Goal: Task Accomplishment & Management: Manage account settings

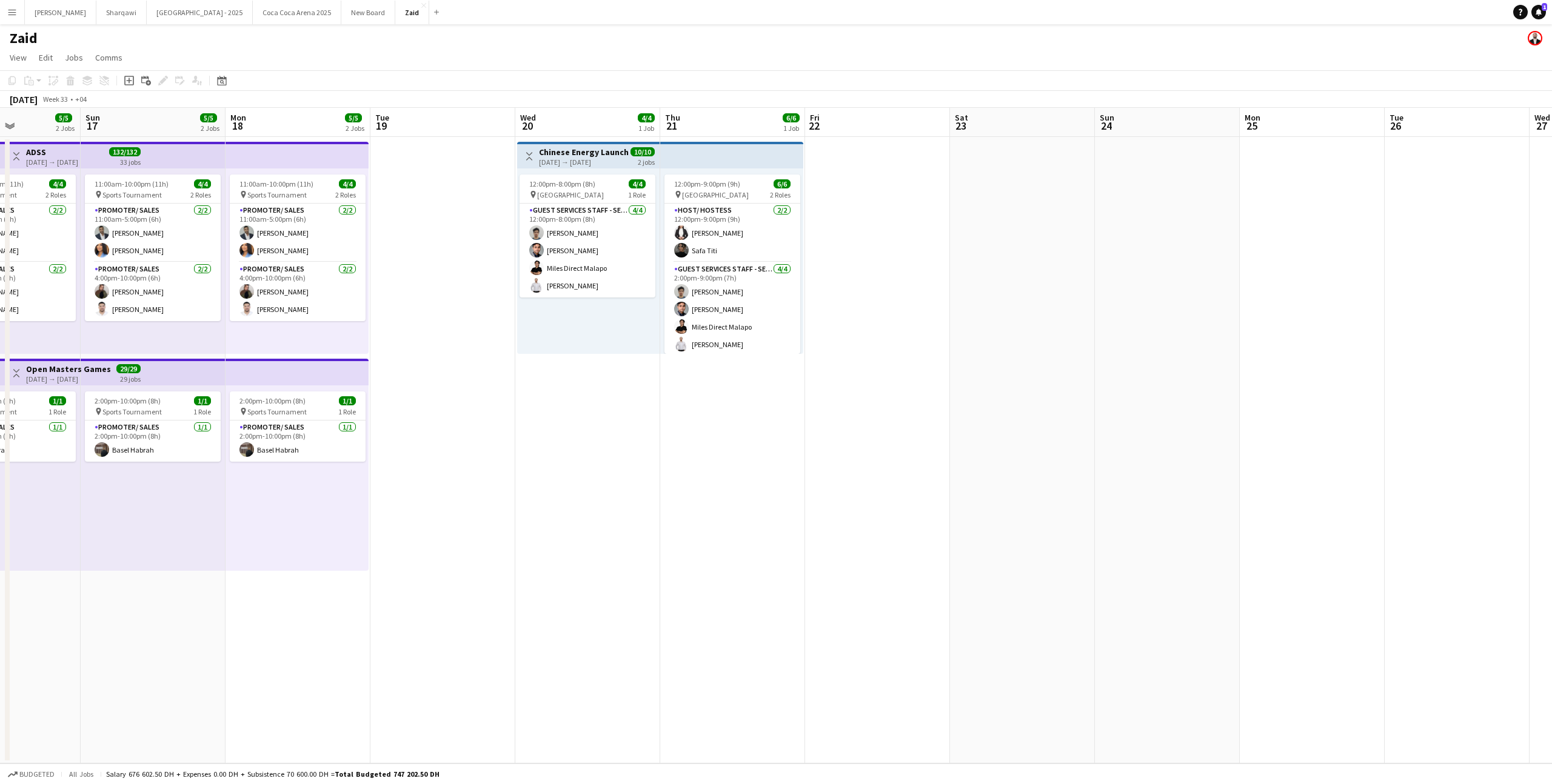
scroll to position [0, 351]
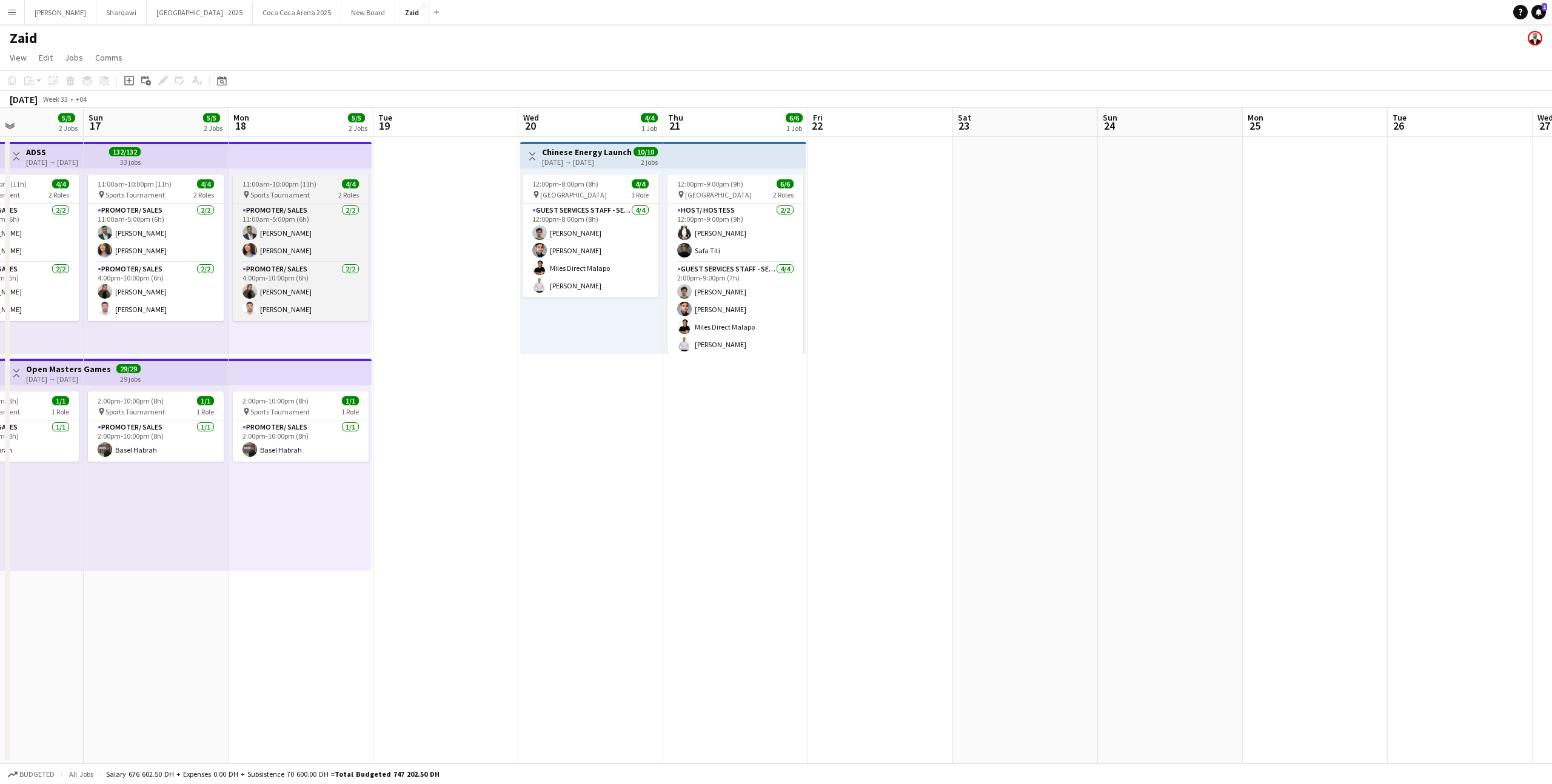
click at [328, 184] on div "11:00am-10:00pm (11h) 4/4" at bounding box center [300, 184] width 136 height 9
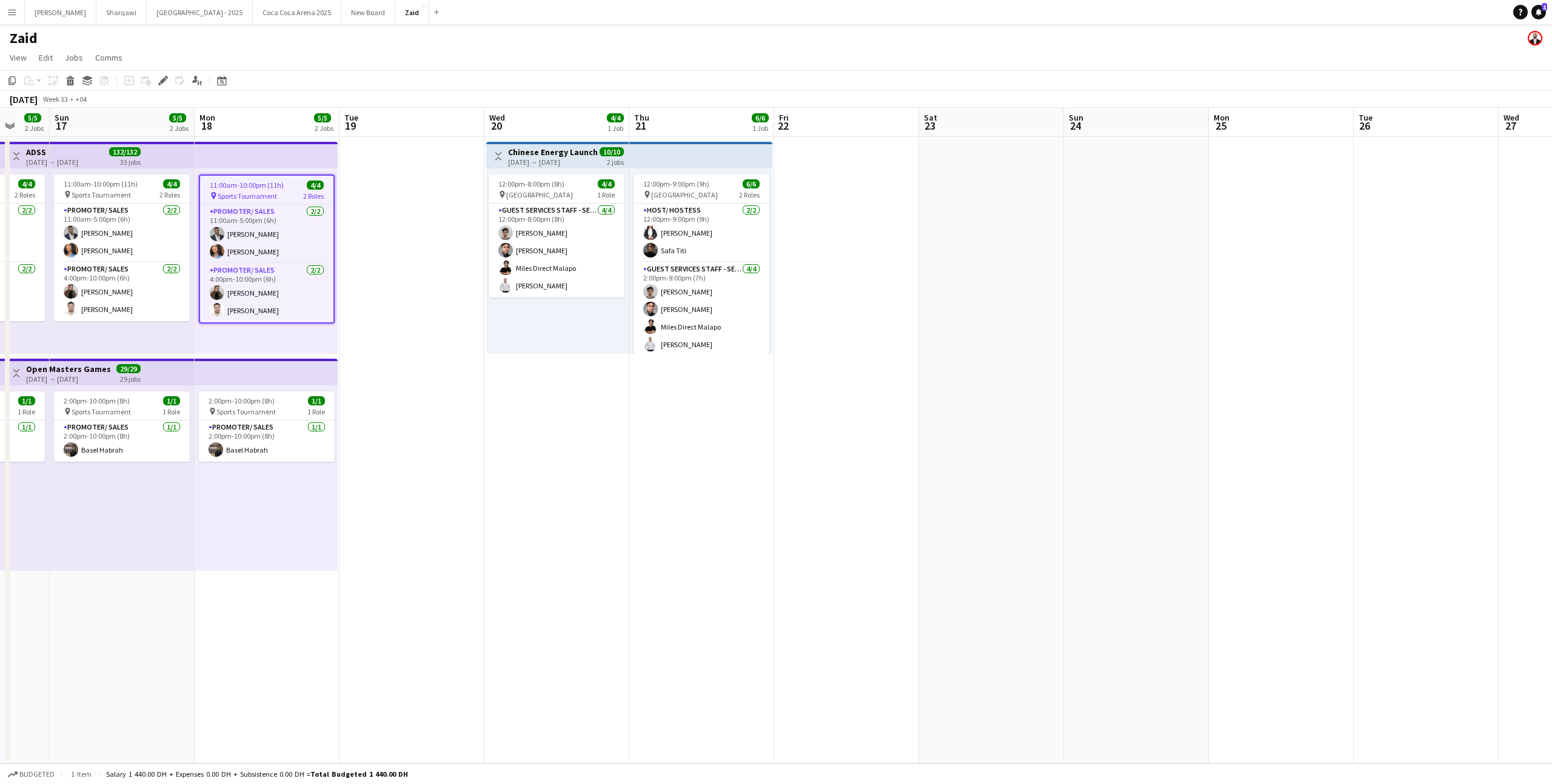
scroll to position [0, 382]
click at [368, 174] on app-date-cell at bounding box center [414, 451] width 145 height 627
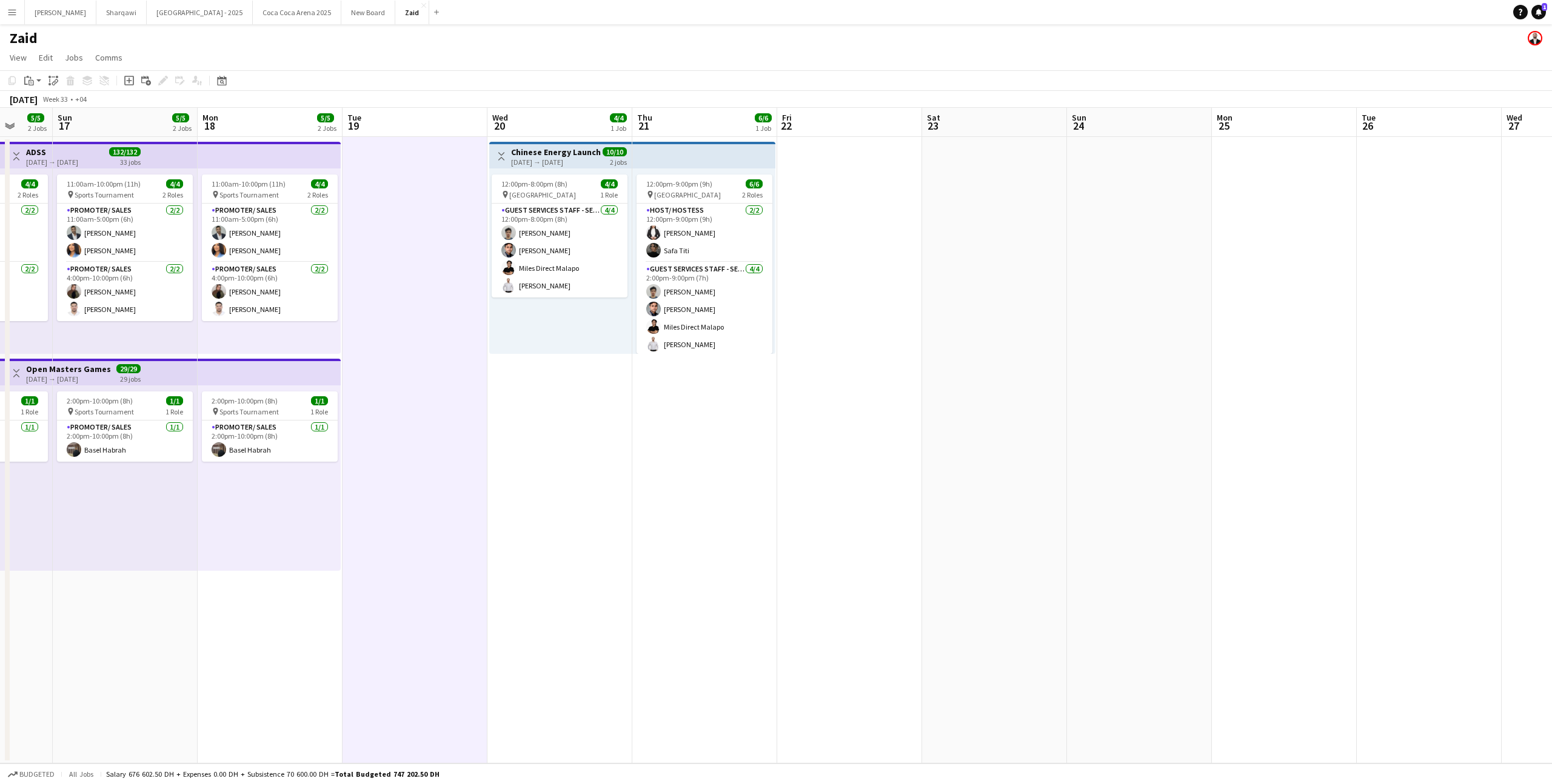
click at [596, 371] on app-date-cell "Toggle View Chinese Energy Launch Event [DATE] → [DATE] 10/10 2 jobs 12:00pm-8:…" at bounding box center [559, 451] width 145 height 627
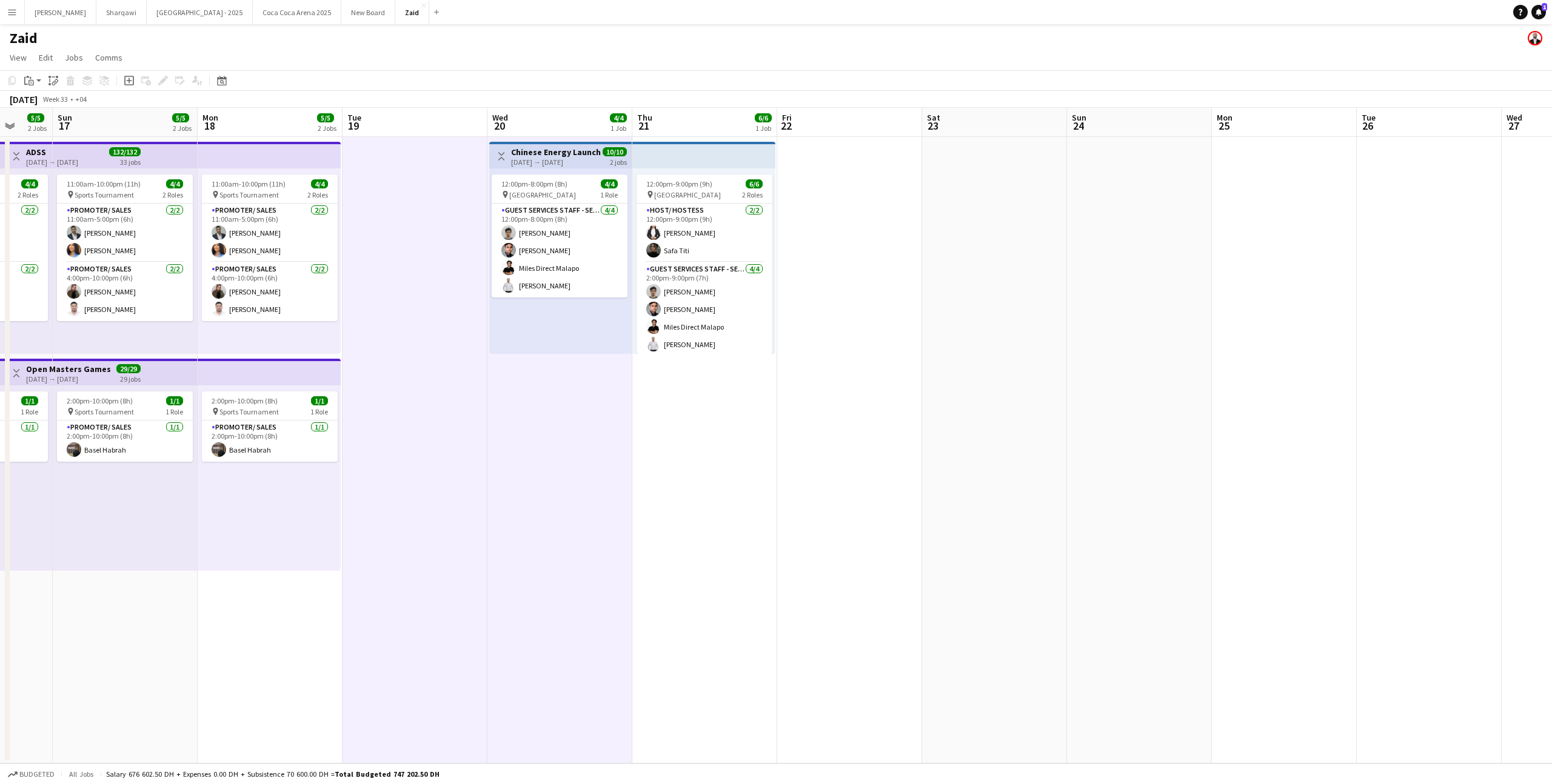
click at [668, 393] on app-date-cell "12:00pm-9:00pm (9h) 6/6 pin [GEOGRAPHIC_DATA] 2 Roles Host/ Hostess [DATE] 12:0…" at bounding box center [704, 451] width 145 height 627
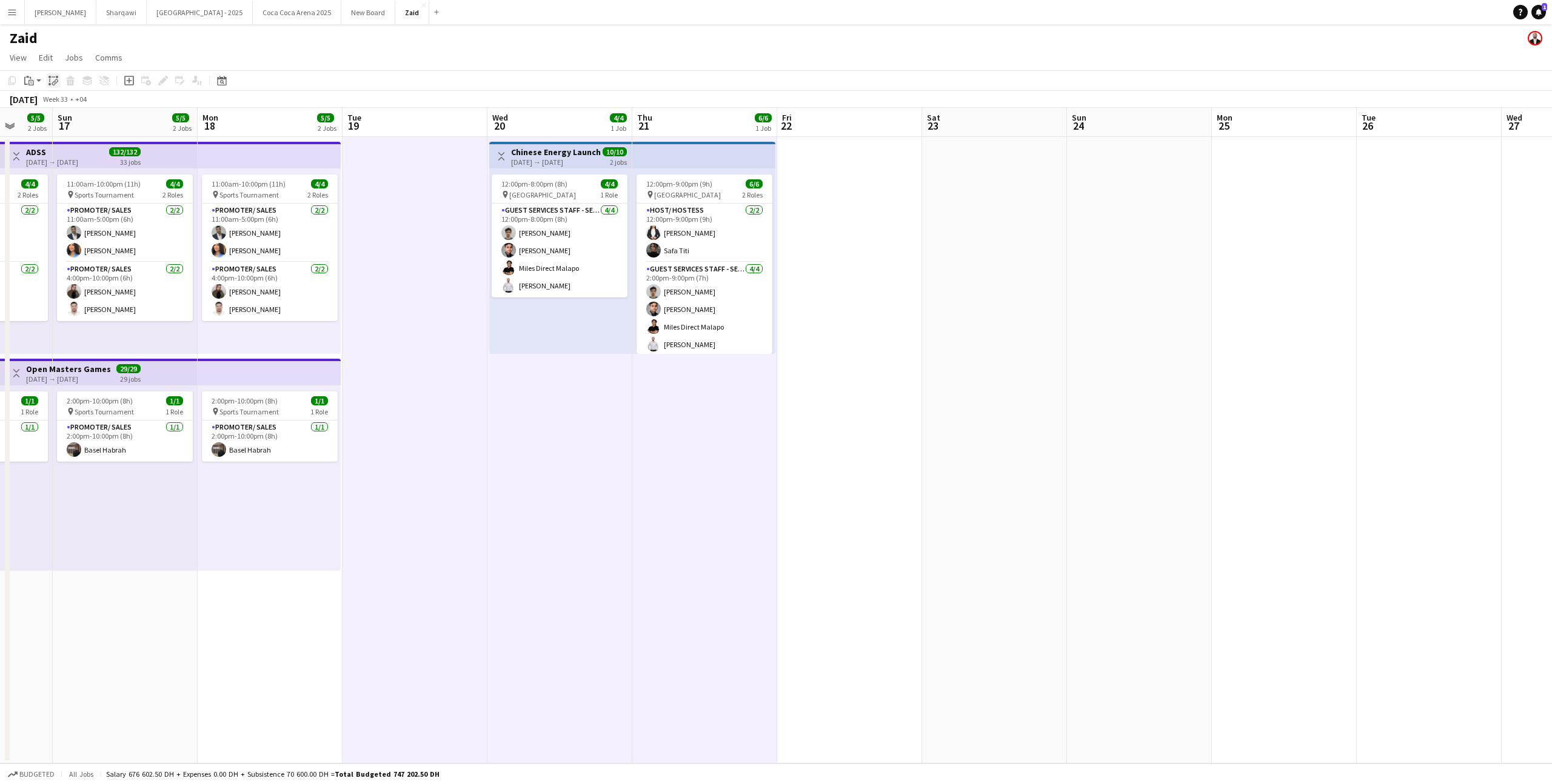
click at [50, 84] on icon at bounding box center [50, 84] width 2 height 2
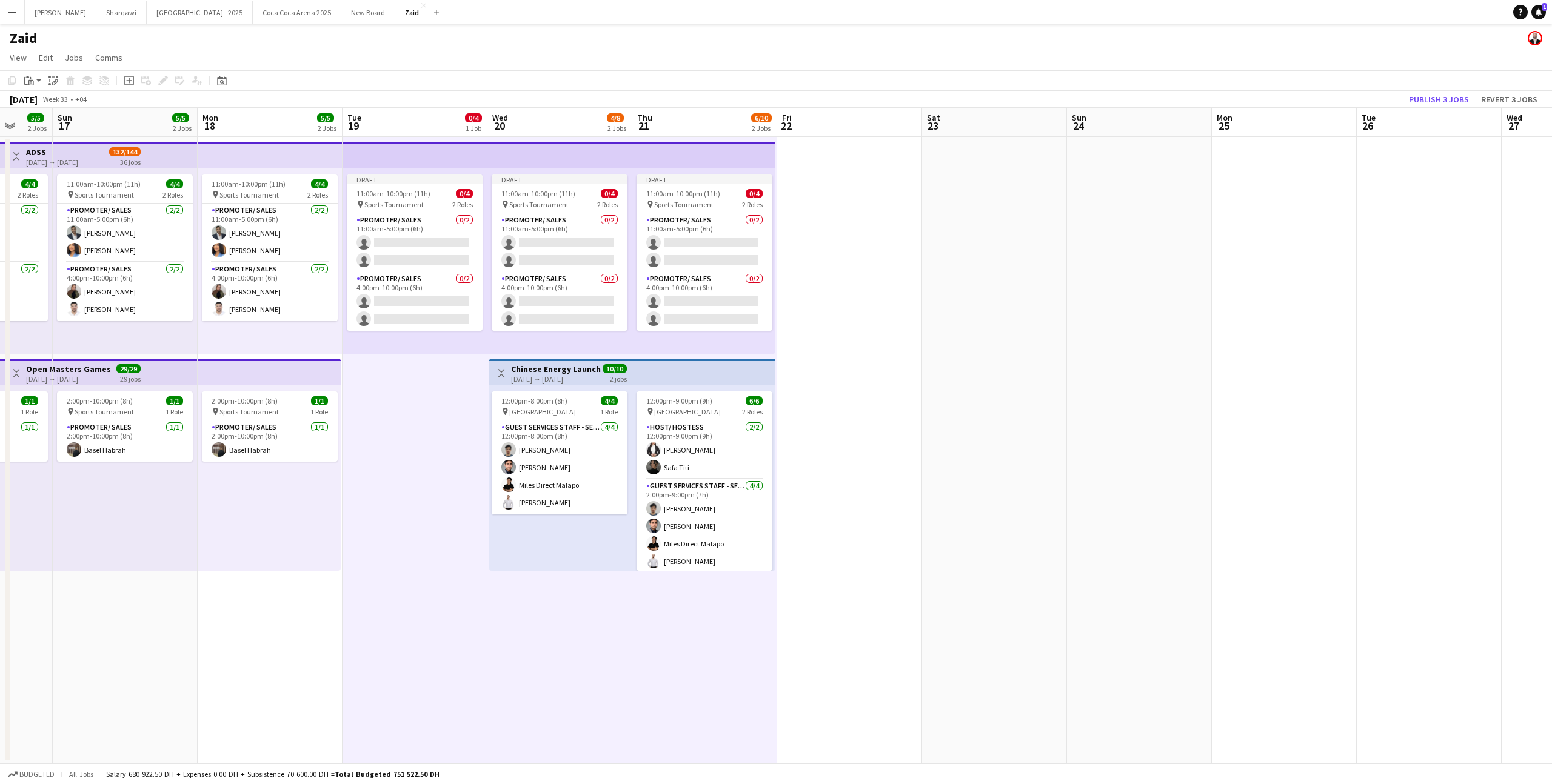
click at [411, 155] on app-top-bar at bounding box center [414, 155] width 145 height 26
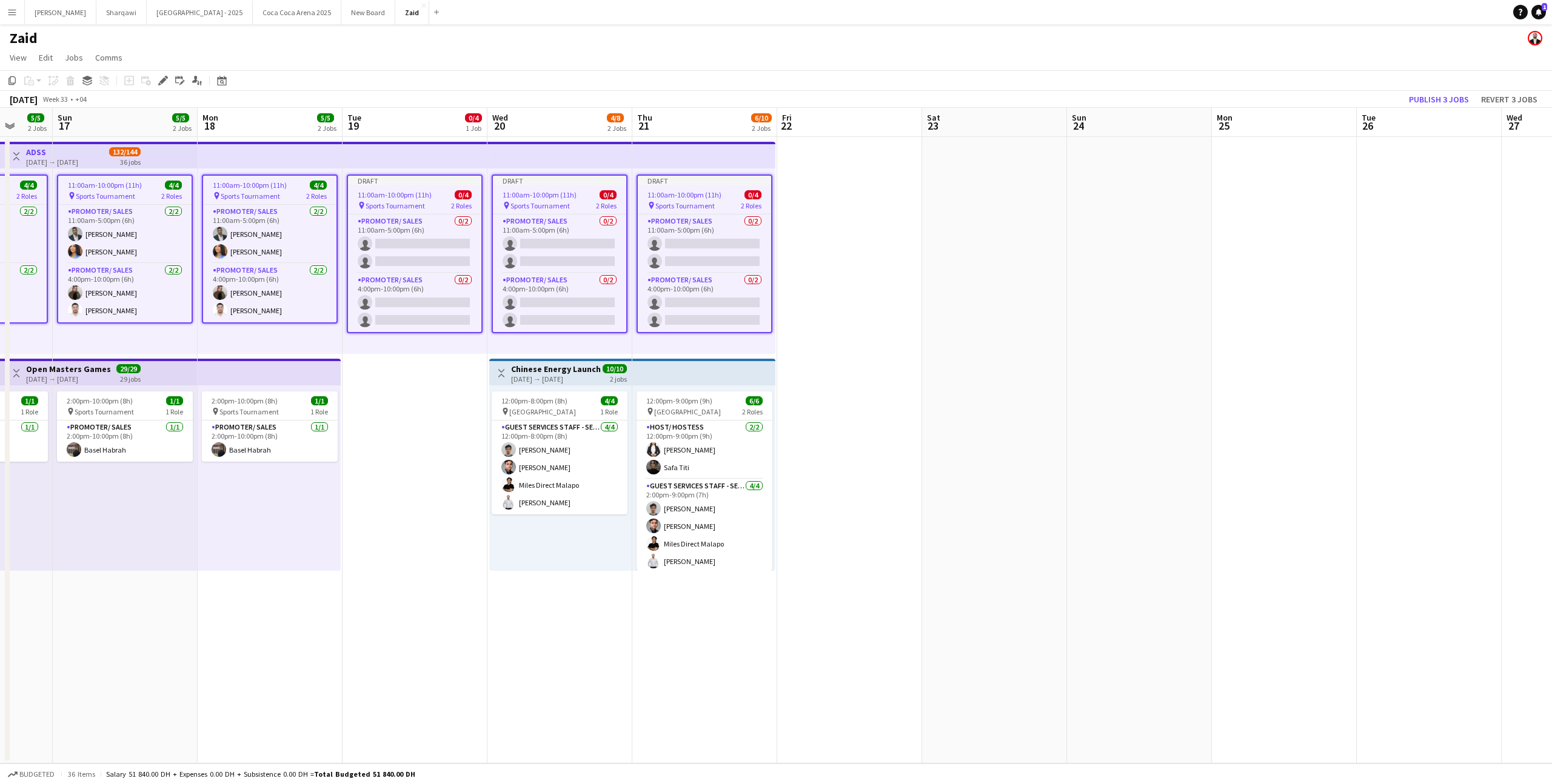
click at [766, 187] on app-job-card "Draft 11:00am-10:00pm (11h) 0/4 pin Sports Tournament 2 Roles Promoter/ Sales 0…" at bounding box center [704, 254] width 136 height 159
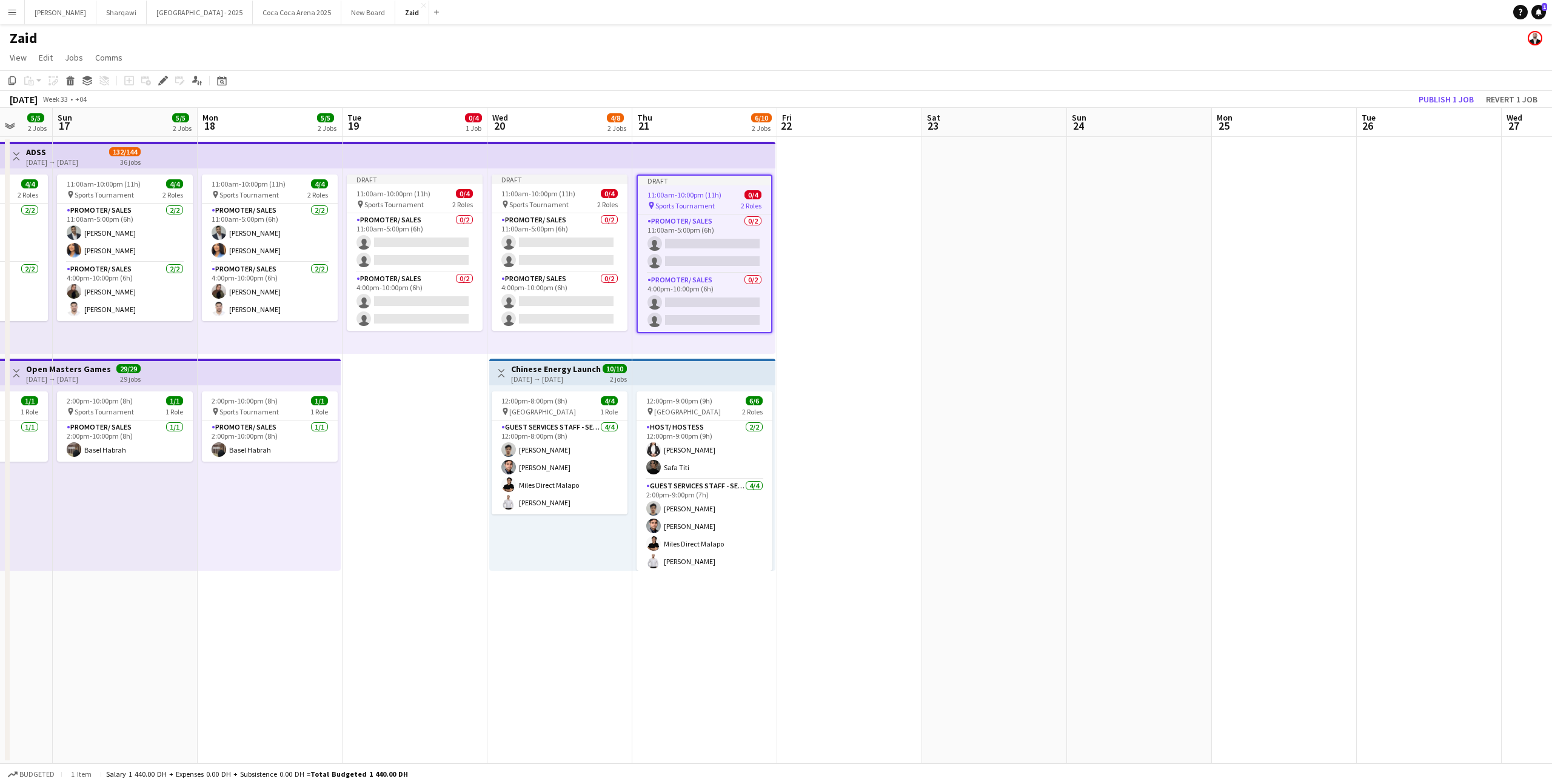
click at [923, 203] on app-date-cell at bounding box center [994, 451] width 145 height 627
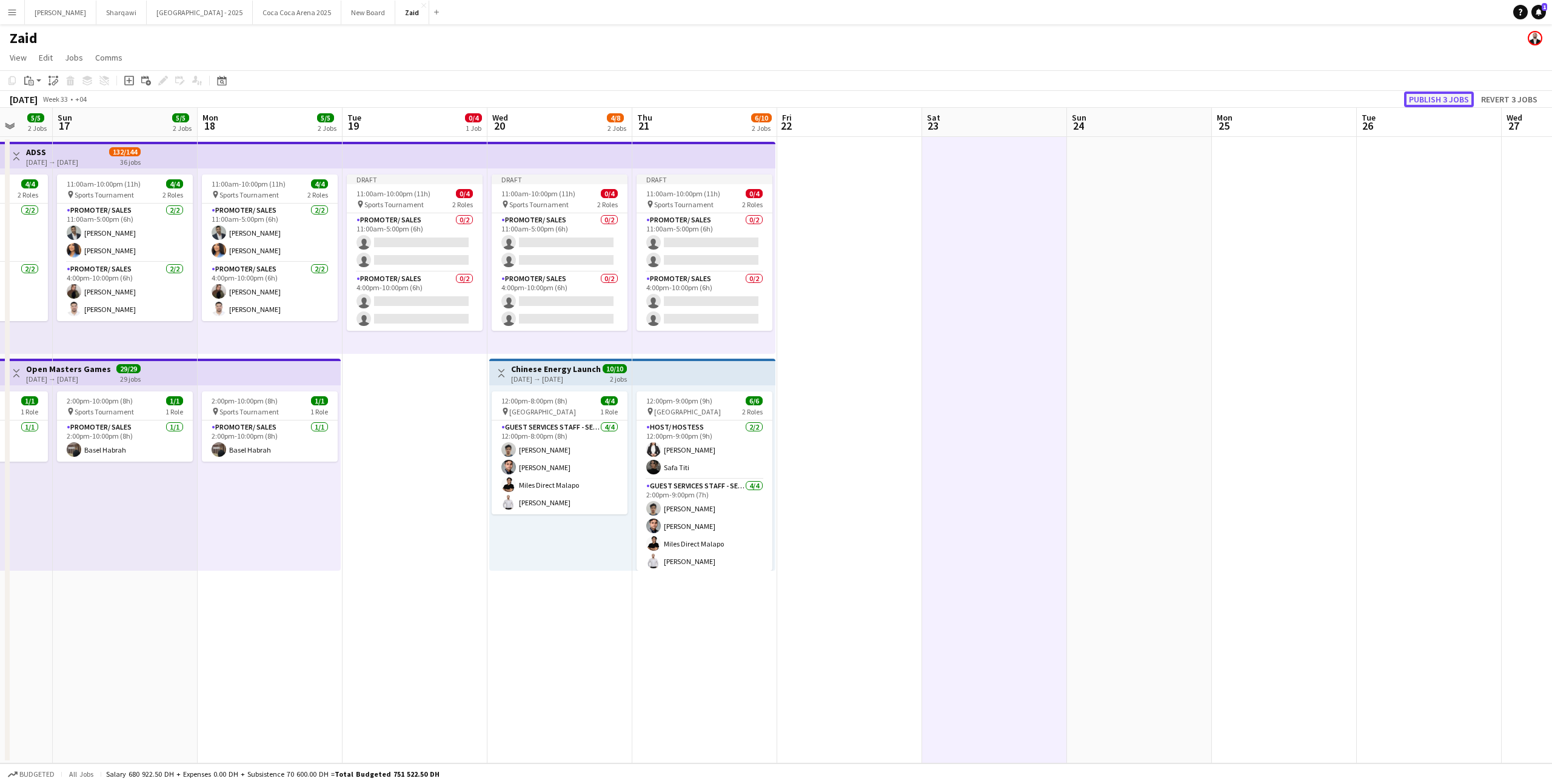
click at [1451, 99] on button "Publish 3 jobs" at bounding box center [1439, 99] width 69 height 16
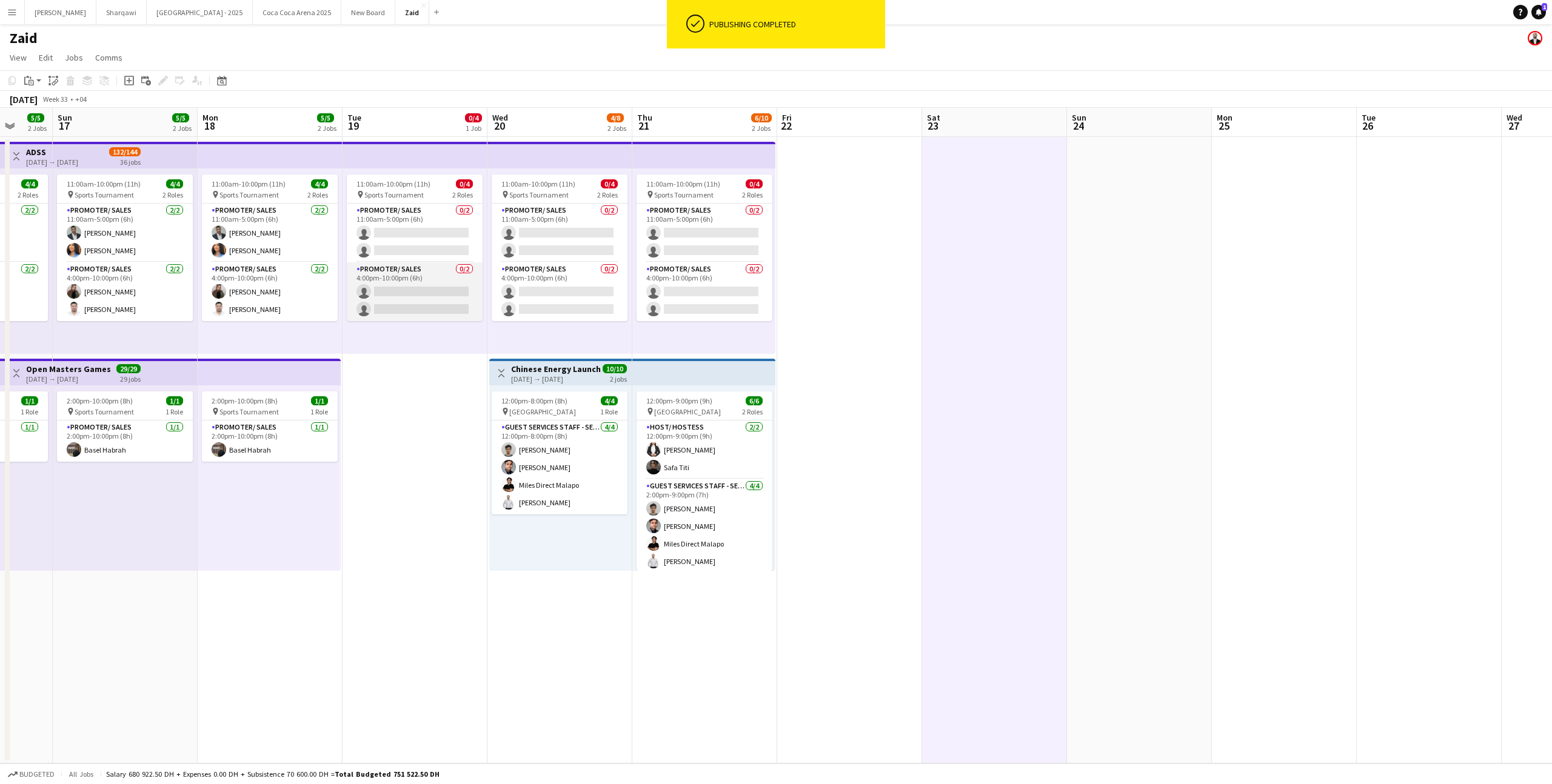
click at [405, 283] on app-card-role "Promoter/ Sales 0/2 4:00pm-10:00pm (6h) single-neutral-actions single-neutral-a…" at bounding box center [414, 291] width 136 height 59
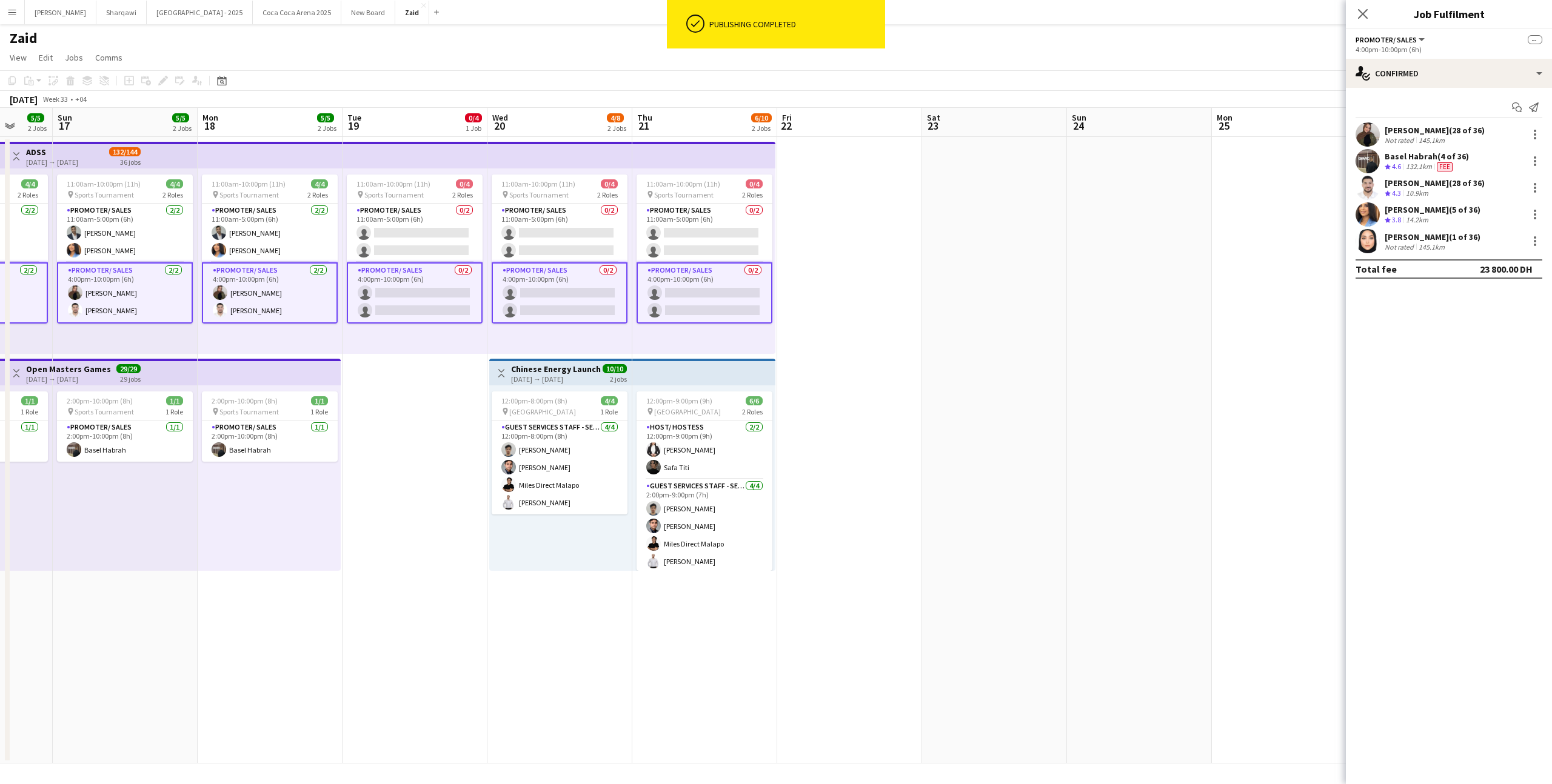
click at [449, 275] on app-card-role "Promoter/ Sales 0/2 4:00pm-10:00pm (6h) single-neutral-actions single-neutral-a…" at bounding box center [414, 293] width 136 height 61
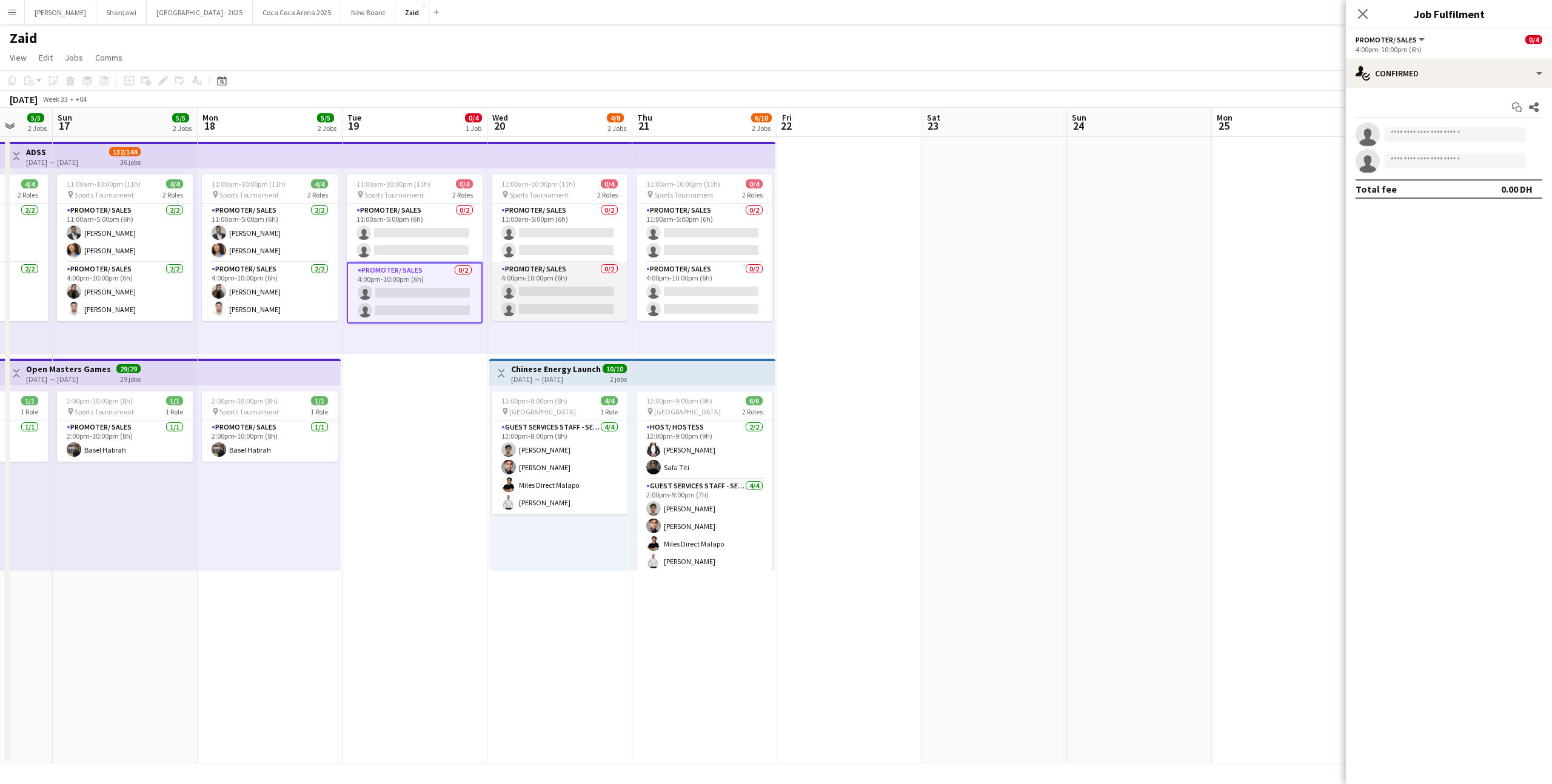
click at [605, 295] on app-card-role "Promoter/ Sales 0/2 4:00pm-10:00pm (6h) single-neutral-actions single-neutral-a…" at bounding box center [559, 291] width 136 height 59
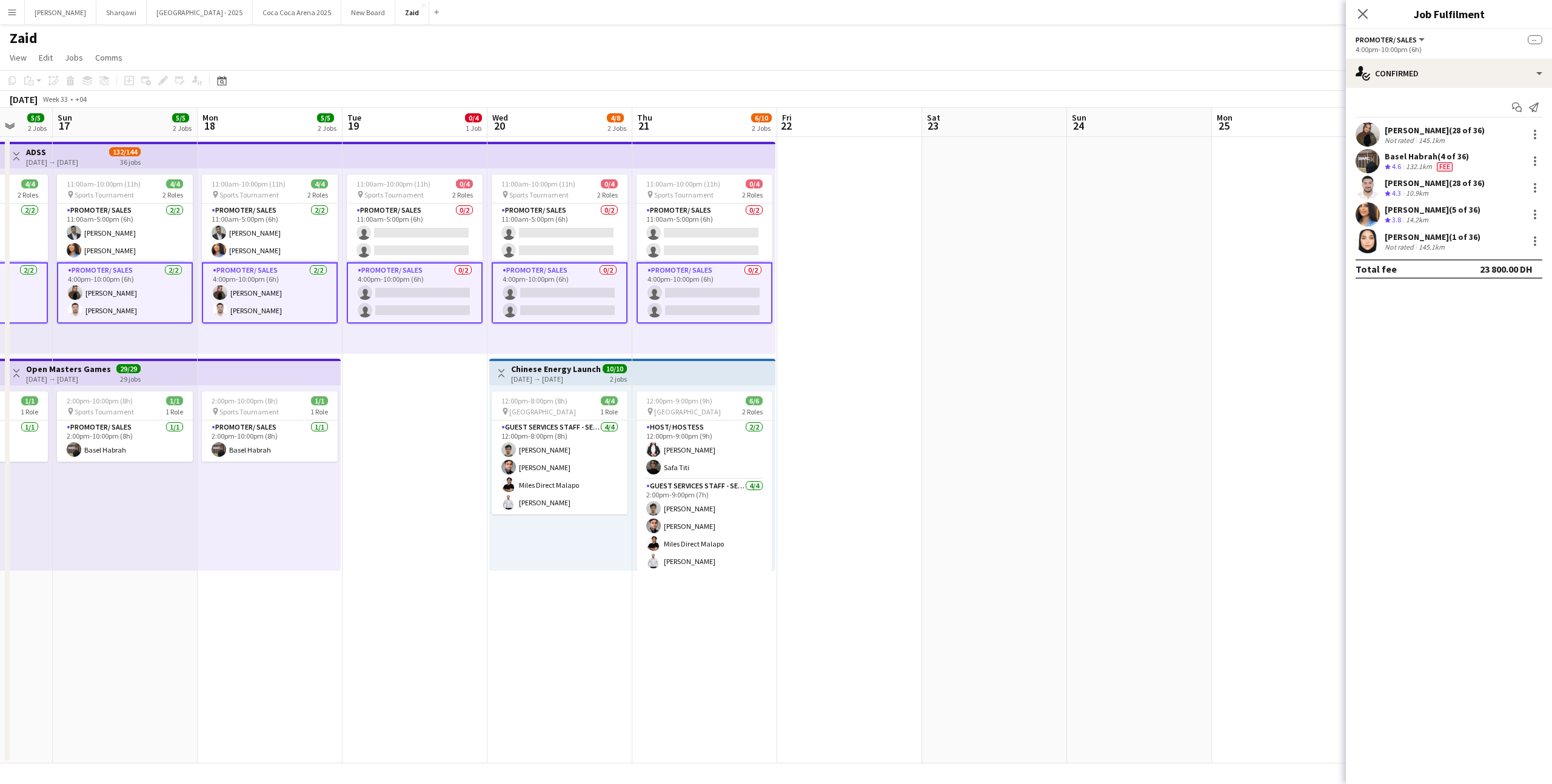
click at [932, 264] on app-date-cell at bounding box center [994, 451] width 145 height 627
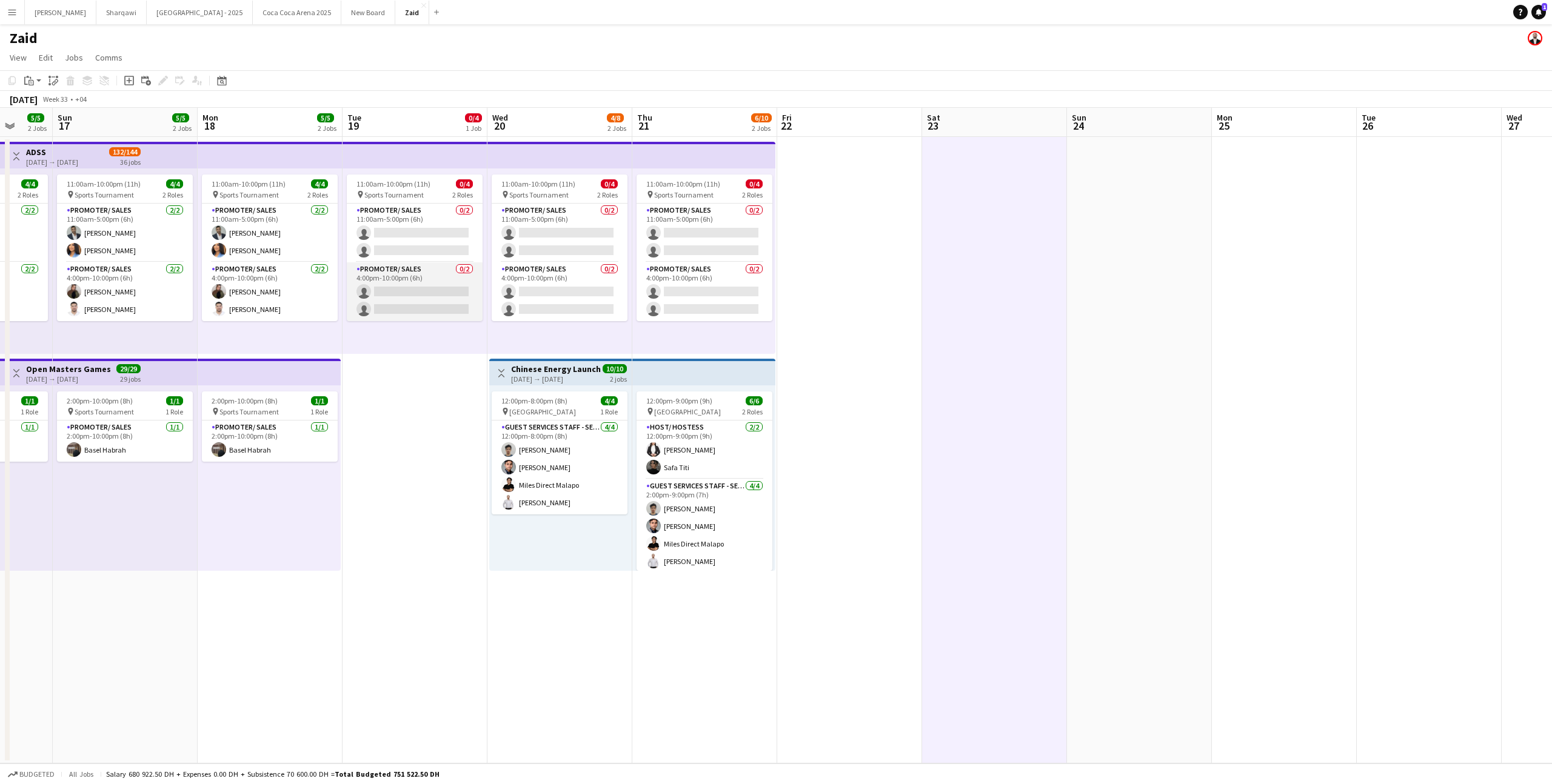
click at [444, 292] on app-card-role "Promoter/ Sales 0/2 4:00pm-10:00pm (6h) single-neutral-actions single-neutral-a…" at bounding box center [414, 291] width 136 height 59
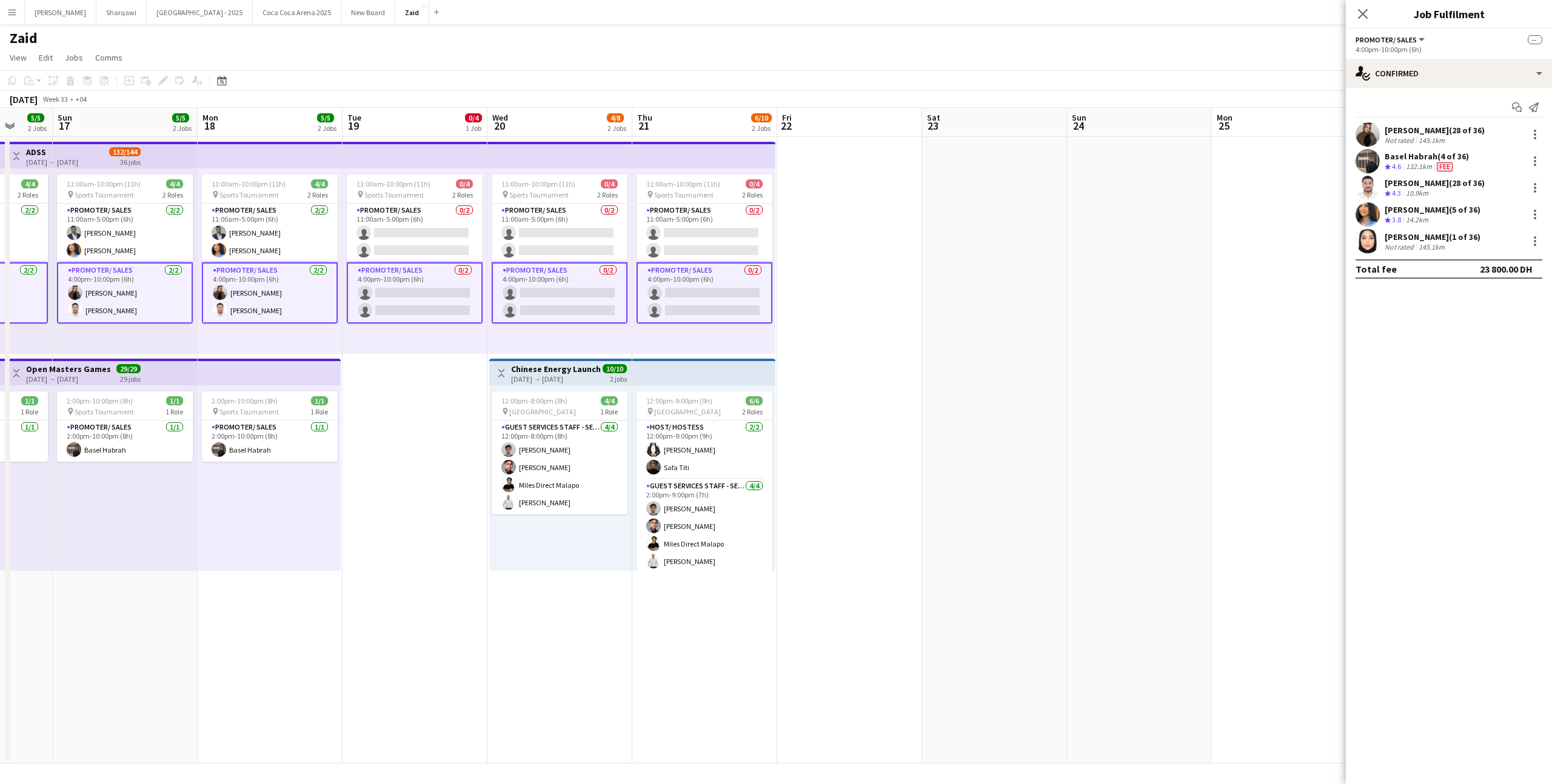
click at [442, 299] on app-card-role "Promoter/ Sales 0/2 4:00pm-10:00pm (6h) single-neutral-actions single-neutral-a…" at bounding box center [414, 293] width 136 height 61
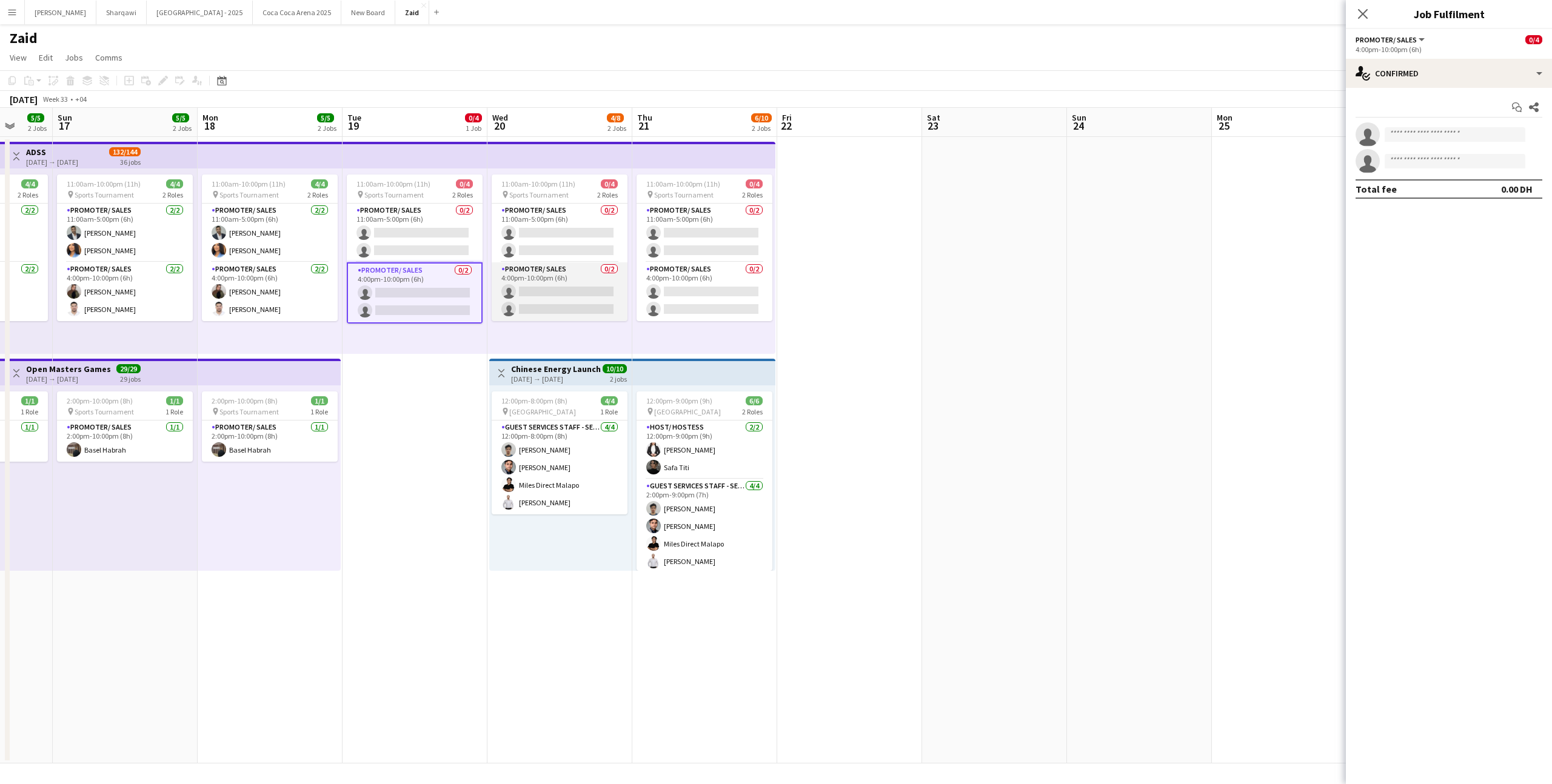
click at [539, 289] on app-card-role "Promoter/ Sales 0/2 4:00pm-10:00pm (6h) single-neutral-actions single-neutral-a…" at bounding box center [559, 291] width 136 height 59
click at [667, 294] on app-card-role "Promoter/ Sales 0/2 4:00pm-10:00pm (6h) single-neutral-actions single-neutral-a…" at bounding box center [704, 291] width 136 height 59
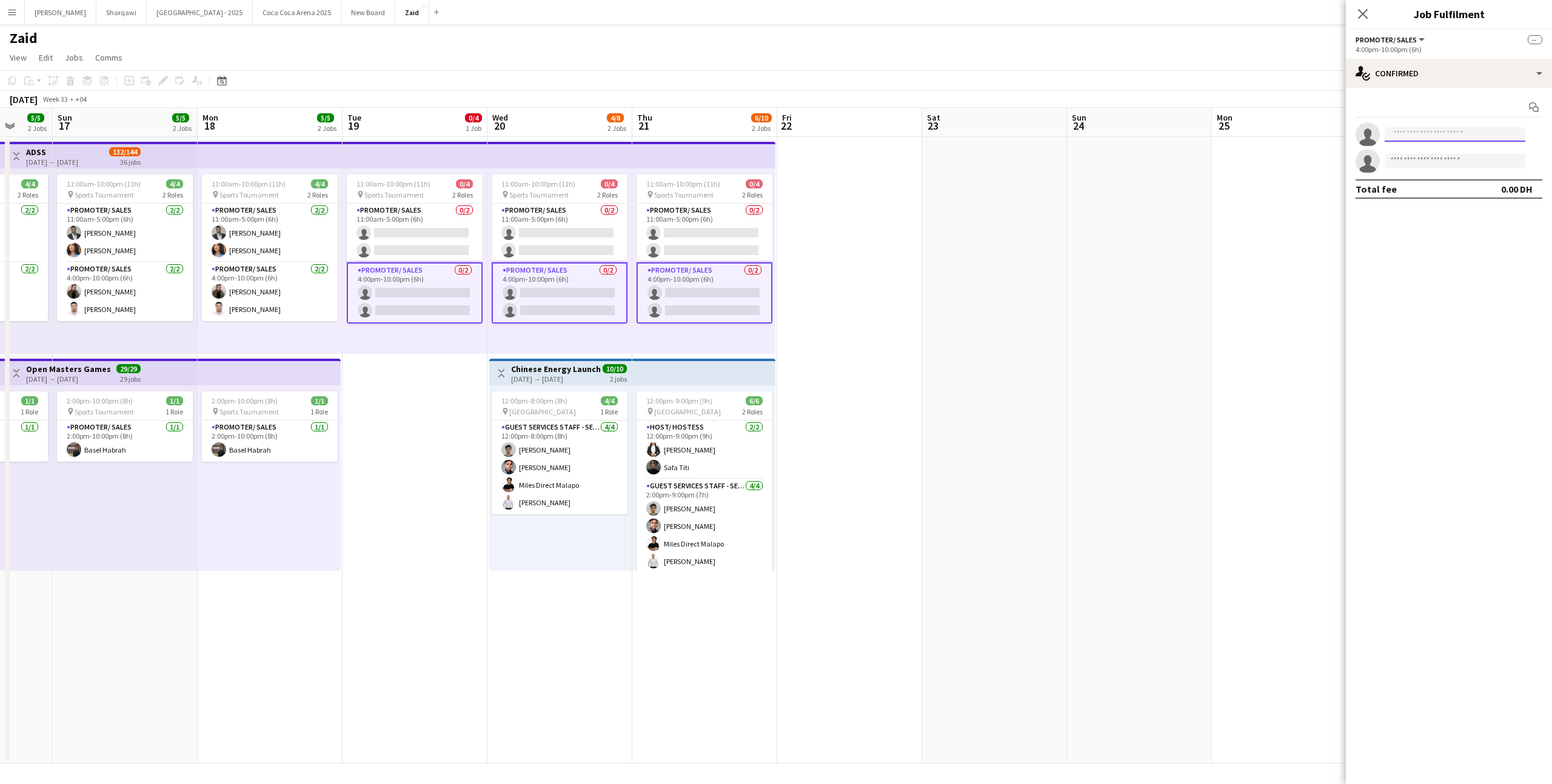
click at [1422, 130] on input at bounding box center [1455, 135] width 141 height 15
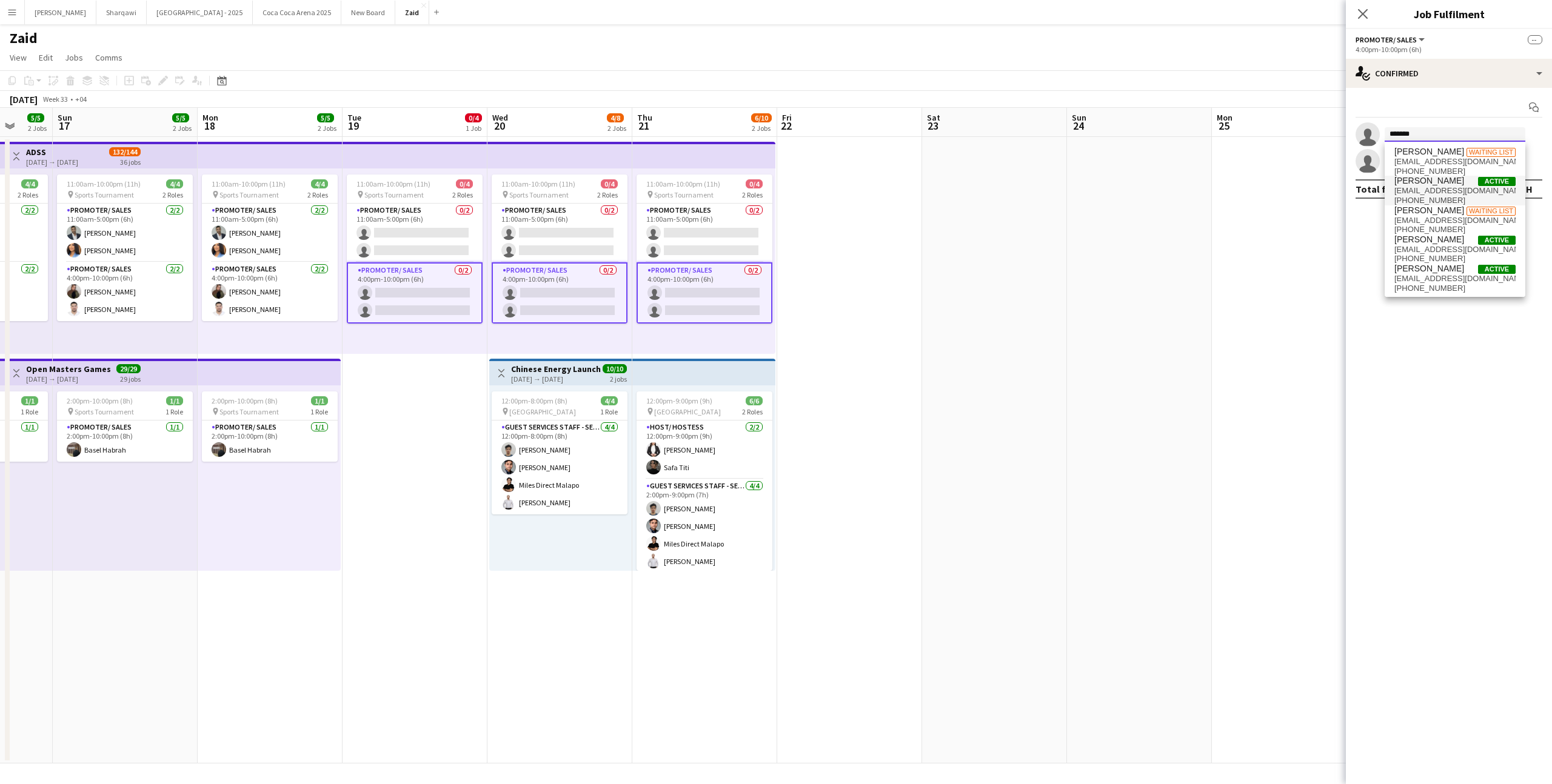
type input "*******"
click at [1468, 197] on span "[PHONE_NUMBER]" at bounding box center [1454, 201] width 122 height 10
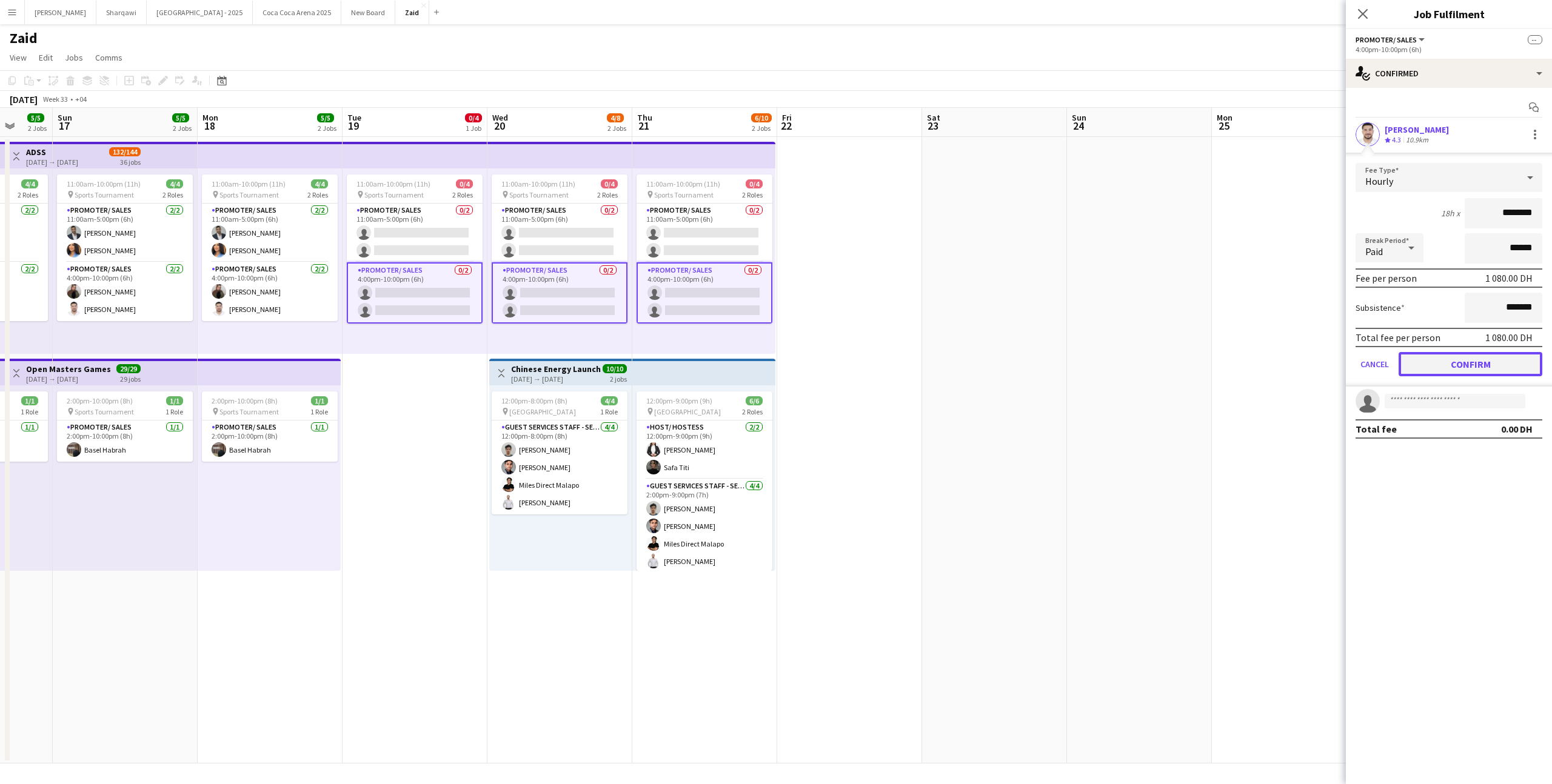
click at [1469, 361] on button "Confirm" at bounding box center [1471, 364] width 144 height 24
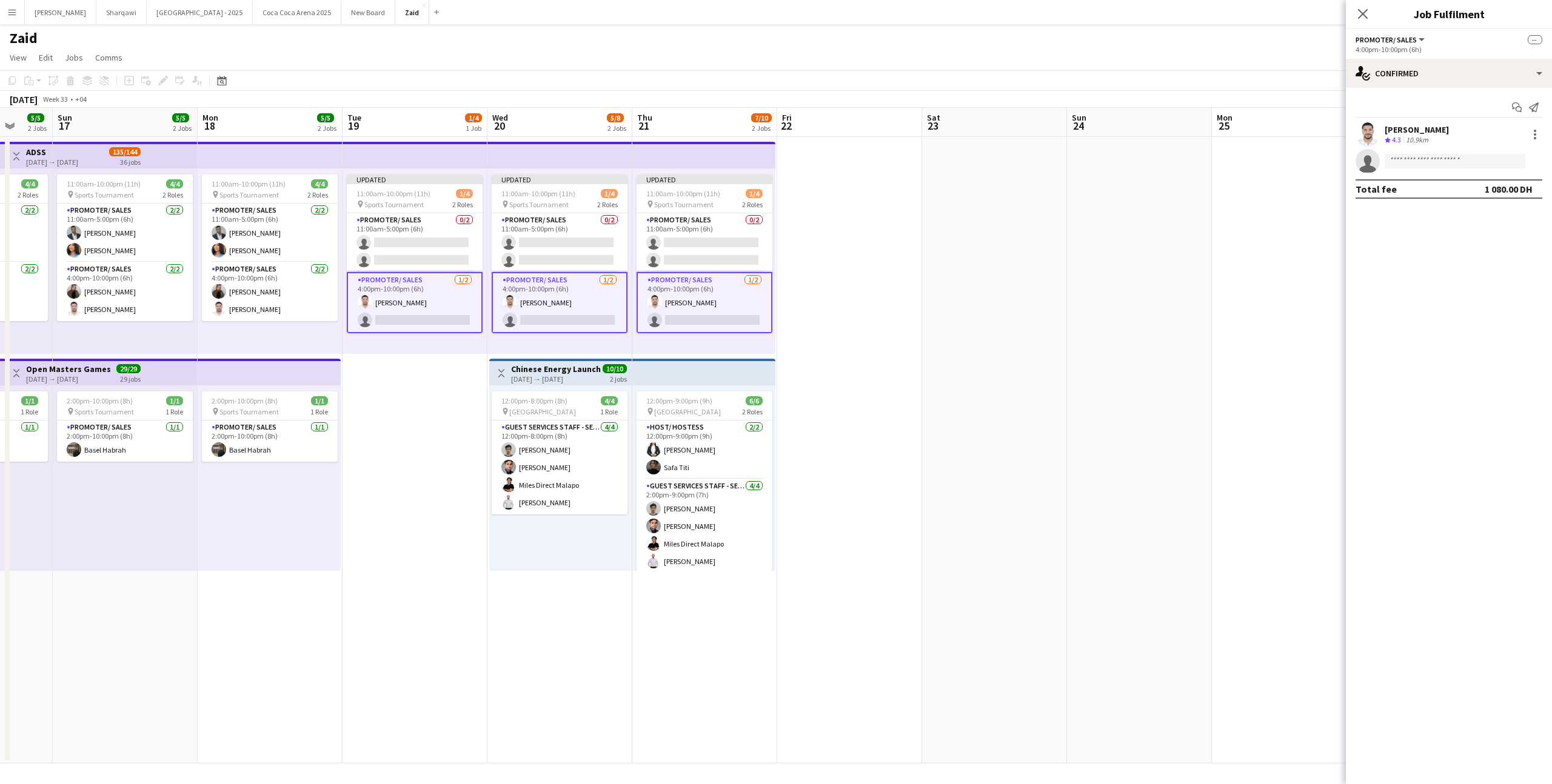
click at [1119, 306] on app-date-cell at bounding box center [1139, 451] width 145 height 627
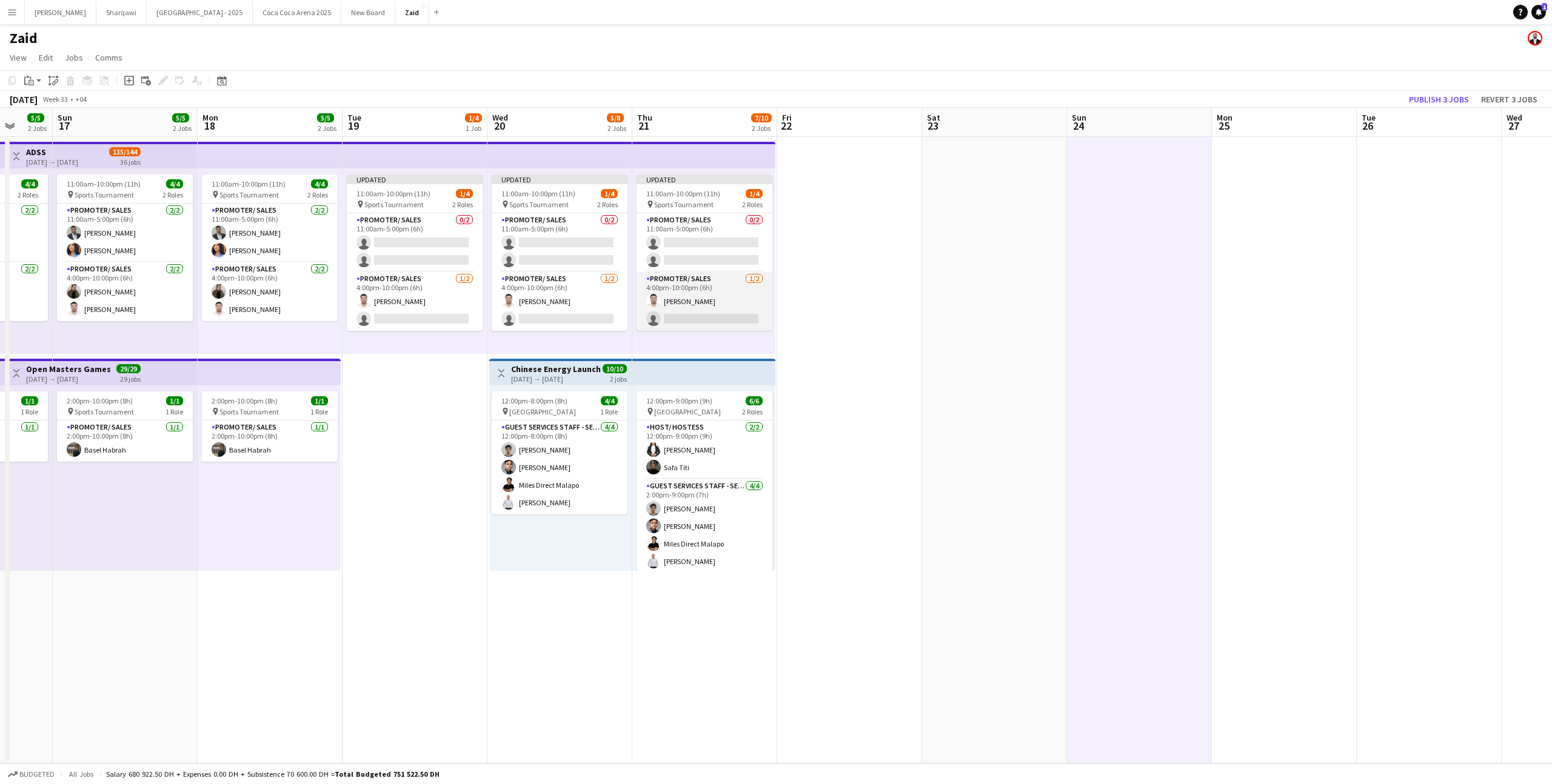
click at [653, 296] on app-user-avatar at bounding box center [654, 301] width 15 height 15
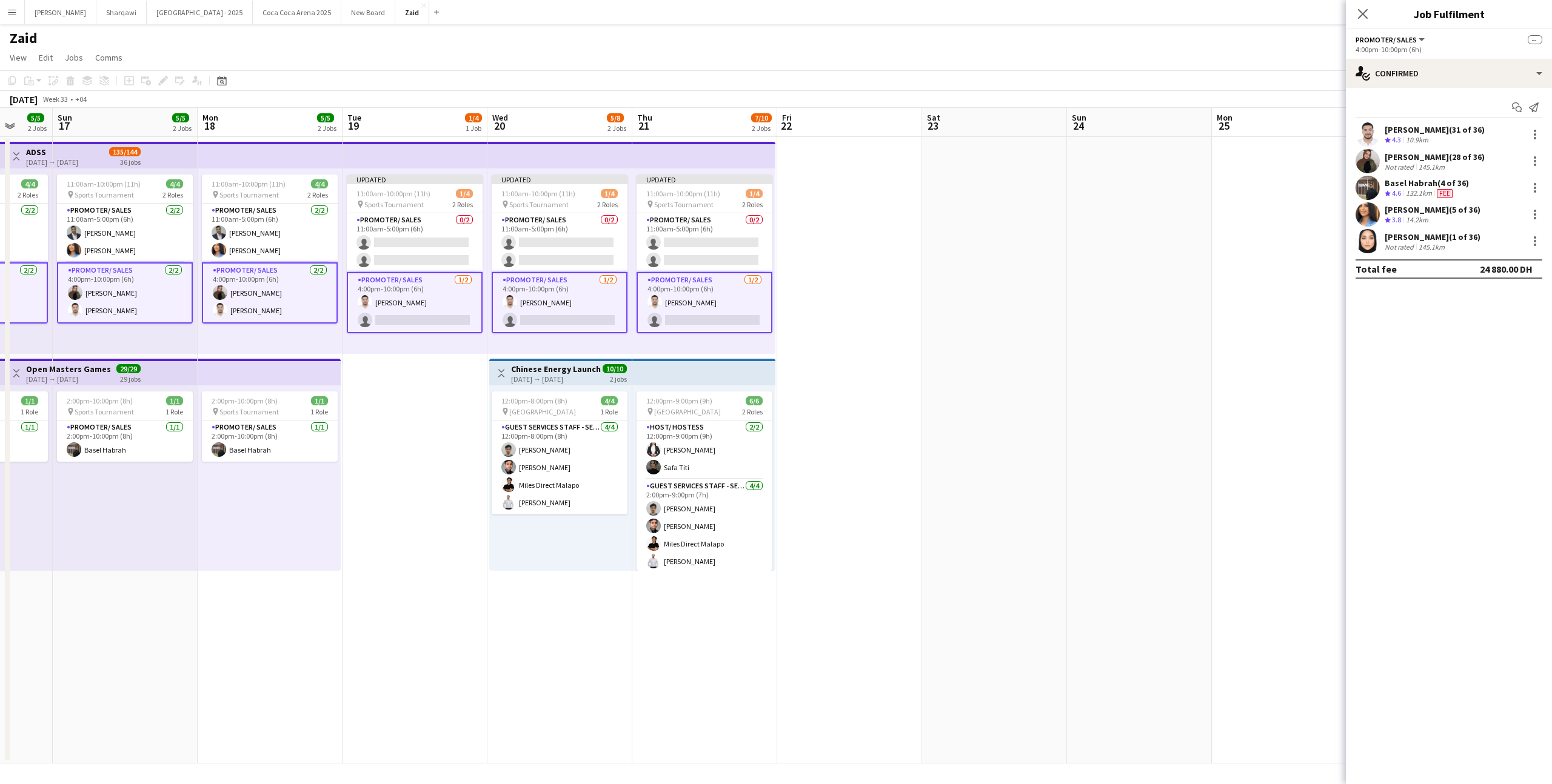
click at [852, 304] on app-date-cell at bounding box center [849, 451] width 145 height 627
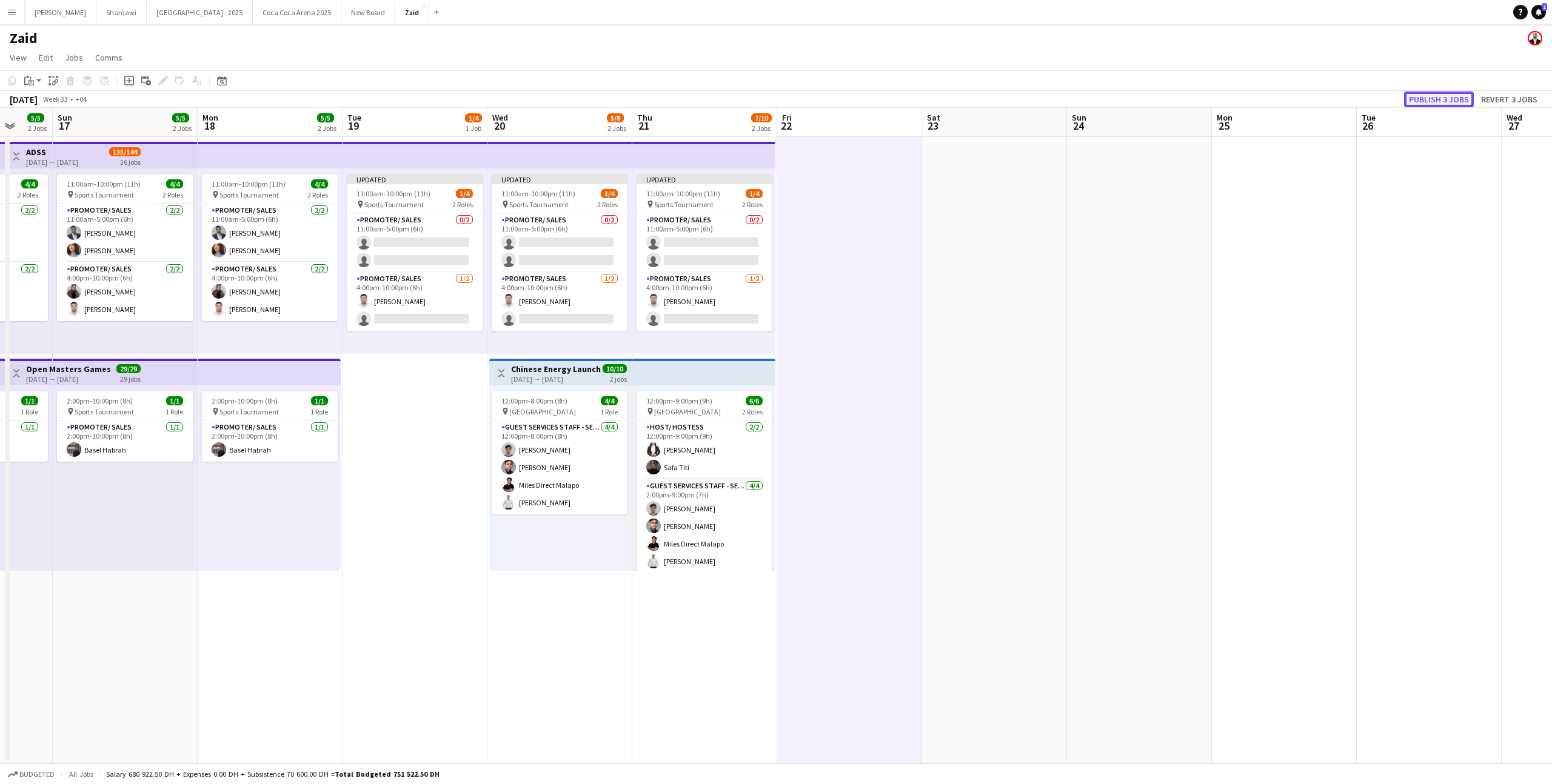
click at [1469, 100] on button "Publish 3 jobs" at bounding box center [1439, 99] width 69 height 16
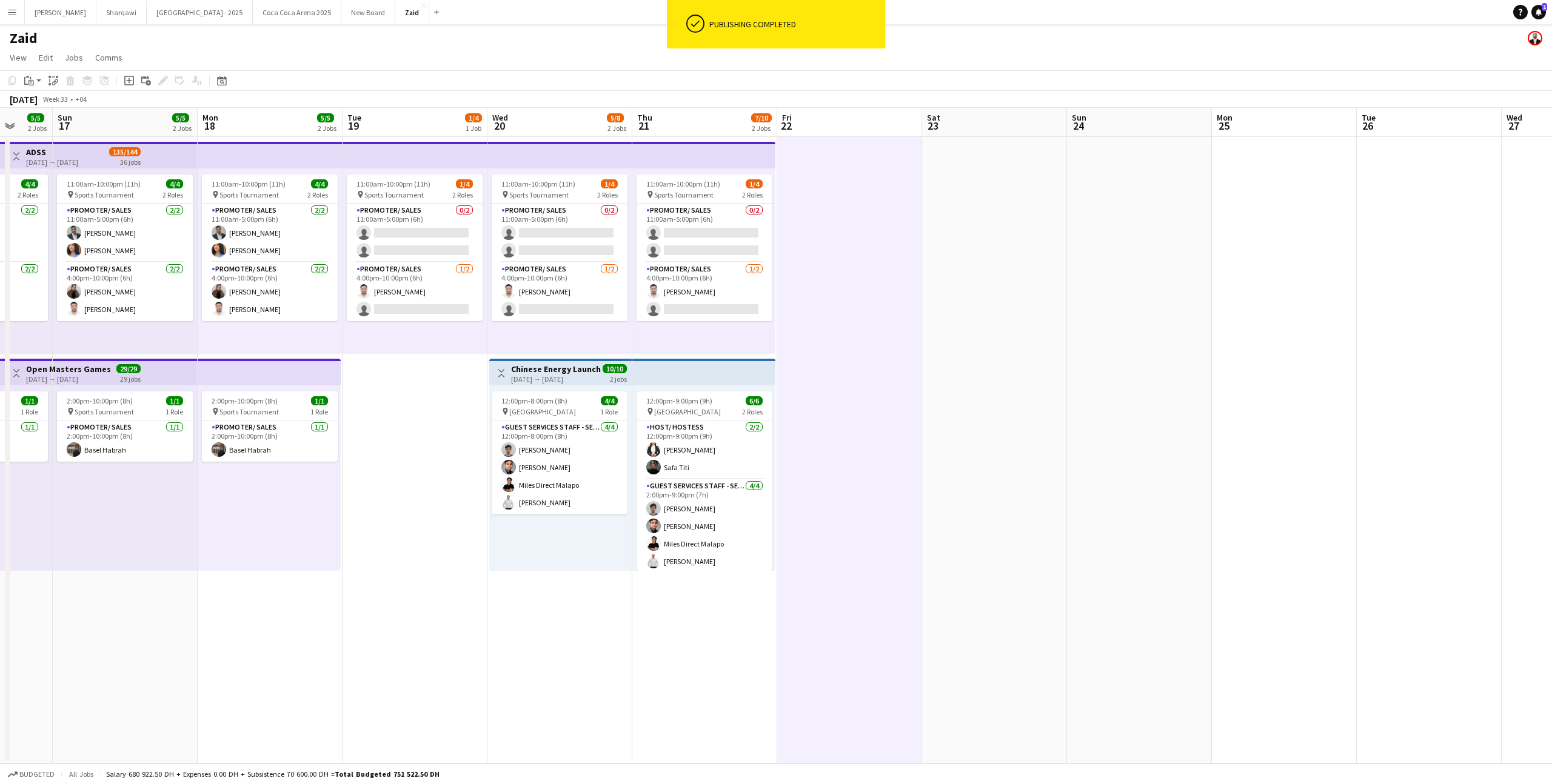
click at [694, 157] on app-top-bar at bounding box center [703, 155] width 143 height 26
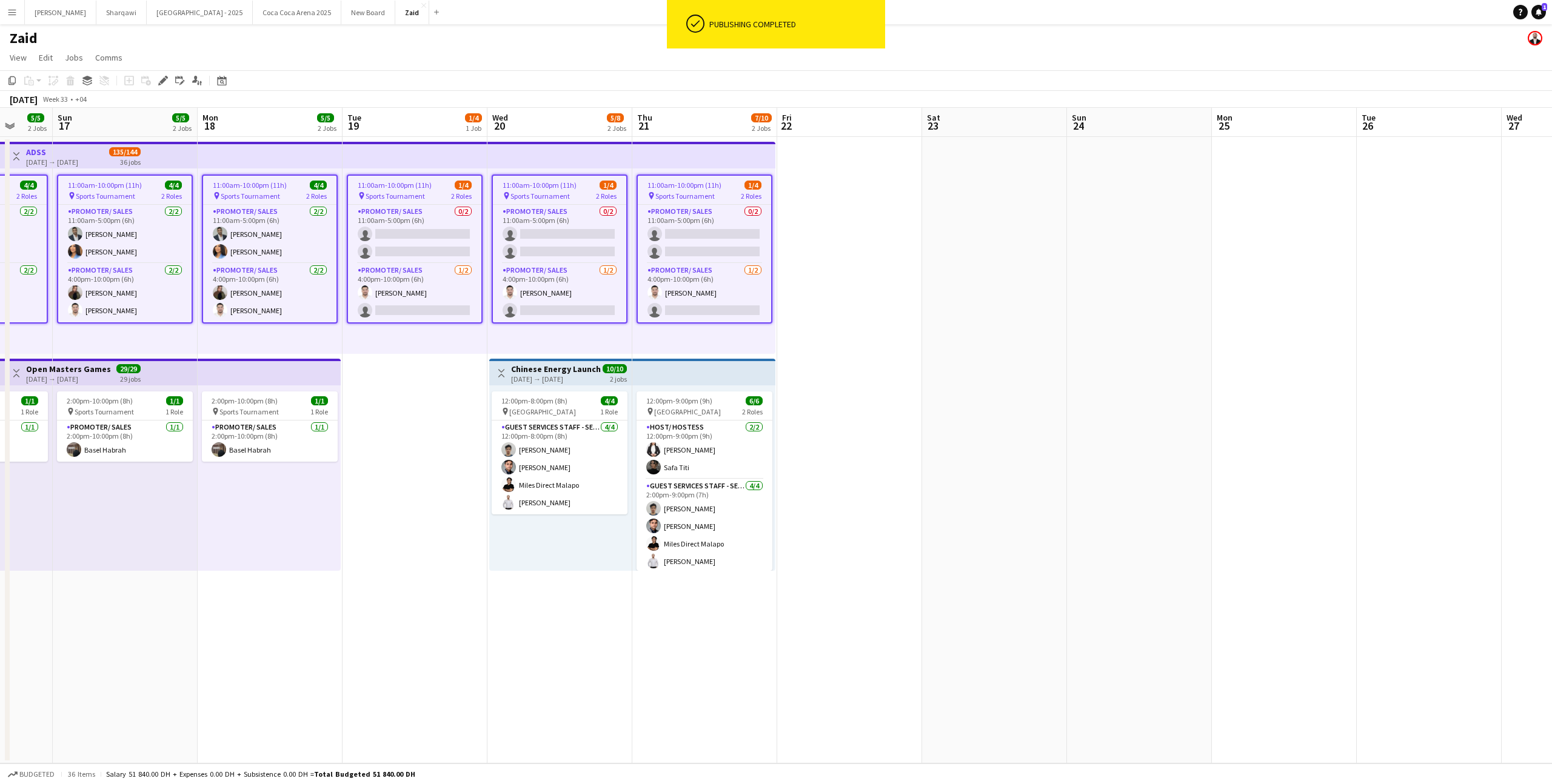
click at [790, 236] on app-date-cell at bounding box center [849, 451] width 145 height 627
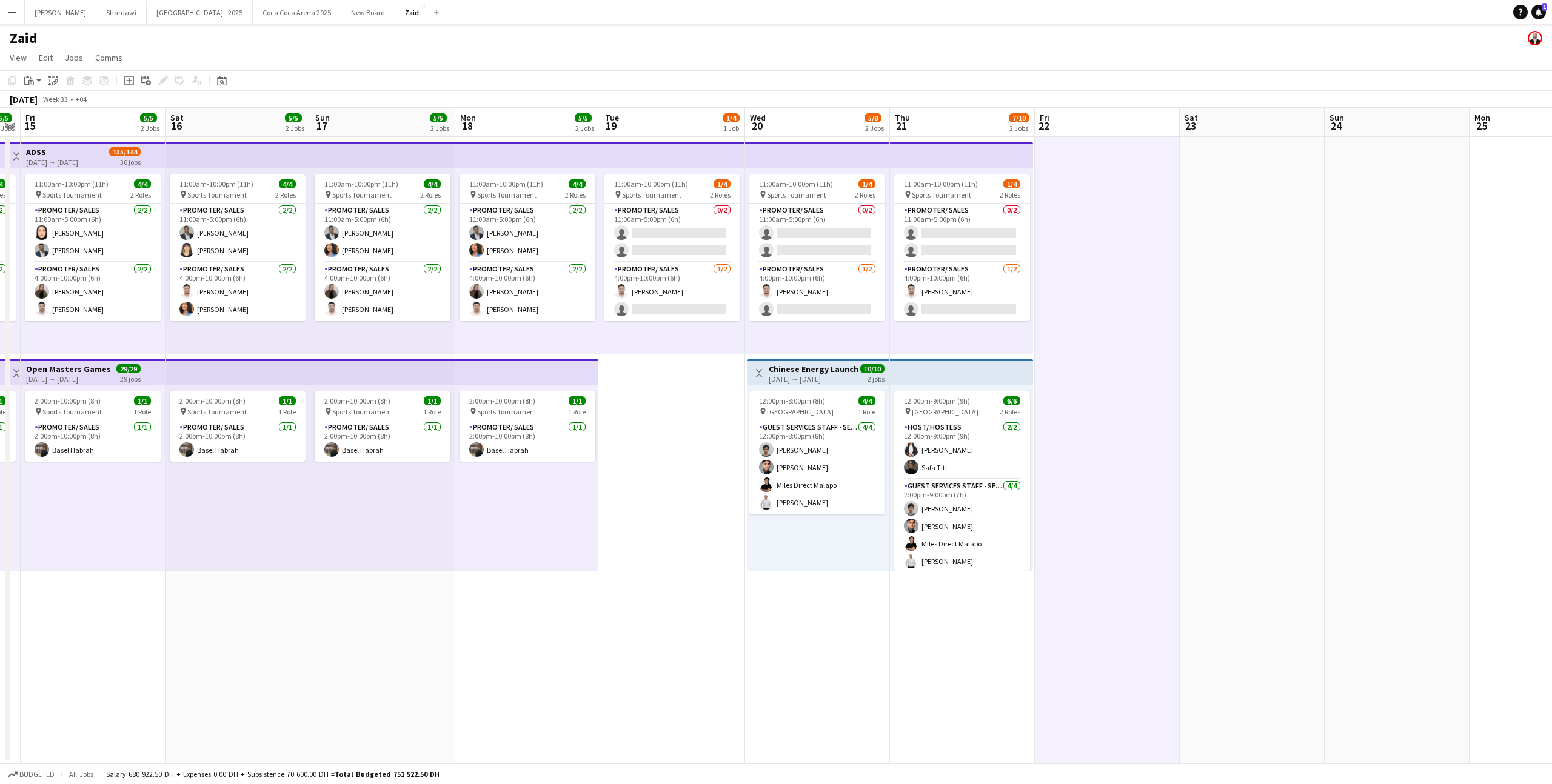
scroll to position [0, 249]
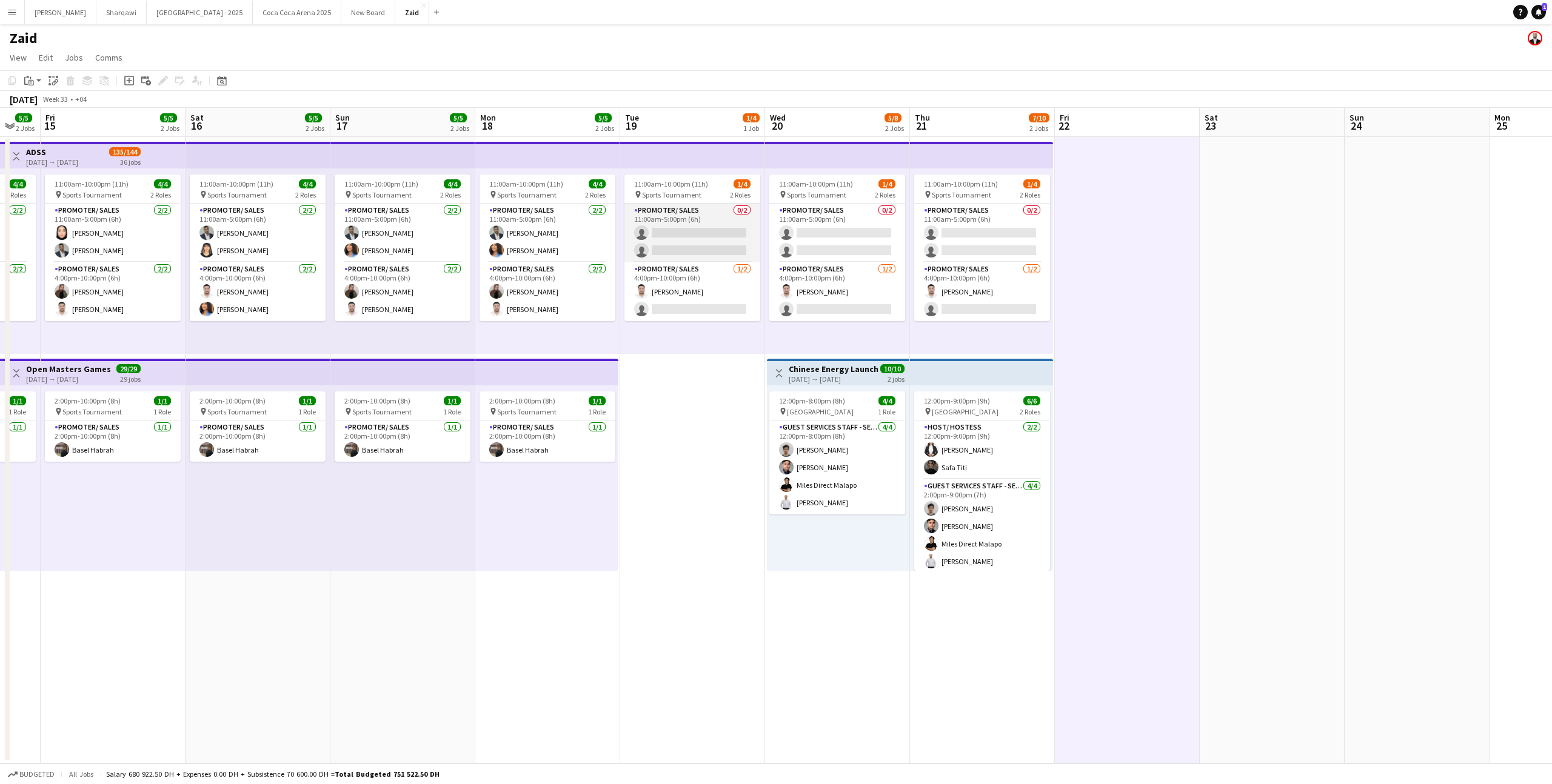
click at [724, 244] on app-card-role "Promoter/ Sales 0/2 11:00am-5:00pm (6h) single-neutral-actions single-neutral-a…" at bounding box center [692, 232] width 136 height 59
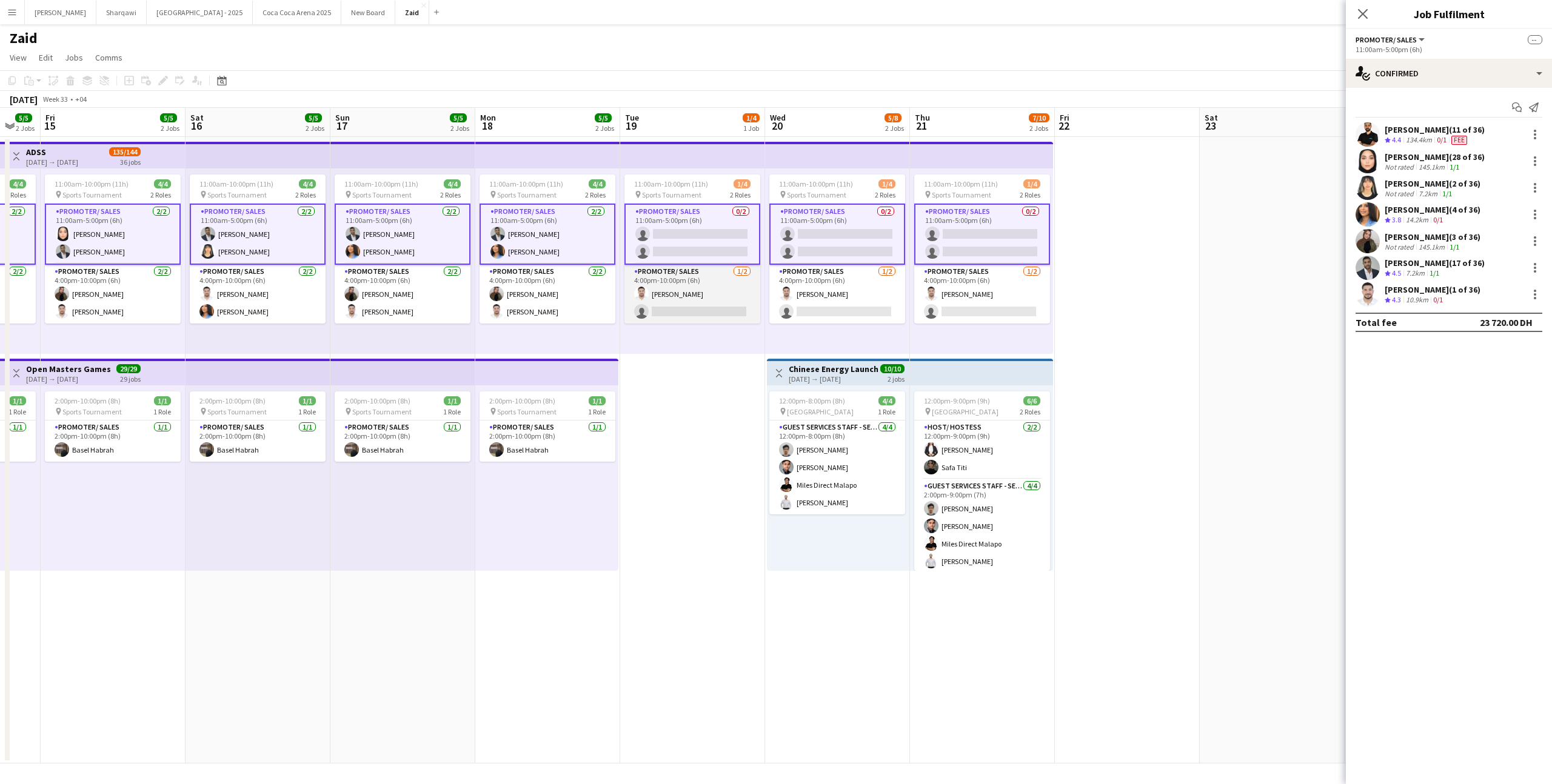
click at [739, 296] on app-card-role "Promoter/ Sales [DATE] 4:00pm-10:00pm (6h) [PERSON_NAME] single-neutral-actions" at bounding box center [692, 294] width 136 height 59
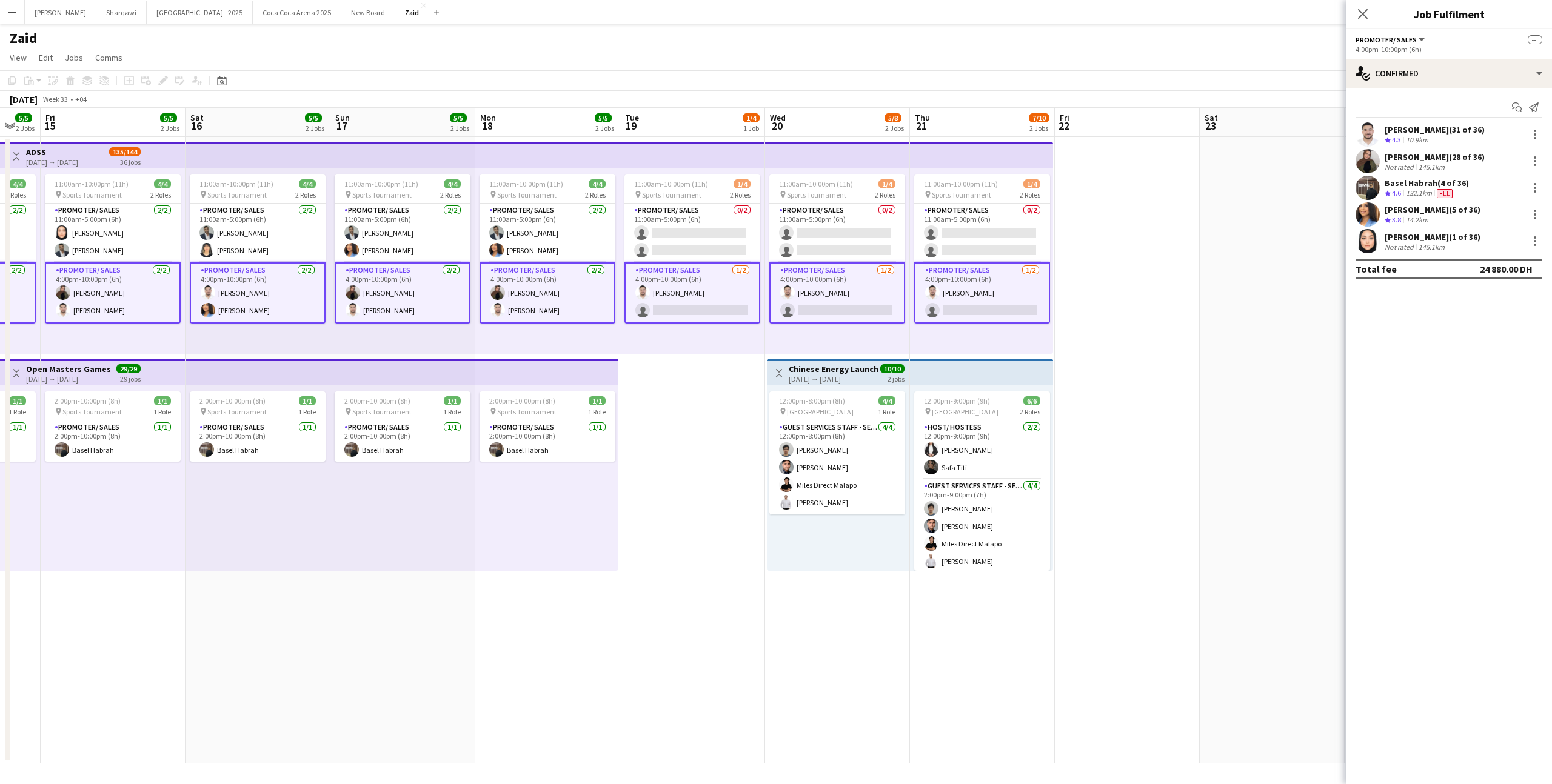
click at [825, 305] on app-card-role "Promoter/ Sales [DATE] 4:00pm-10:00pm (6h) [PERSON_NAME] single-neutral-actions" at bounding box center [837, 293] width 136 height 61
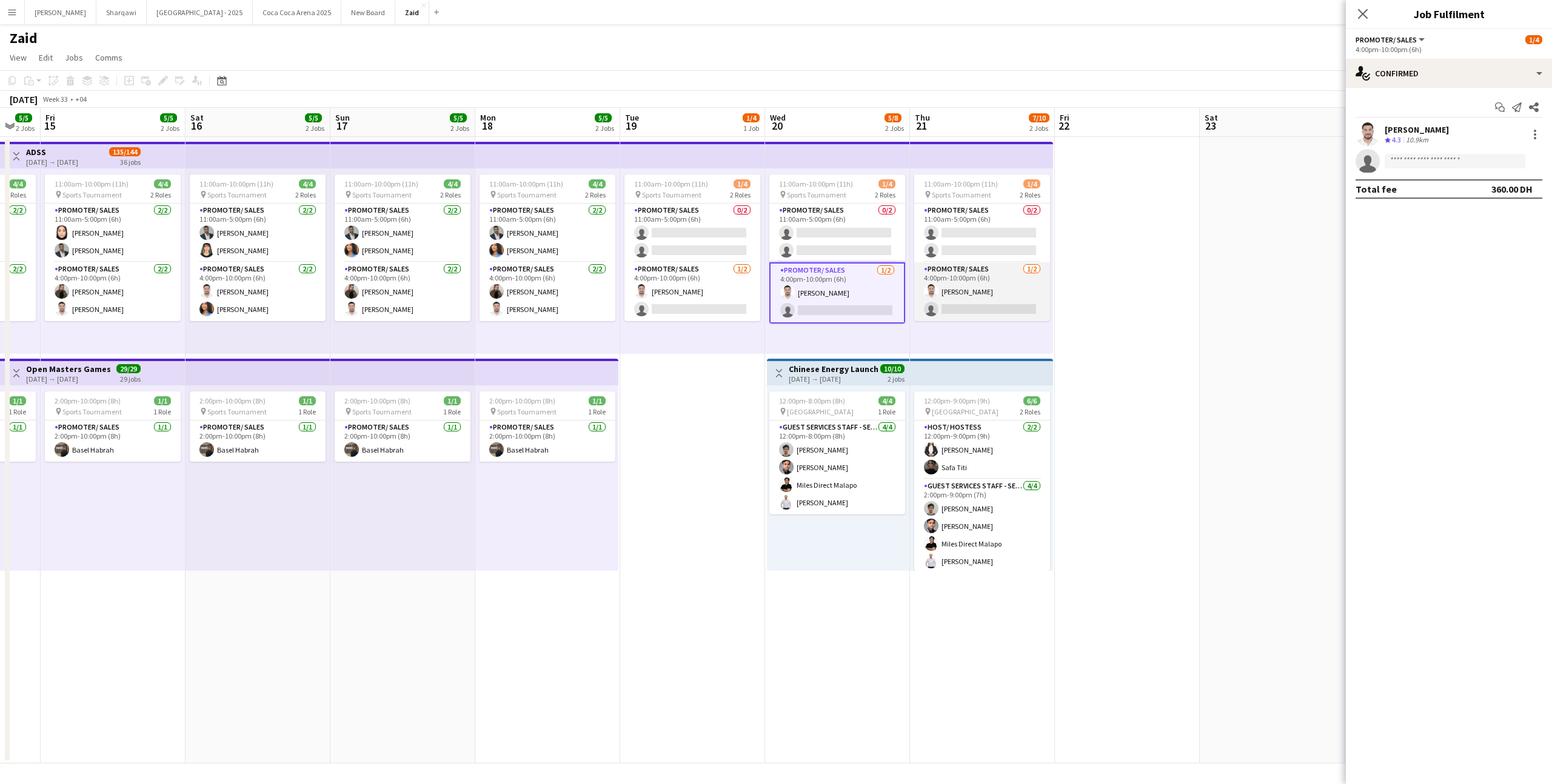
click at [992, 314] on app-card-role "Promoter/ Sales [DATE] 4:00pm-10:00pm (6h) [PERSON_NAME] single-neutral-actions" at bounding box center [982, 291] width 136 height 59
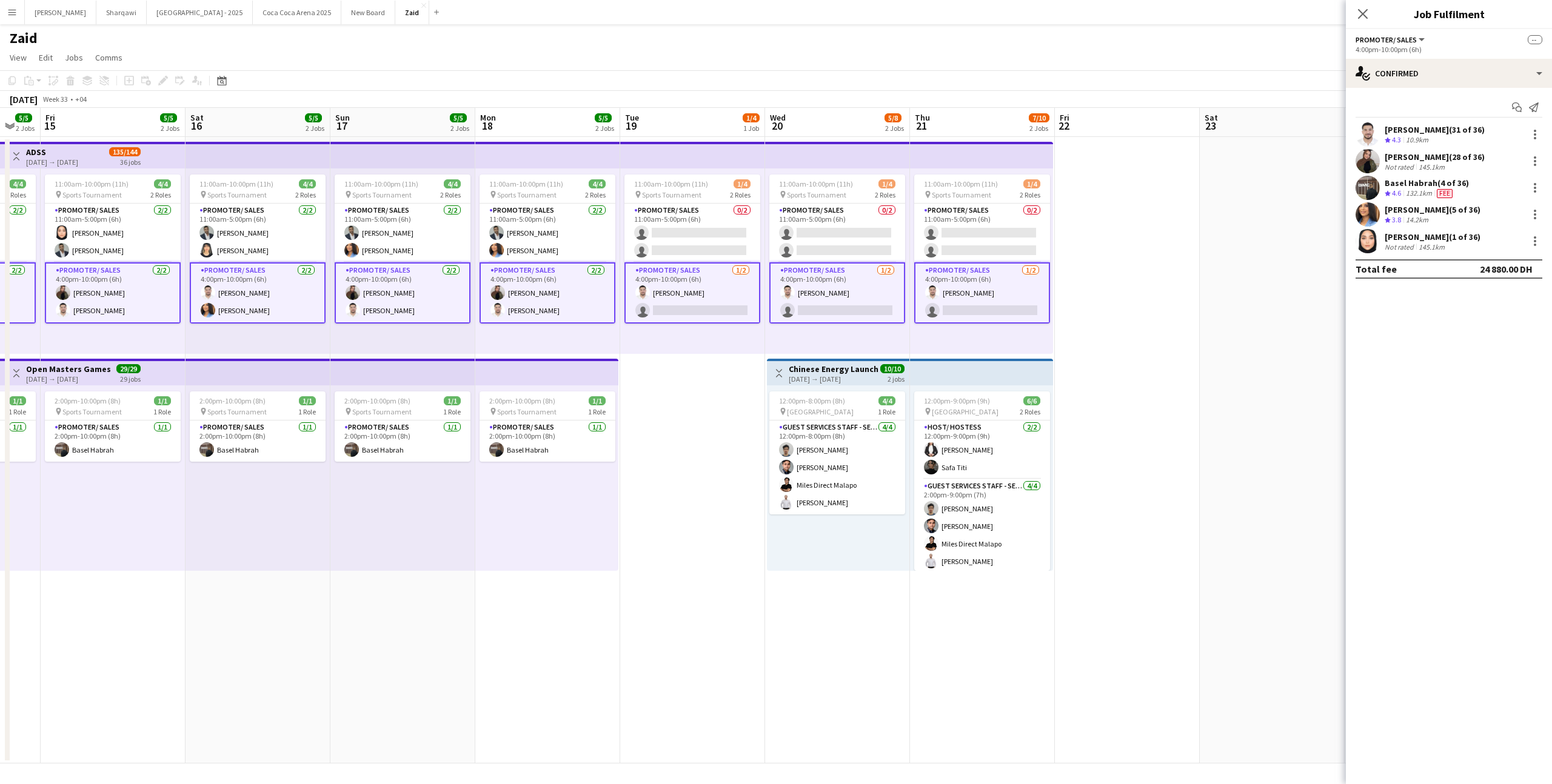
click at [1019, 327] on div "11:00am-10:00pm (11h) 1/4 pin Sports Tournament 2 Roles Promoter/ Sales 0/2 11:…" at bounding box center [981, 261] width 143 height 185
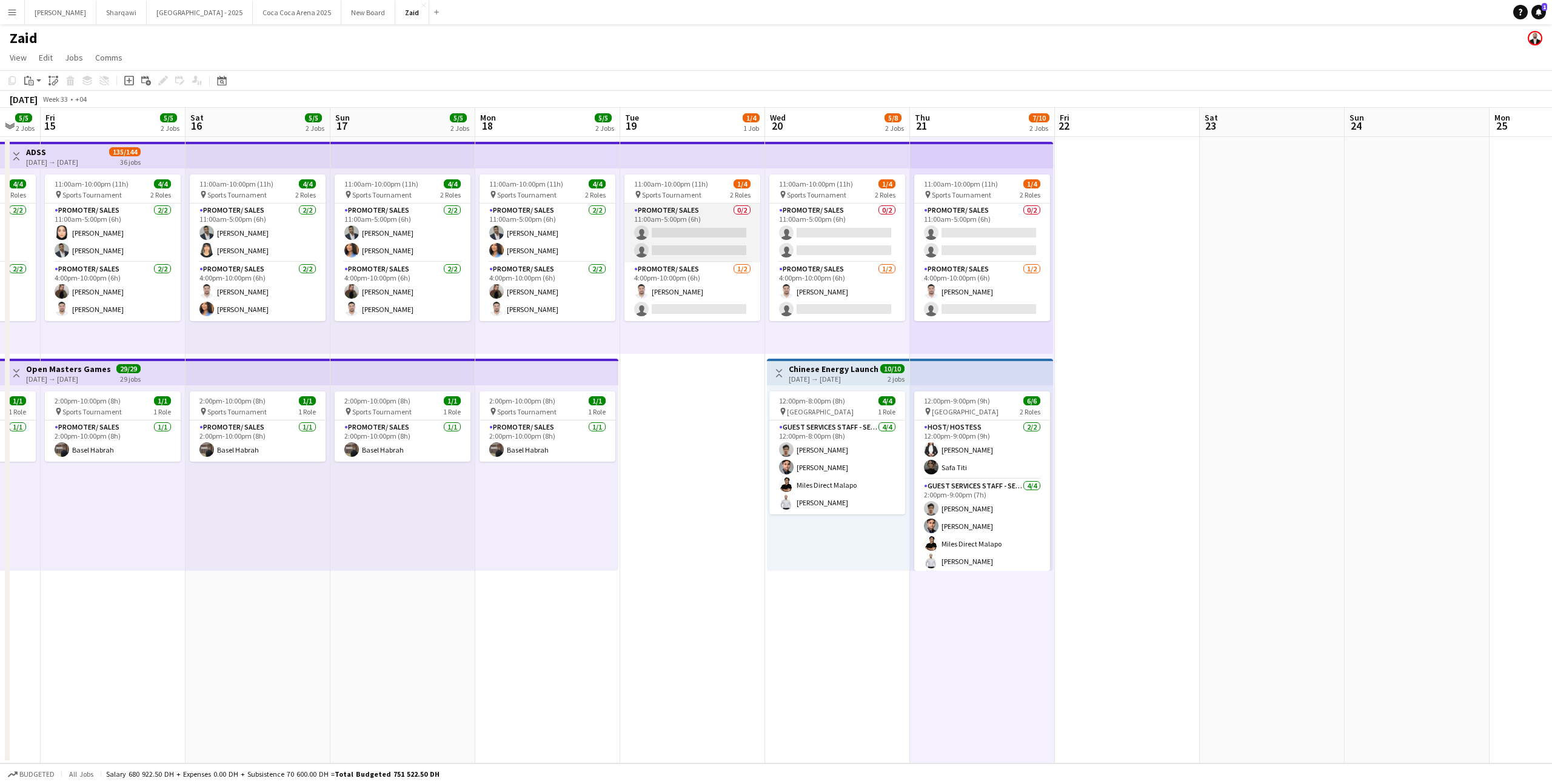
click at [722, 246] on app-card-role "Promoter/ Sales 0/2 11:00am-5:00pm (6h) single-neutral-actions single-neutral-a…" at bounding box center [692, 232] width 136 height 59
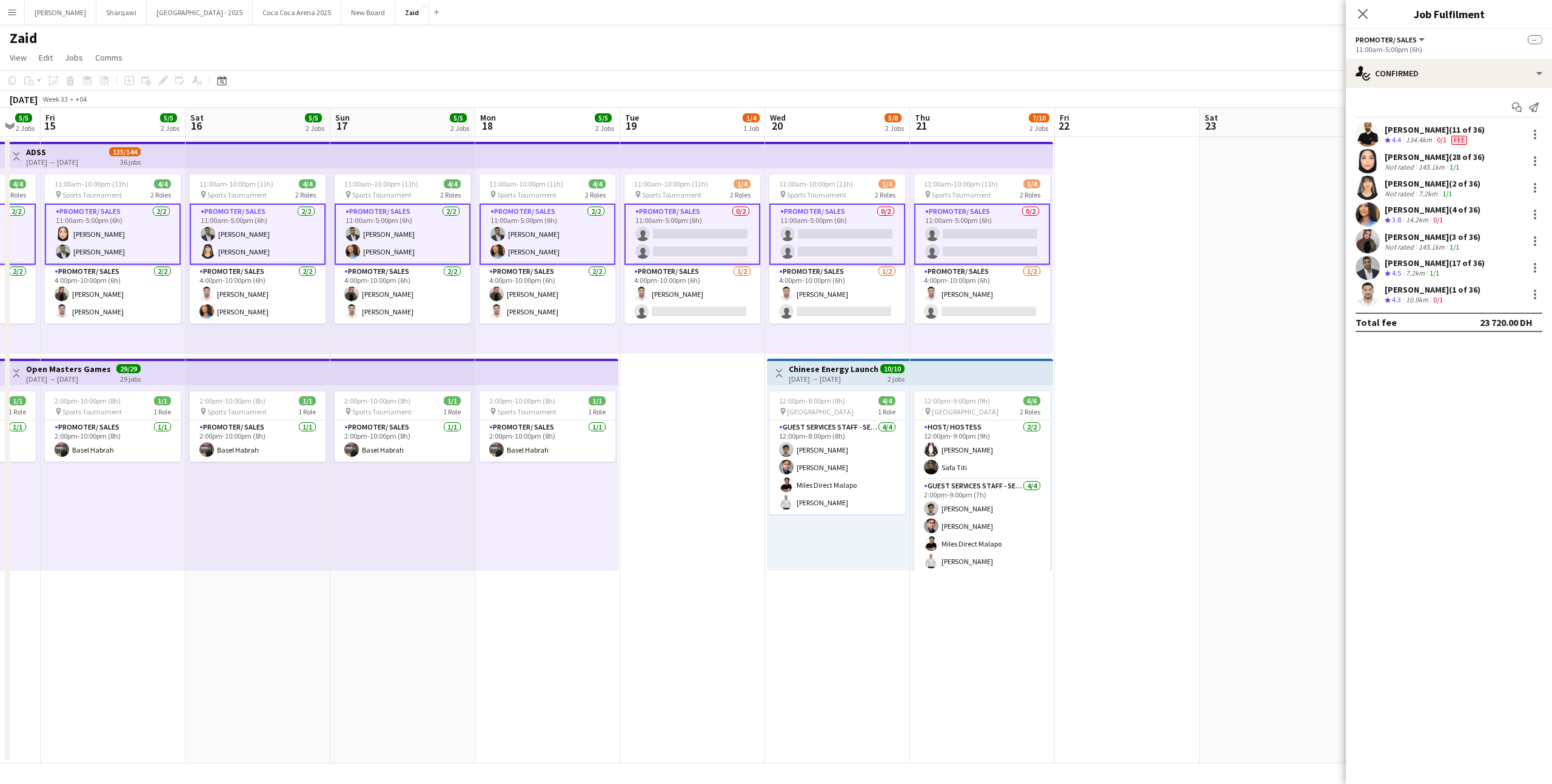
click at [731, 249] on app-card-role "Promoter/ Sales 0/2 11:00am-5:00pm (6h) single-neutral-actions single-neutral-a…" at bounding box center [692, 234] width 136 height 61
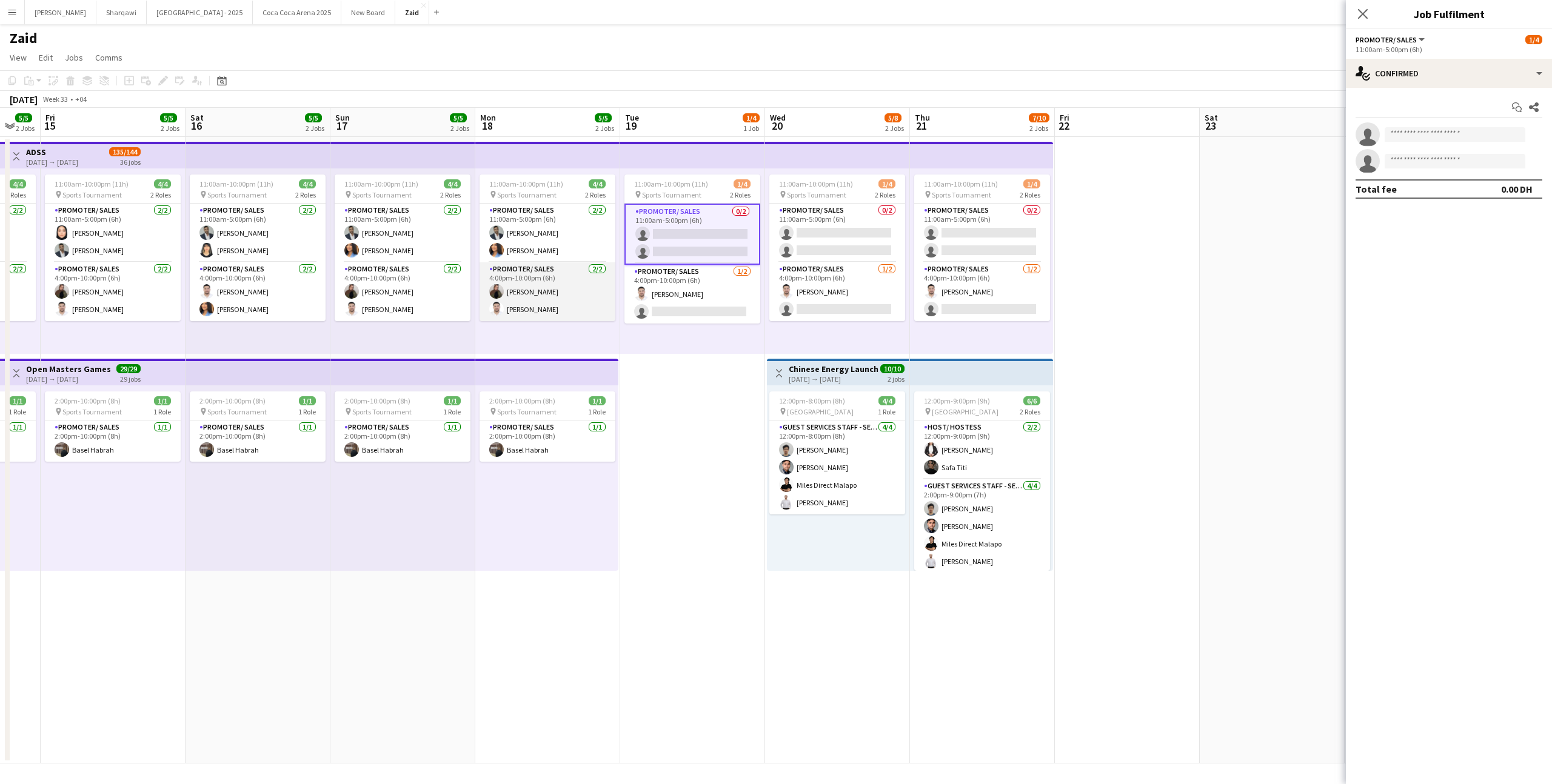
scroll to position [0, 331]
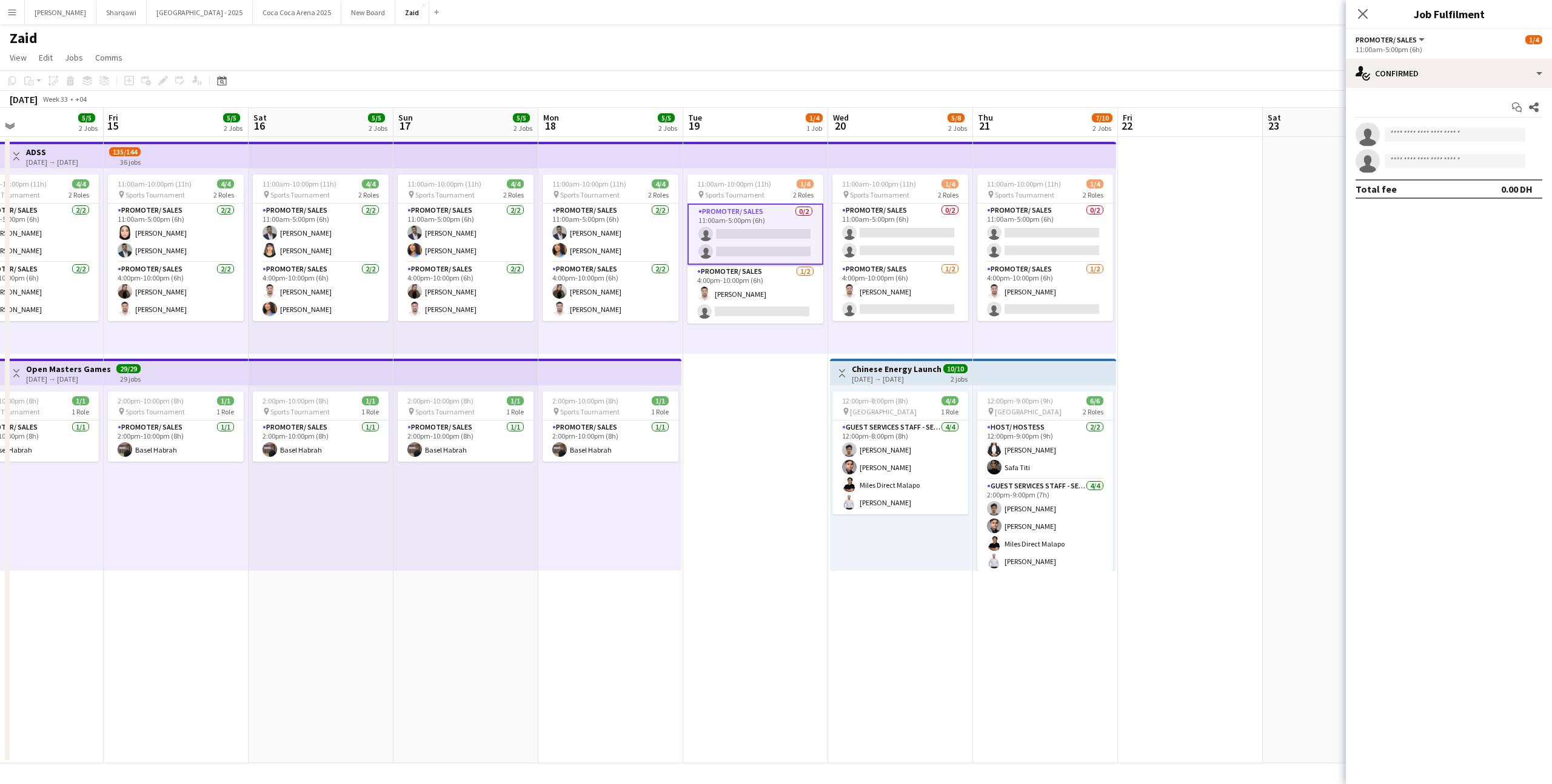
click at [1123, 235] on app-date-cell at bounding box center [1190, 451] width 145 height 627
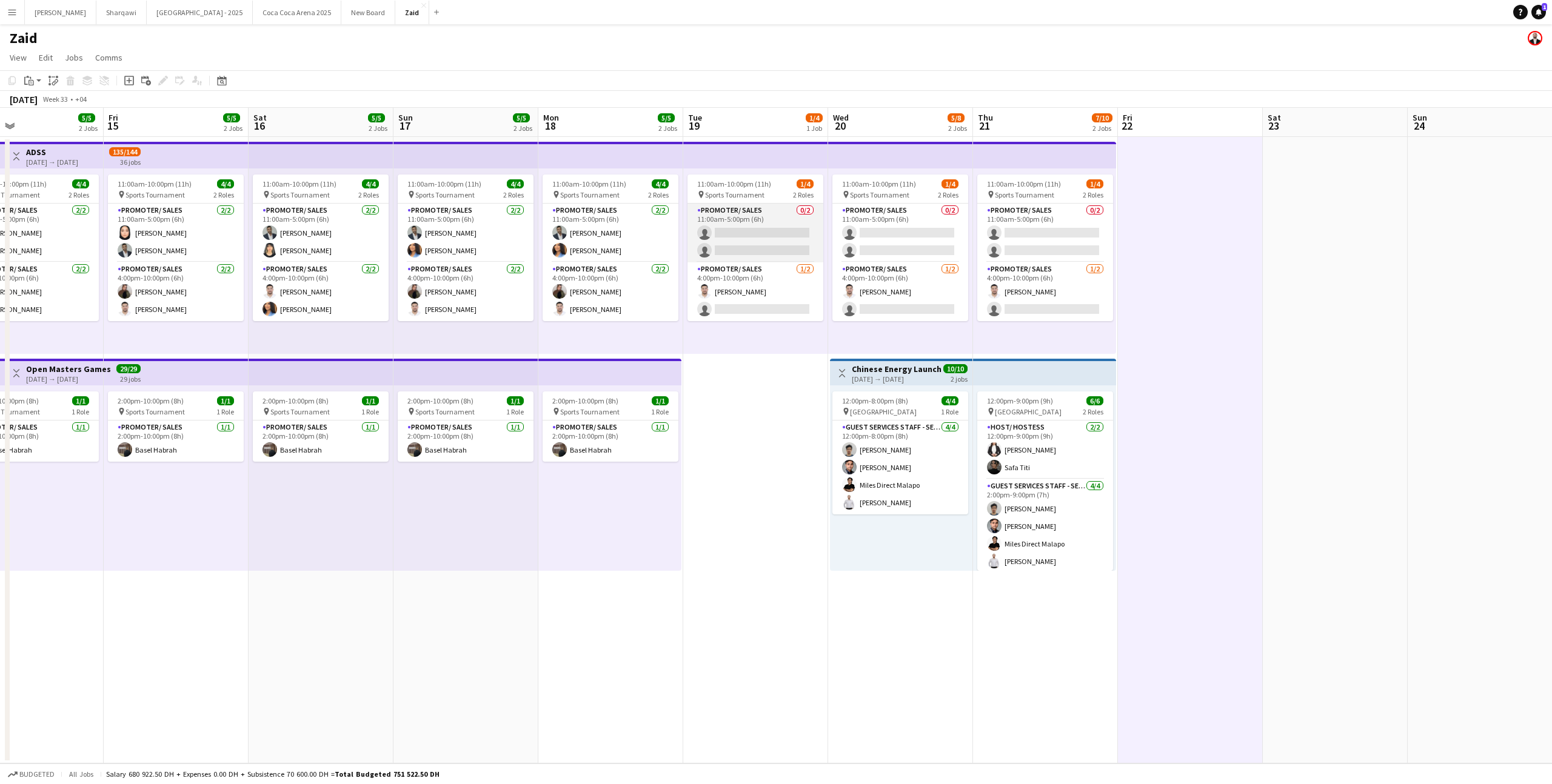
click at [770, 226] on app-card-role "Promoter/ Sales 0/2 11:00am-5:00pm (6h) single-neutral-actions single-neutral-a…" at bounding box center [755, 232] width 136 height 59
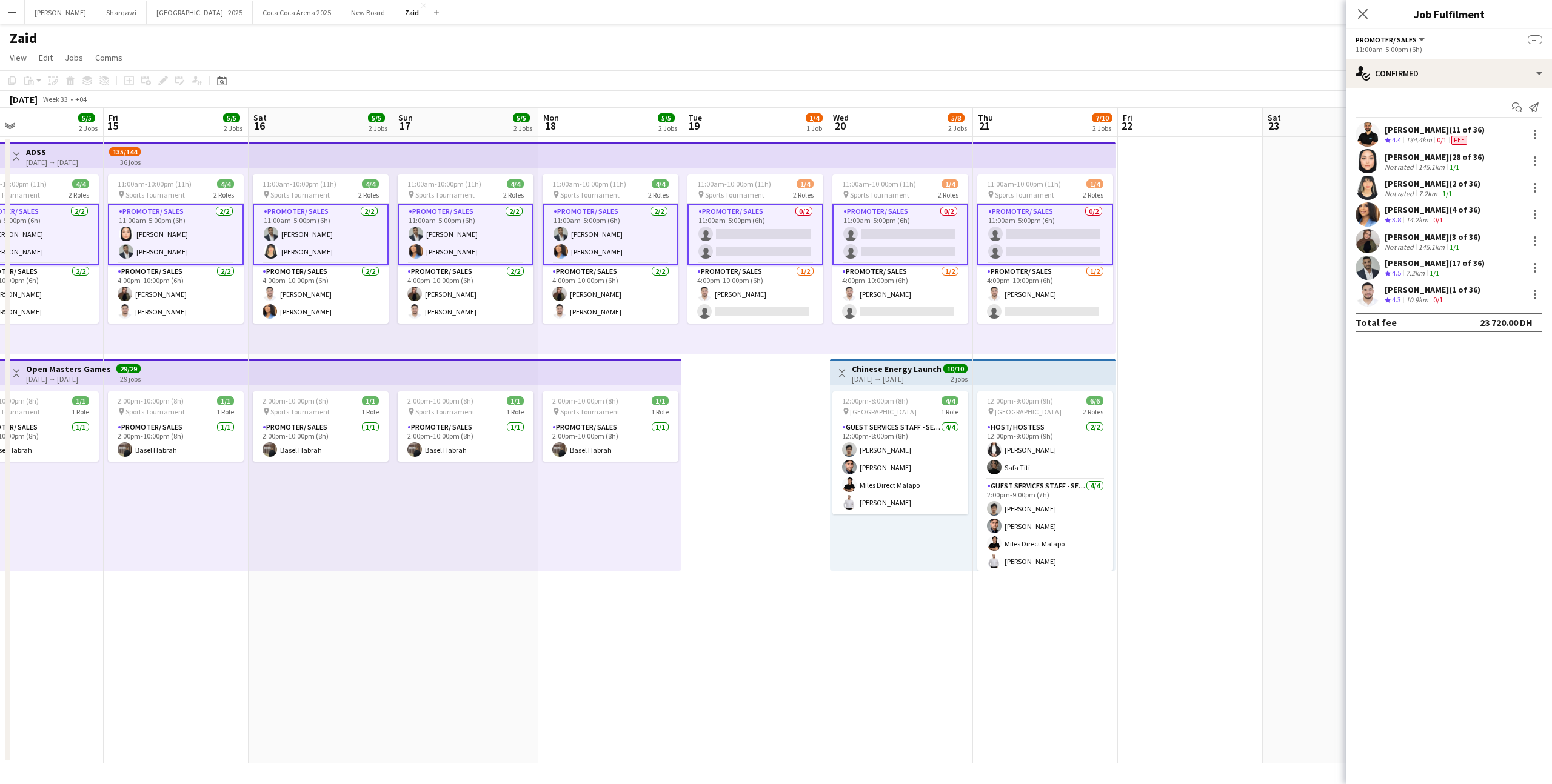
click at [770, 226] on app-card-role "Promoter/ Sales 0/2 11:00am-5:00pm (6h) single-neutral-actions single-neutral-a…" at bounding box center [755, 234] width 136 height 61
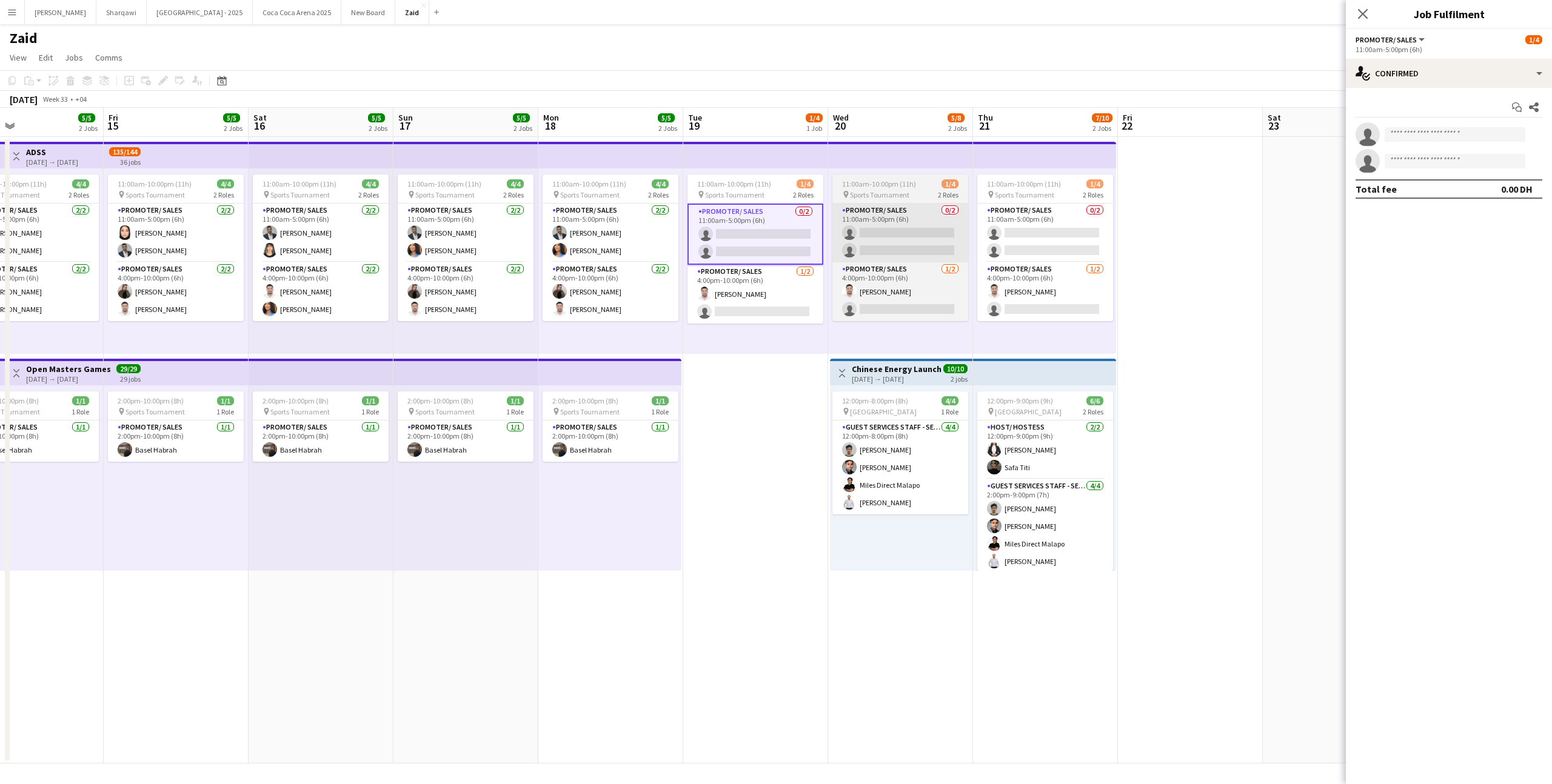
click at [841, 235] on app-card-role "Promoter/ Sales 0/2 11:00am-5:00pm (6h) single-neutral-actions single-neutral-a…" at bounding box center [900, 232] width 136 height 59
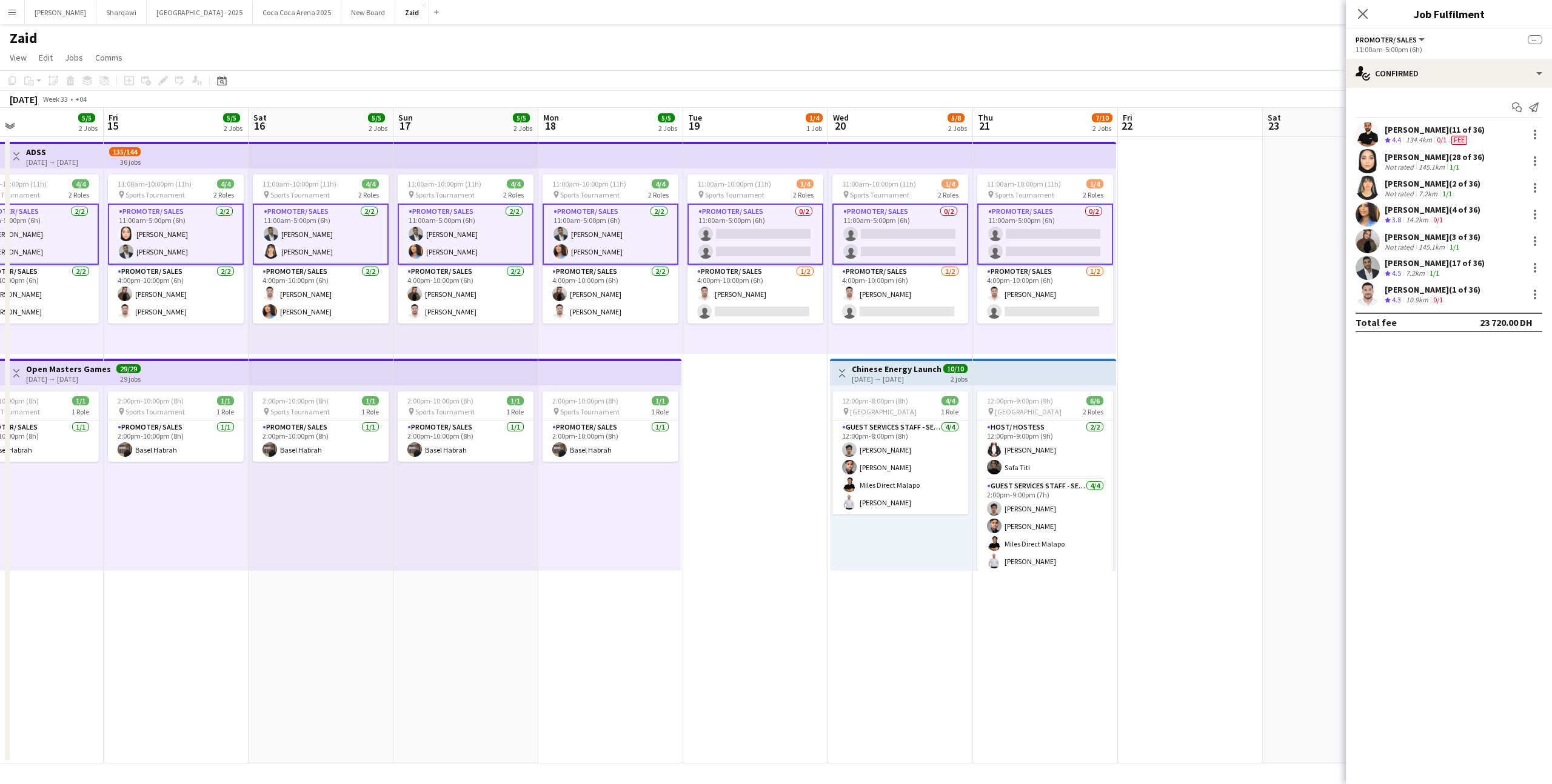
click at [841, 235] on app-card-role "Promoter/ Sales 0/2 11:00am-5:00pm (6h) single-neutral-actions single-neutral-a…" at bounding box center [900, 234] width 136 height 61
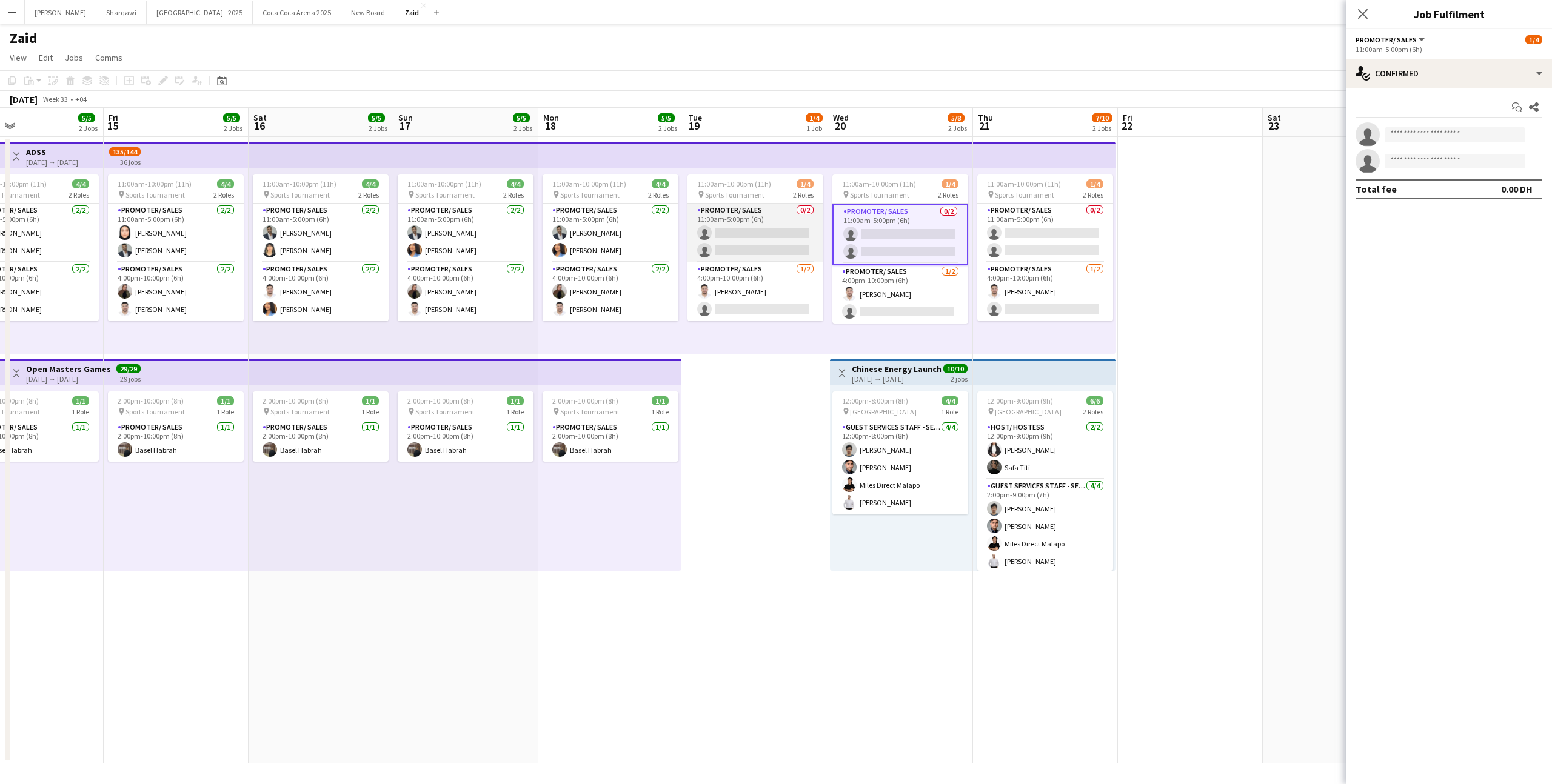
click at [799, 239] on app-card-role "Promoter/ Sales 0/2 11:00am-5:00pm (6h) single-neutral-actions single-neutral-a…" at bounding box center [755, 232] width 136 height 59
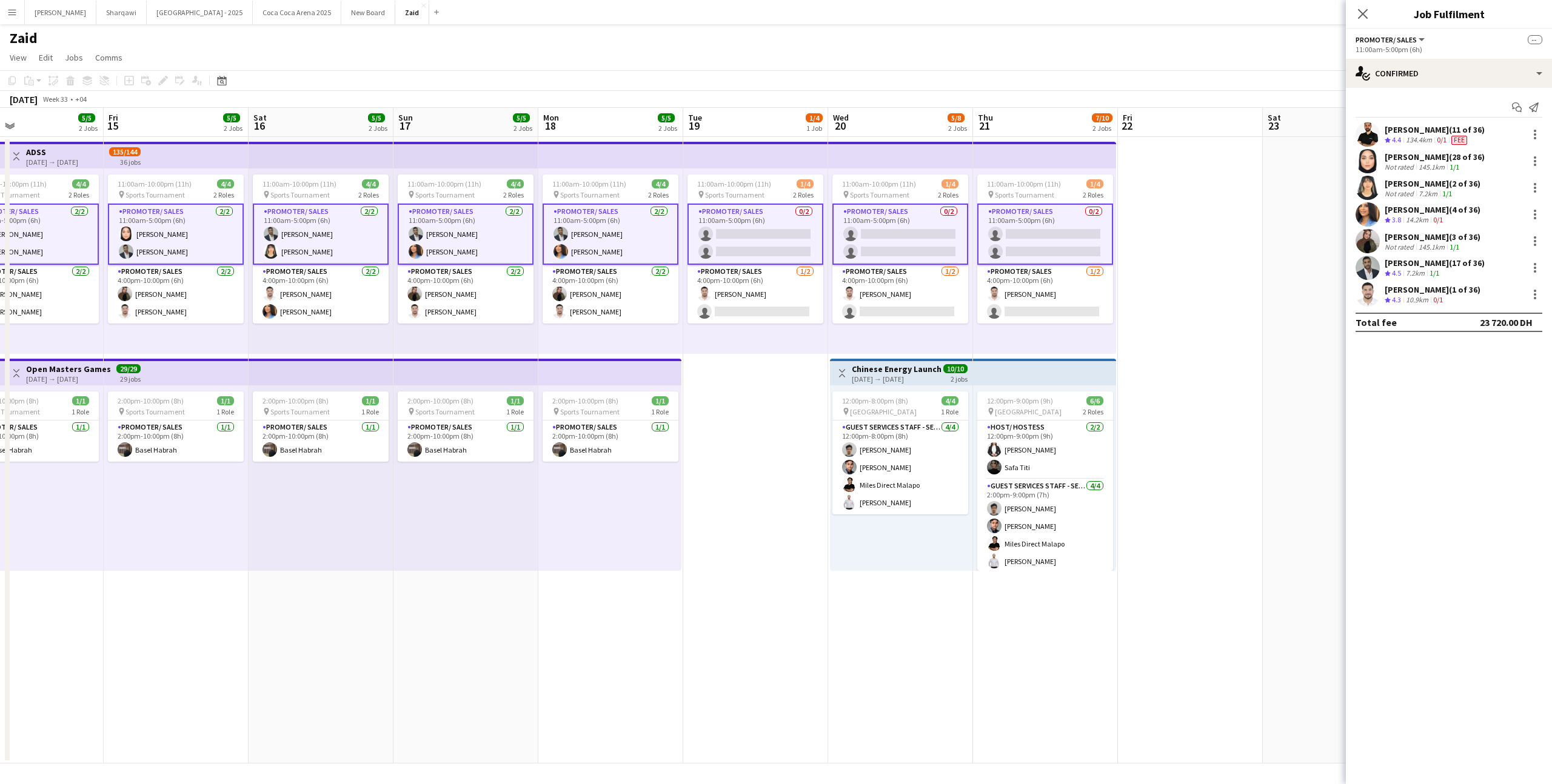
click at [890, 235] on app-card-role "Promoter/ Sales 0/2 11:00am-5:00pm (6h) single-neutral-actions single-neutral-a…" at bounding box center [900, 234] width 136 height 61
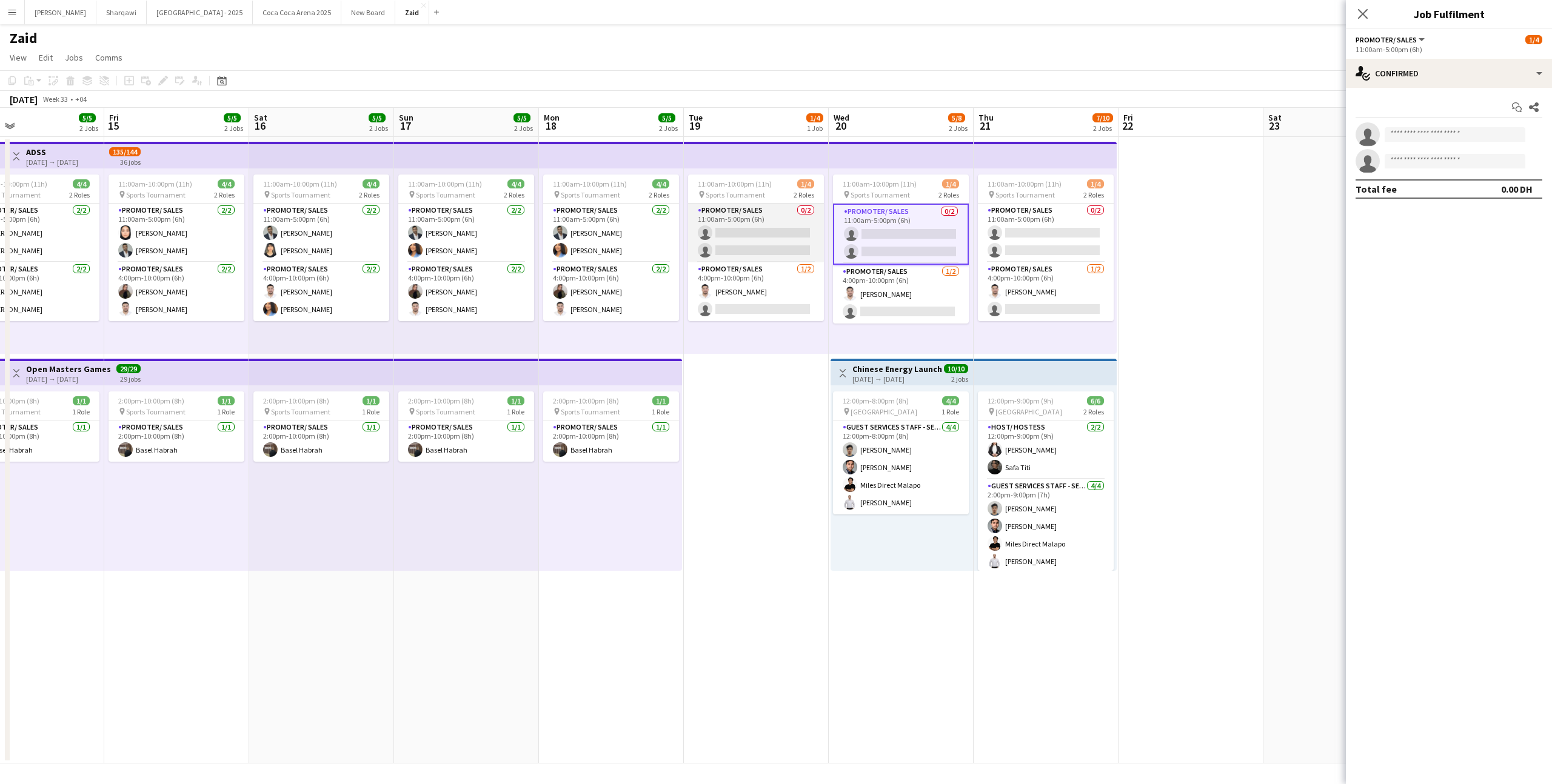
click at [812, 251] on app-card-role "Promoter/ Sales 0/2 11:00am-5:00pm (6h) single-neutral-actions single-neutral-a…" at bounding box center [756, 232] width 136 height 59
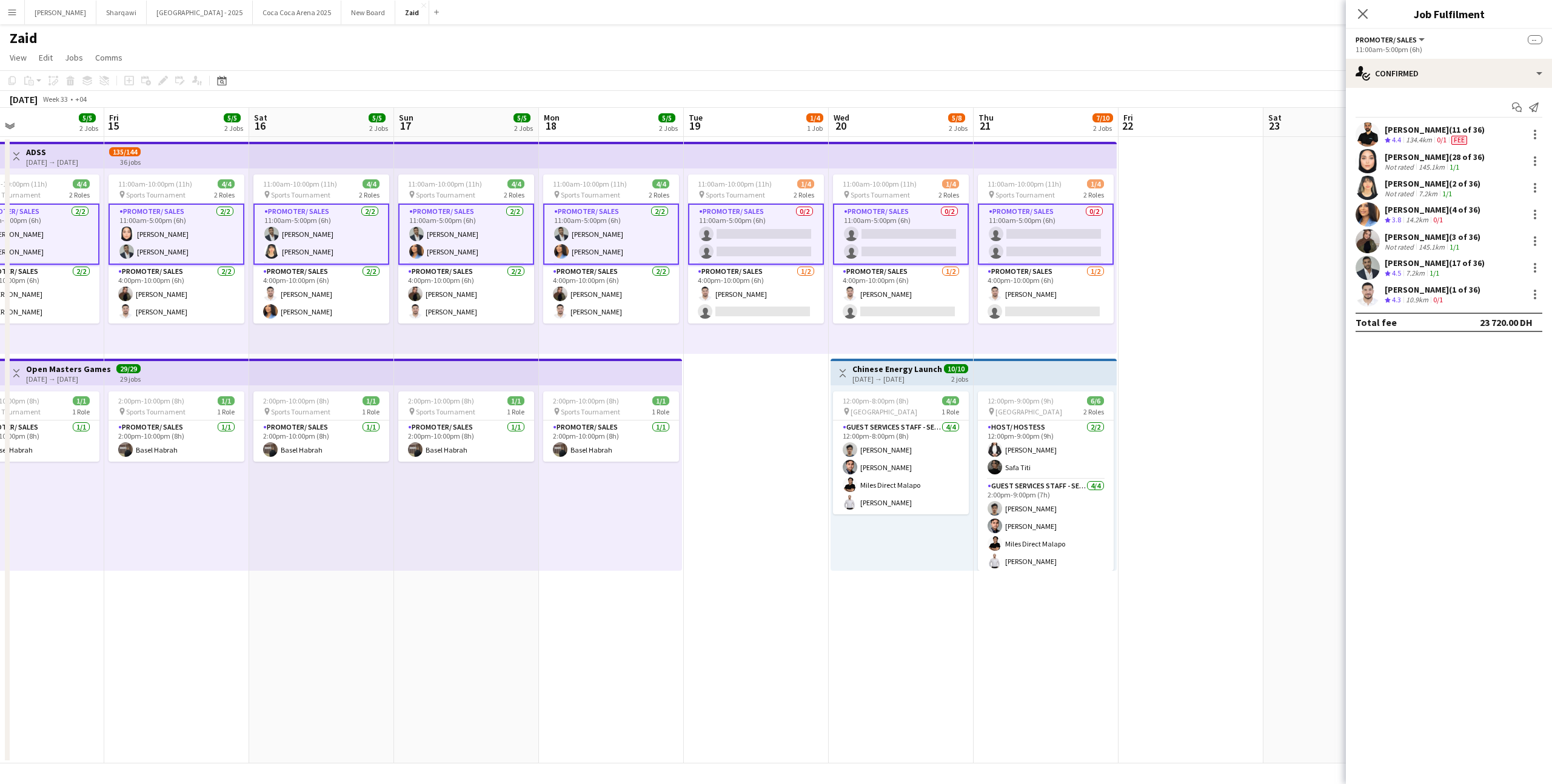
click at [894, 254] on app-card-role "Promoter/ Sales 0/2 11:00am-5:00pm (6h) single-neutral-actions single-neutral-a…" at bounding box center [901, 234] width 136 height 61
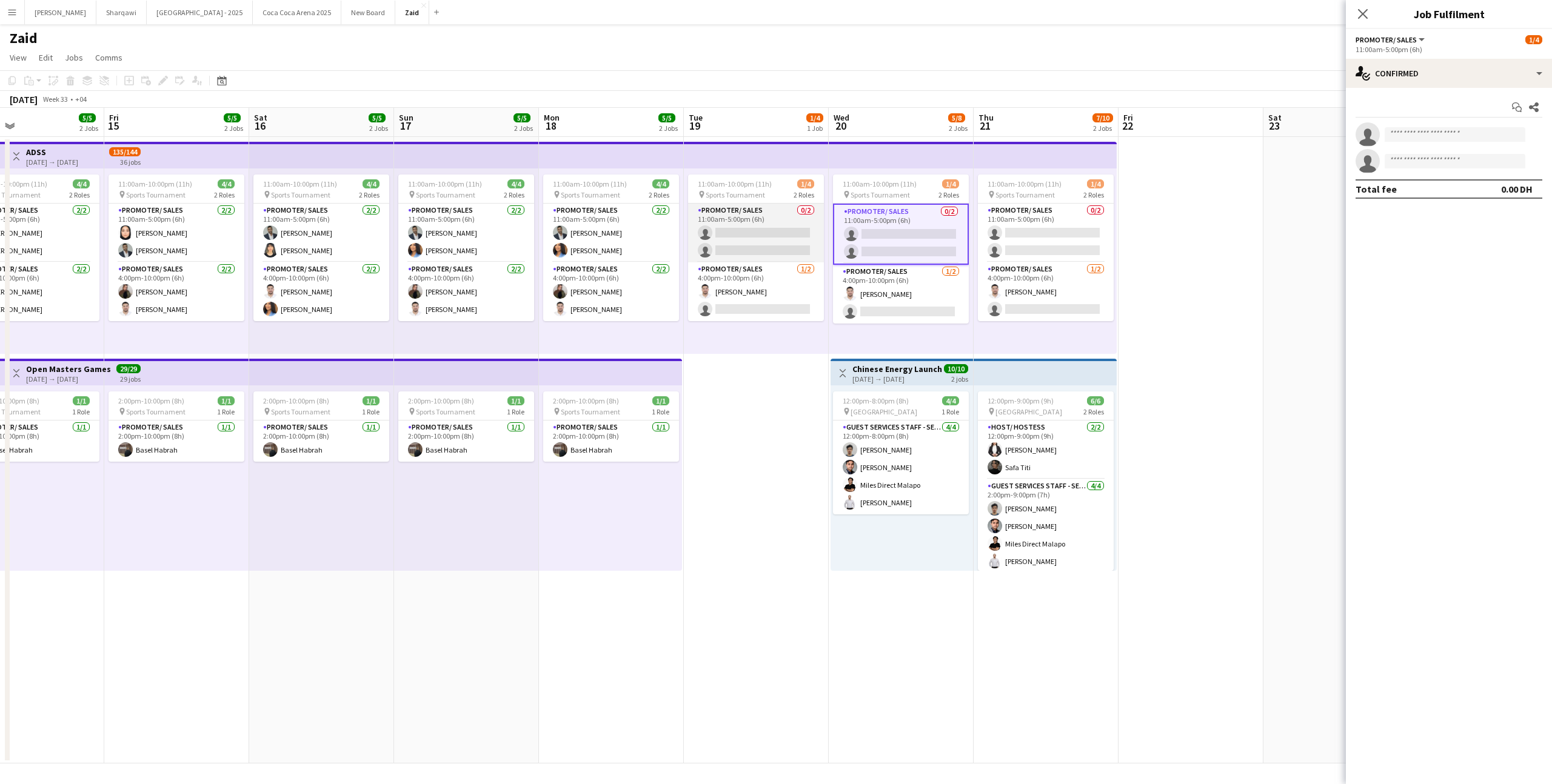
click at [772, 236] on app-card-role "Promoter/ Sales 0/2 11:00am-5:00pm (6h) single-neutral-actions single-neutral-a…" at bounding box center [756, 232] width 136 height 59
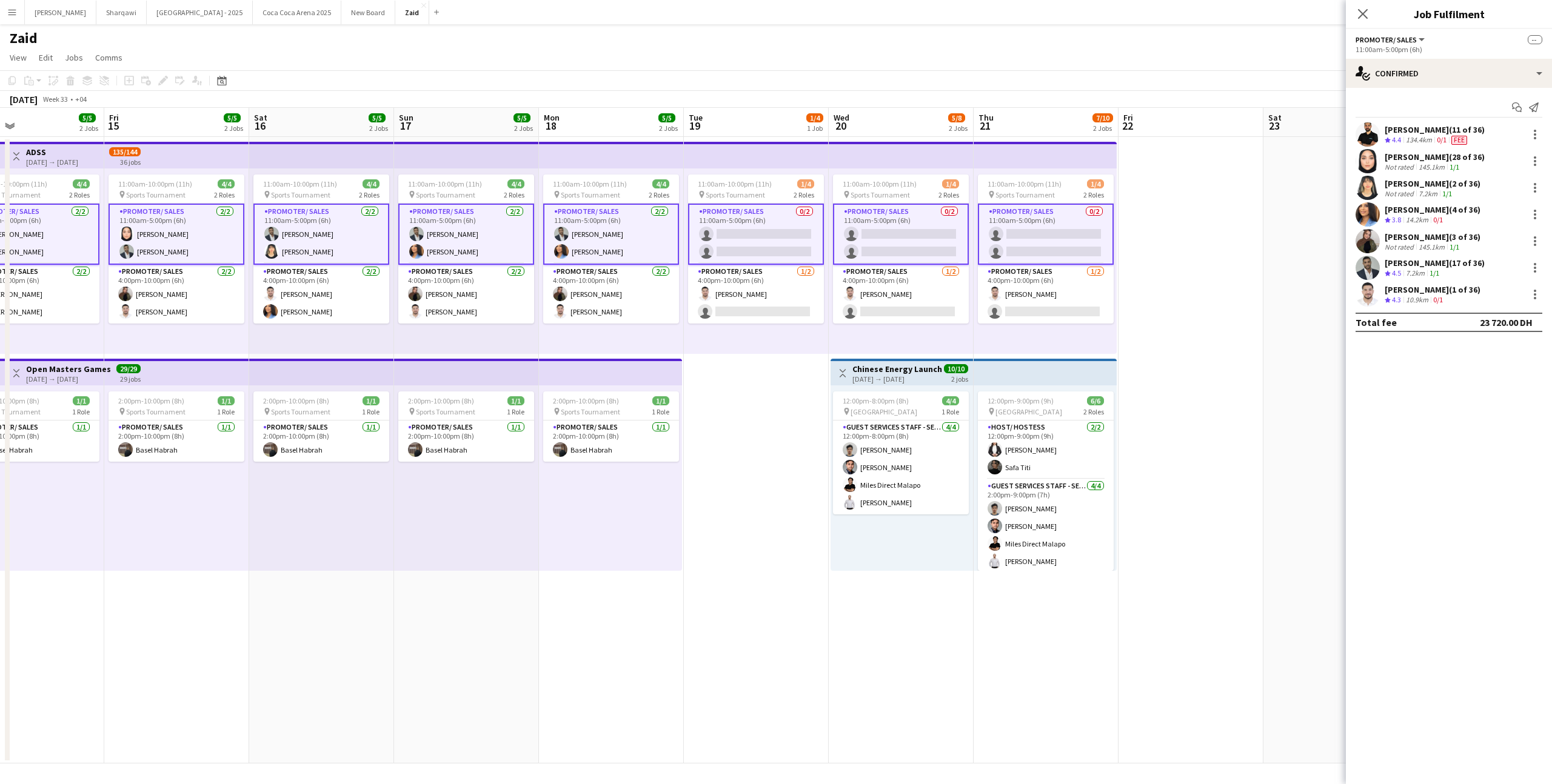
click at [772, 236] on app-card-role "Promoter/ Sales 0/2 11:00am-5:00pm (6h) single-neutral-actions single-neutral-a…" at bounding box center [756, 234] width 136 height 61
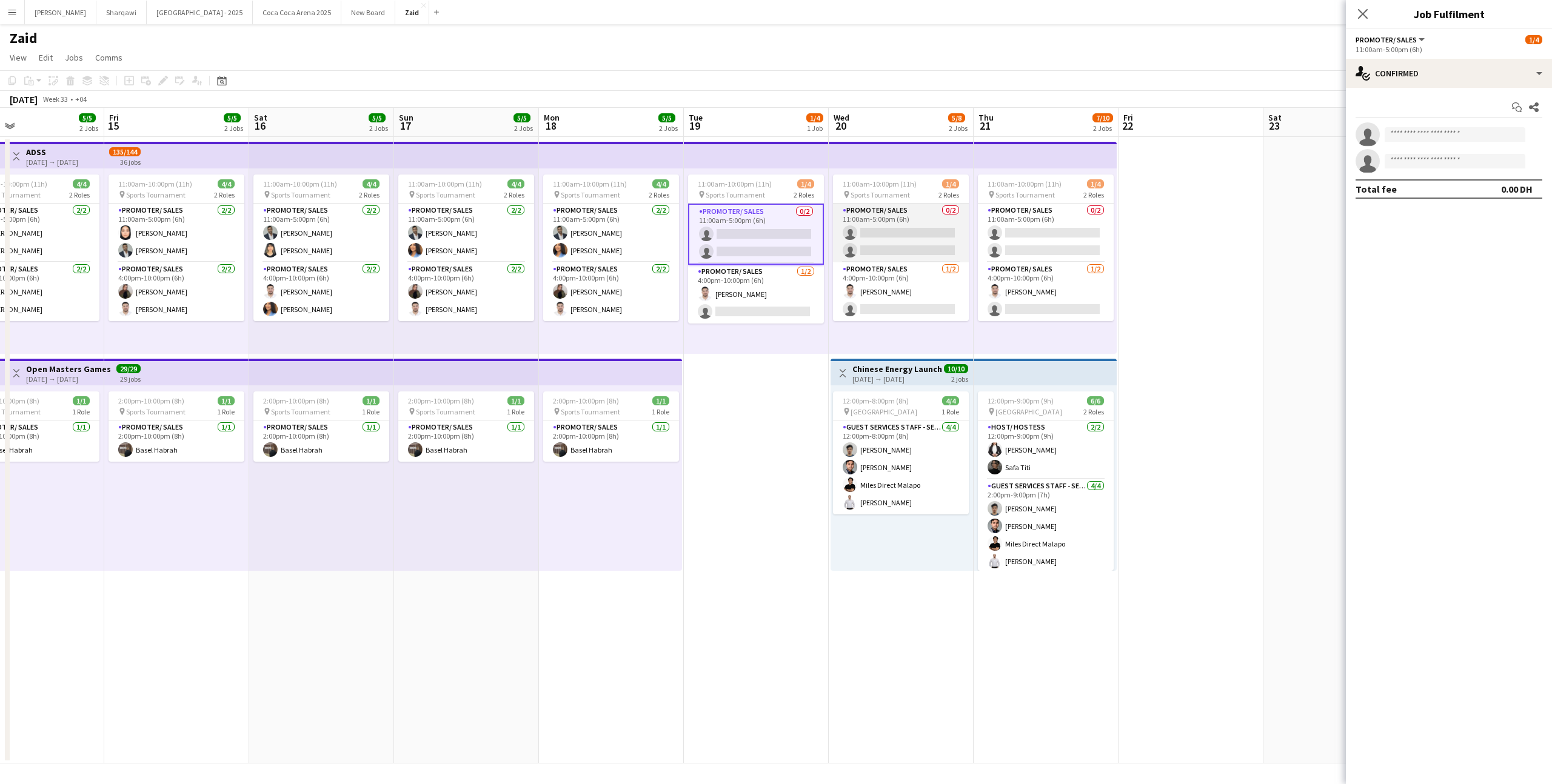
click at [886, 246] on app-card-role "Promoter/ Sales 0/2 11:00am-5:00pm (6h) single-neutral-actions single-neutral-a…" at bounding box center [901, 232] width 136 height 59
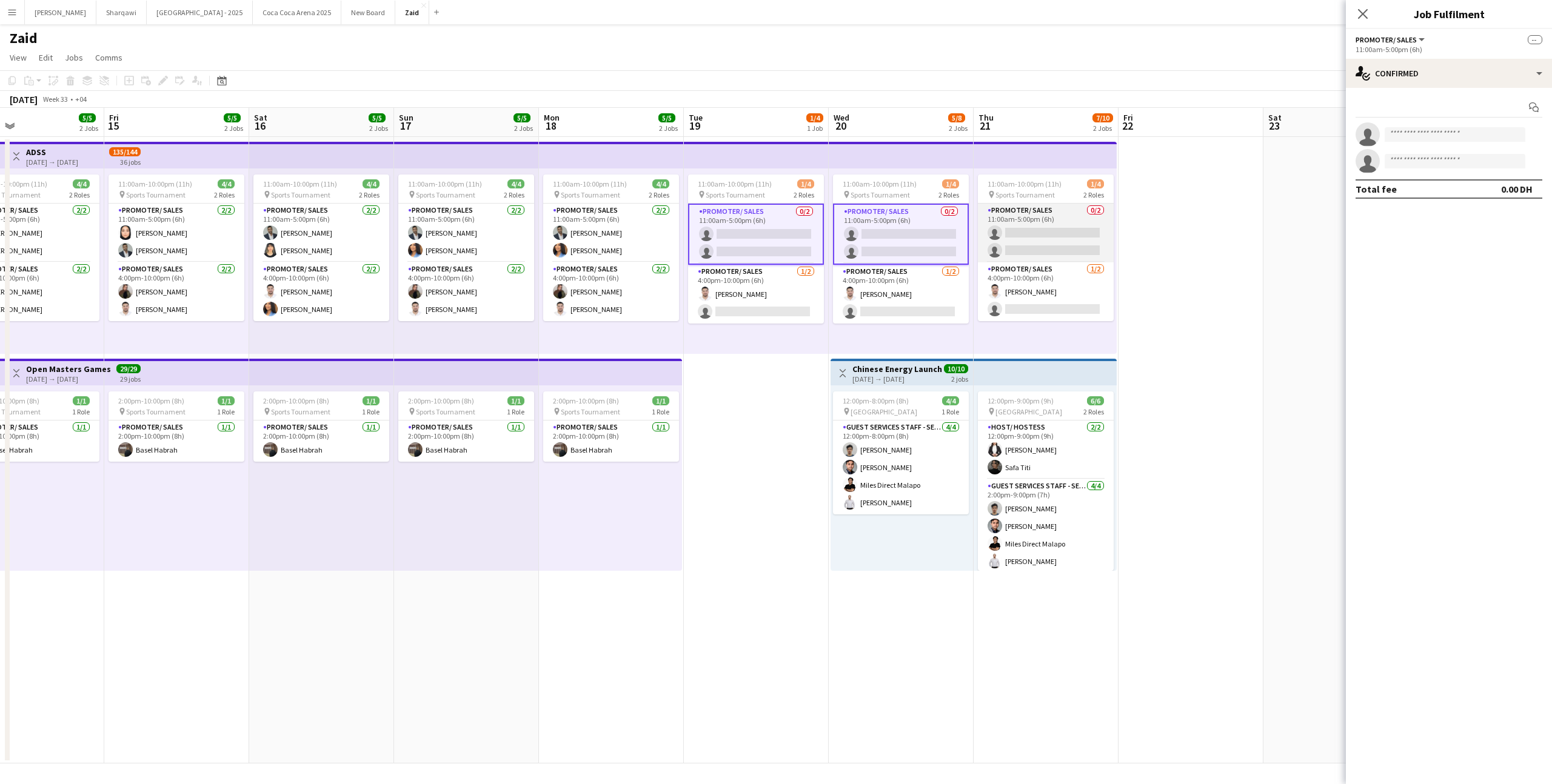
click at [1044, 222] on app-card-role "Promoter/ Sales 0/2 11:00am-5:00pm (6h) single-neutral-actions single-neutral-a…" at bounding box center [1046, 232] width 136 height 59
click at [1425, 131] on input at bounding box center [1455, 135] width 141 height 15
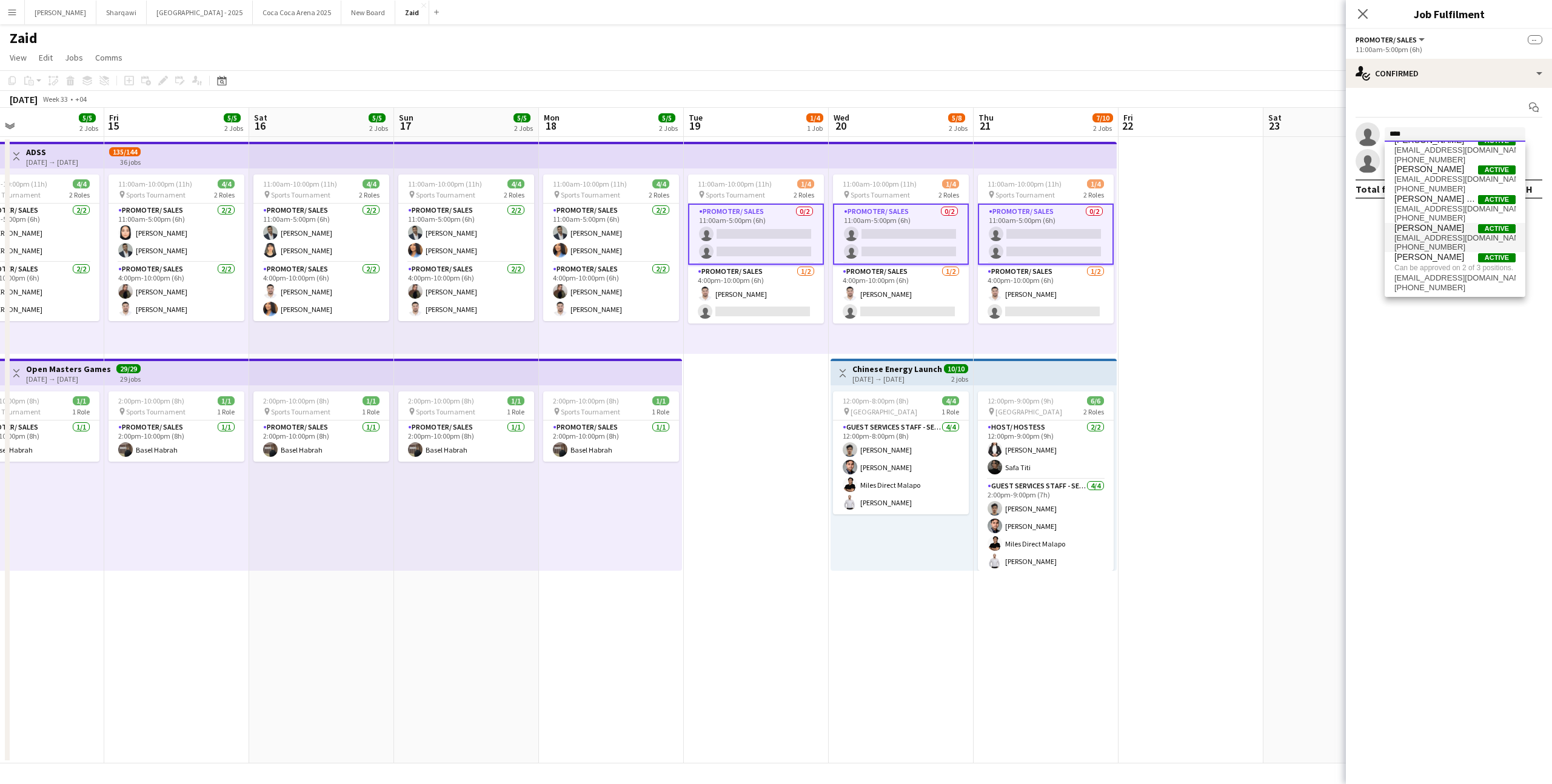
scroll to position [0, 0]
click at [1429, 128] on input "****" at bounding box center [1455, 135] width 141 height 15
click at [1424, 132] on input "****" at bounding box center [1455, 135] width 141 height 15
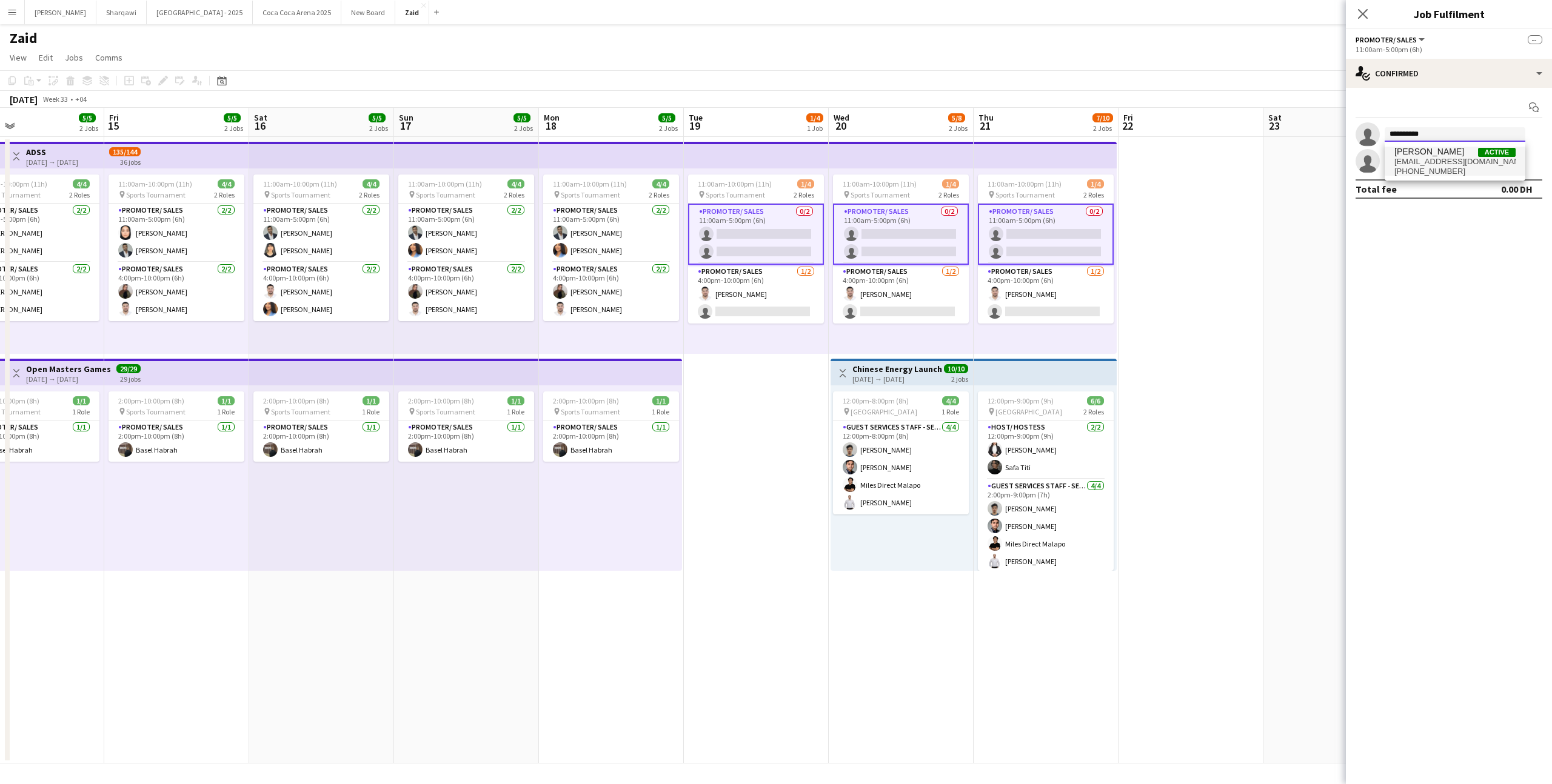
type input "**********"
click at [1422, 160] on span "[EMAIL_ADDRESS][DOMAIN_NAME]" at bounding box center [1454, 162] width 122 height 10
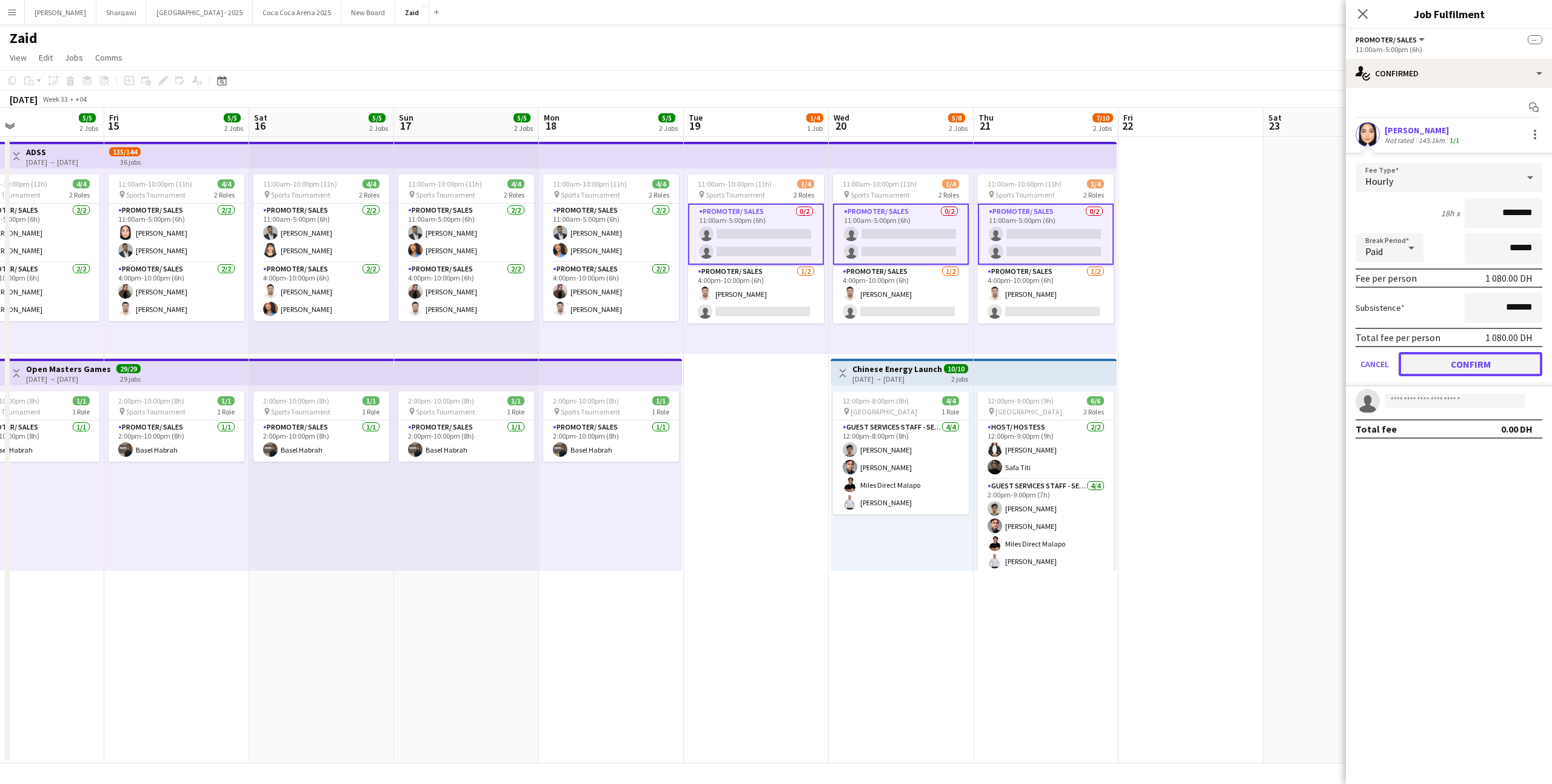
click at [1476, 368] on button "Confirm" at bounding box center [1471, 364] width 144 height 24
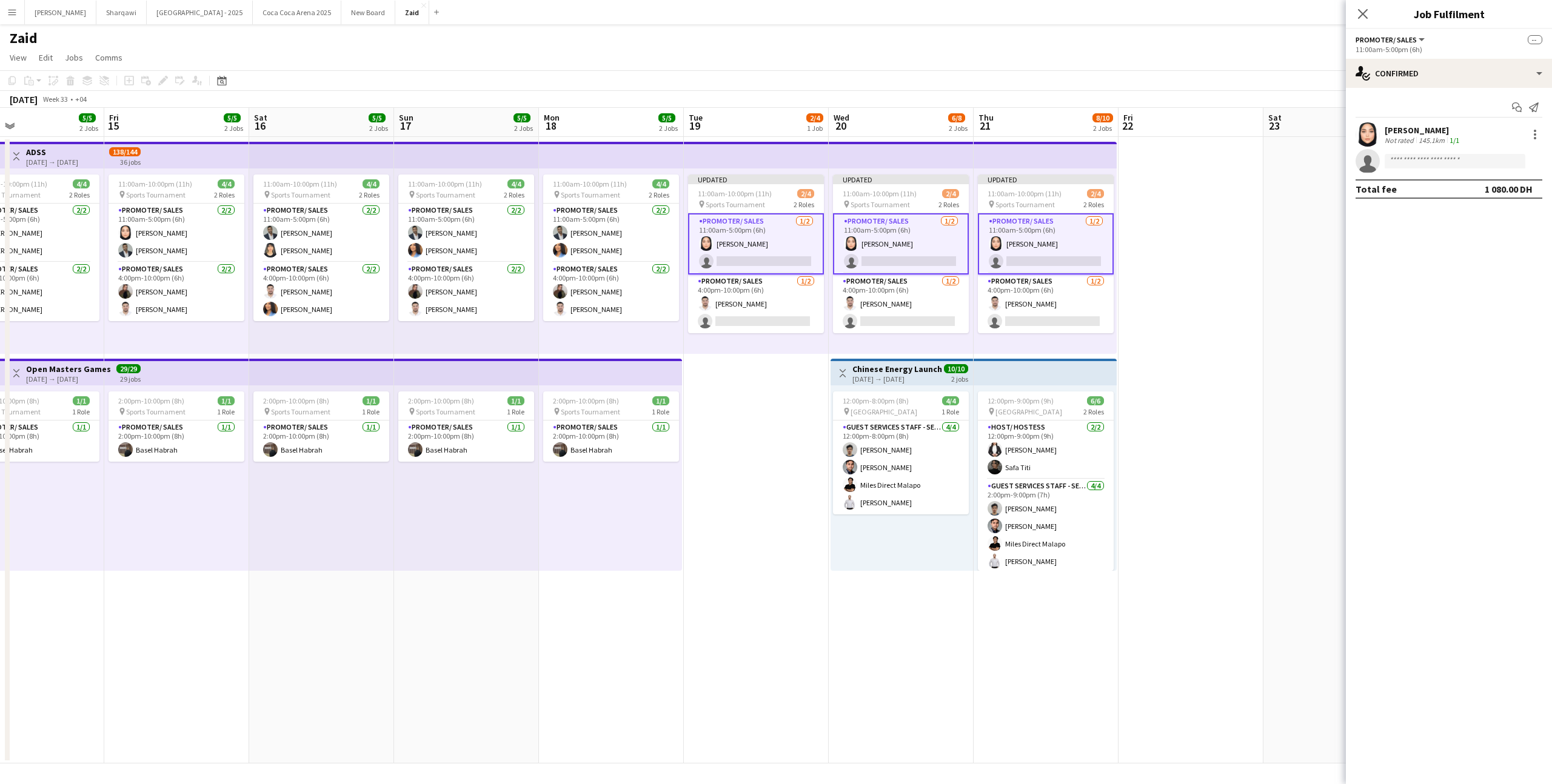
click at [758, 340] on div "Updated 11:00am-10:00pm (11h) 2/4 pin Sports Tournament 2 Roles Promoter/ Sales…" at bounding box center [756, 261] width 145 height 185
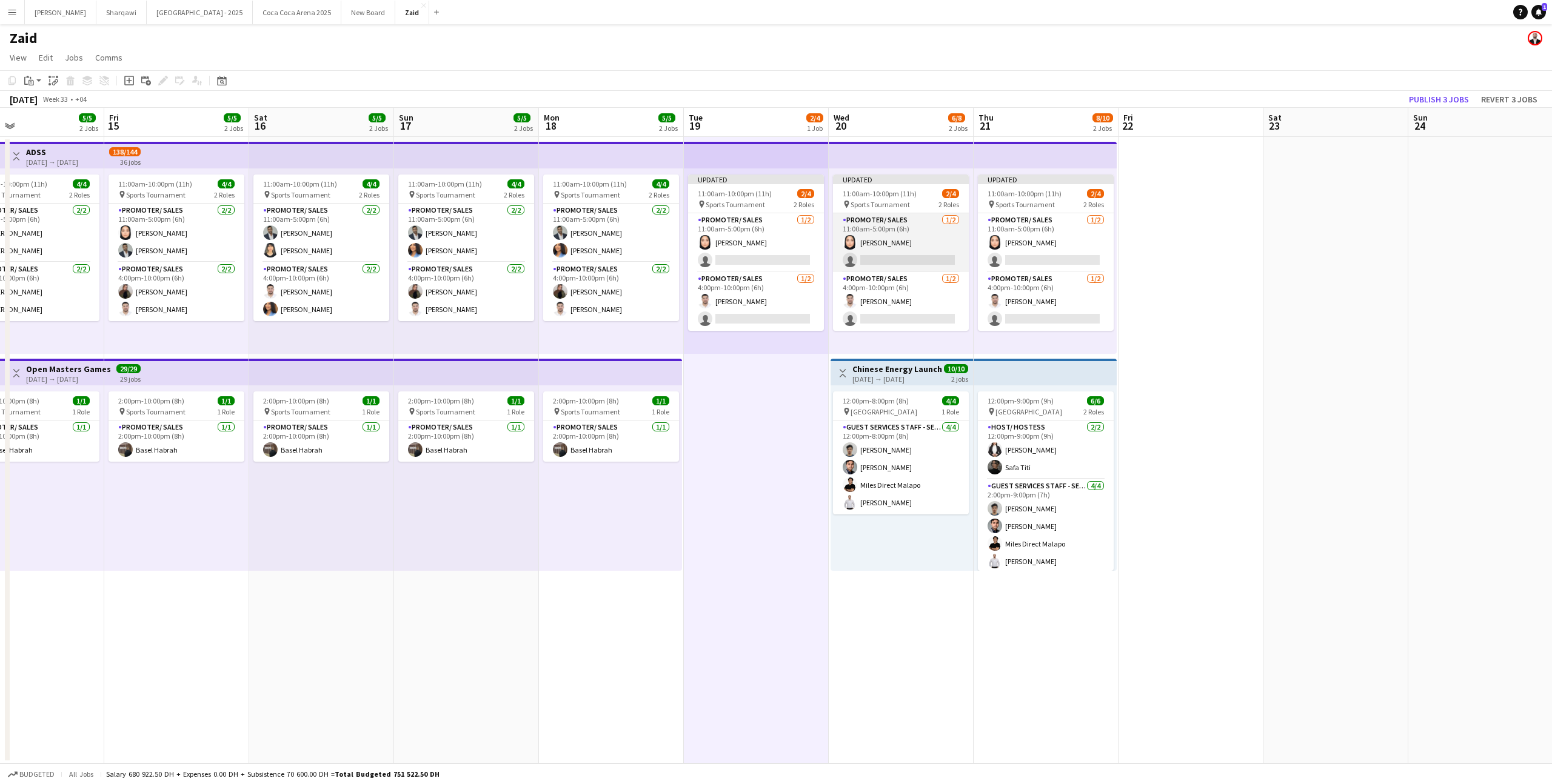
click at [891, 247] on app-card-role "Promoter/ Sales [DATE] 11:00am-5:00pm (6h) [PERSON_NAME] single-neutral-actions" at bounding box center [901, 242] width 136 height 59
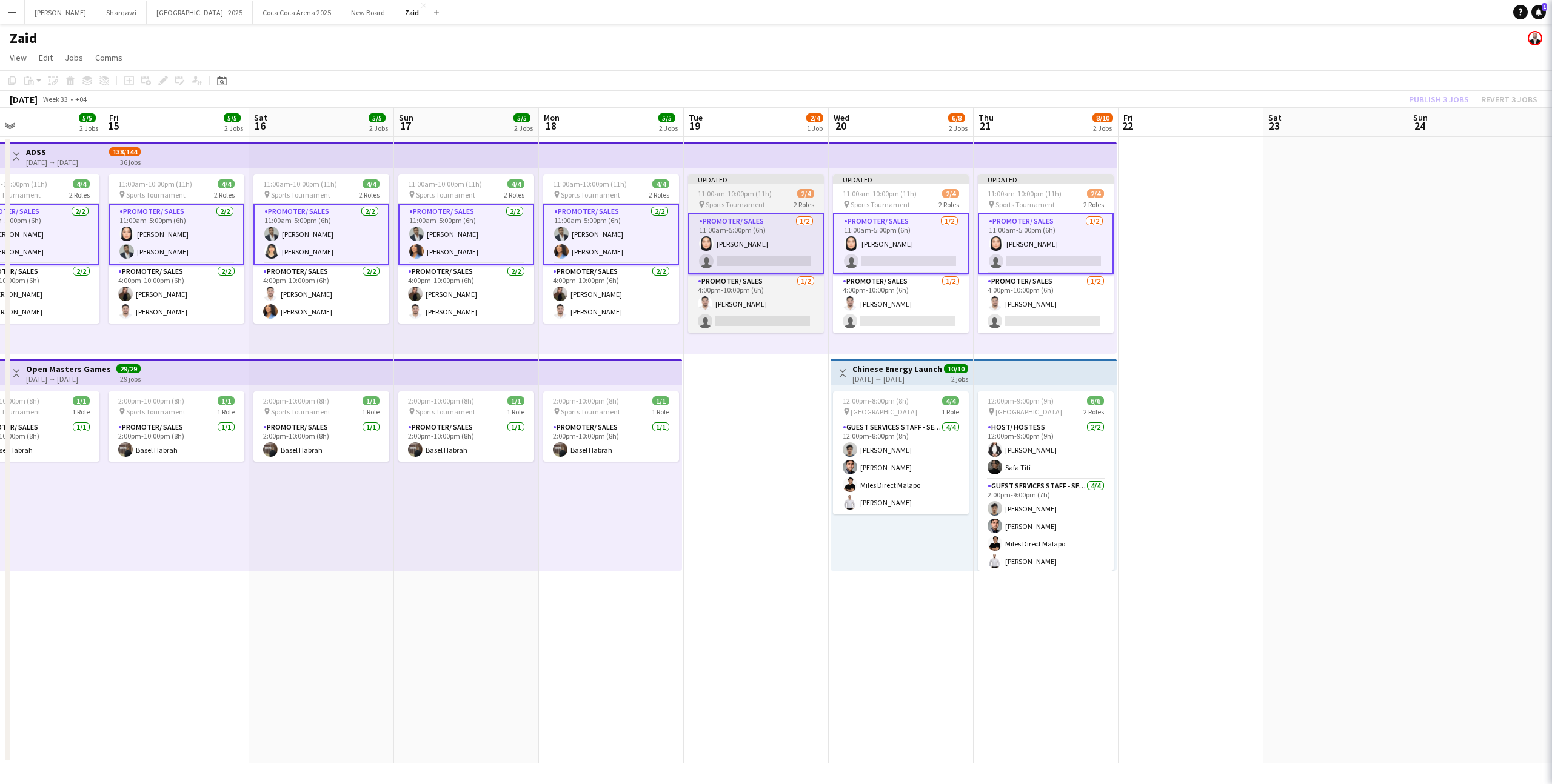
click at [778, 241] on app-card-role "Promoter/ Sales [DATE] 11:00am-5:00pm (6h) [PERSON_NAME] single-neutral-actions" at bounding box center [756, 244] width 136 height 61
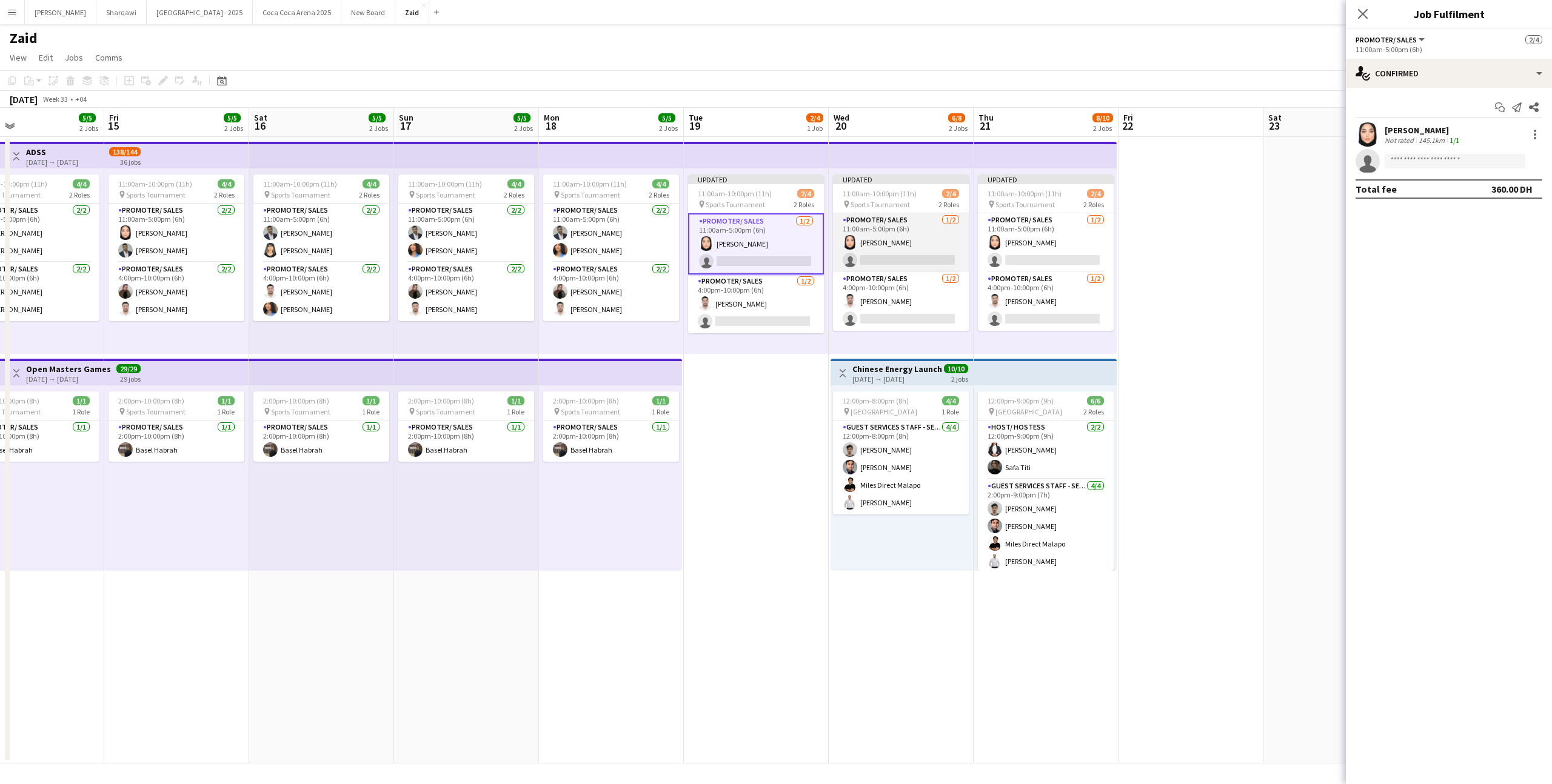
click at [899, 238] on app-card-role "Promoter/ Sales [DATE] 11:00am-5:00pm (6h) [PERSON_NAME] single-neutral-actions" at bounding box center [901, 242] width 136 height 59
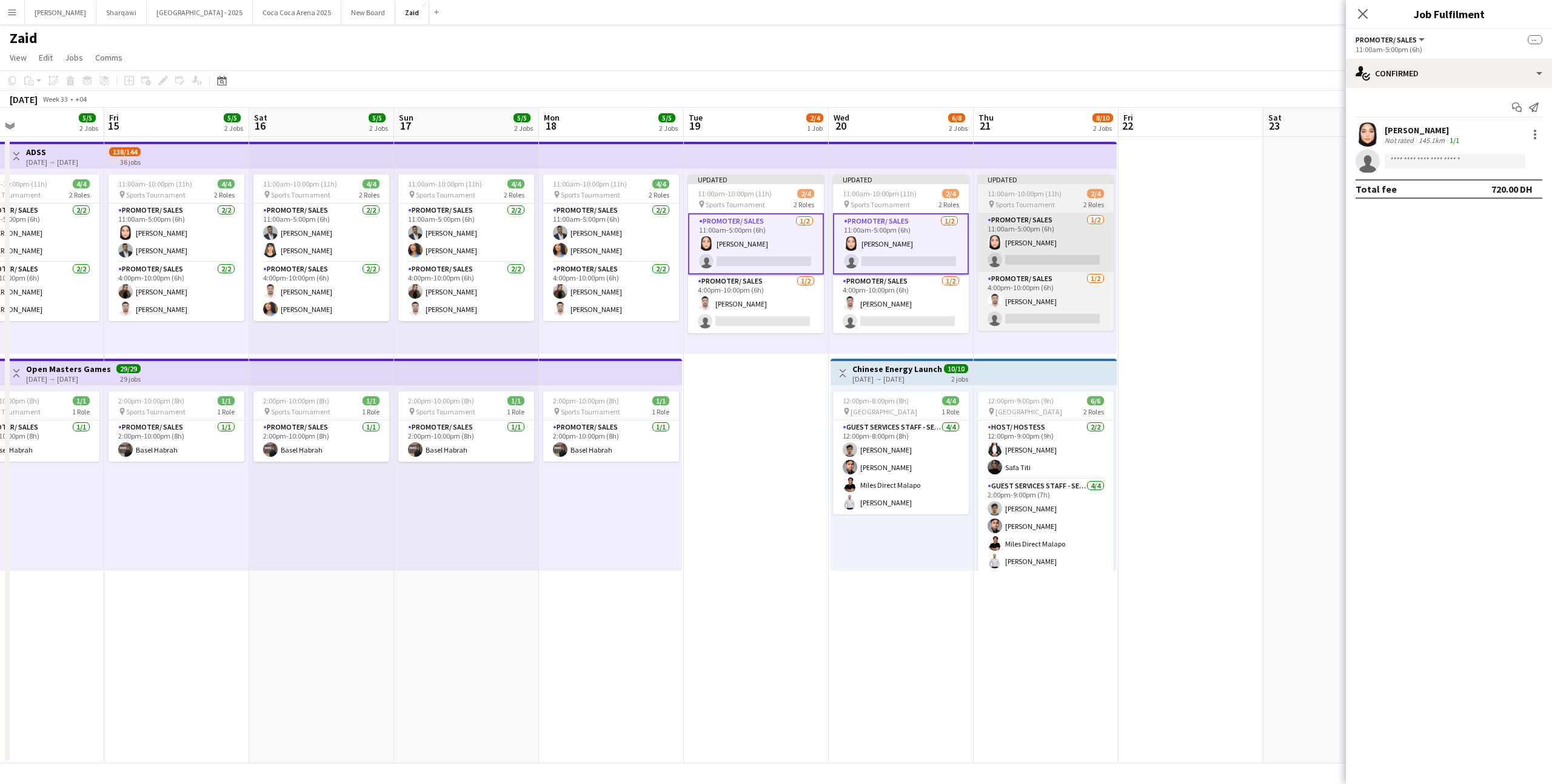
click at [1061, 243] on app-card-role "Promoter/ Sales [DATE] 11:00am-5:00pm (6h) [PERSON_NAME] single-neutral-actions" at bounding box center [1046, 242] width 136 height 59
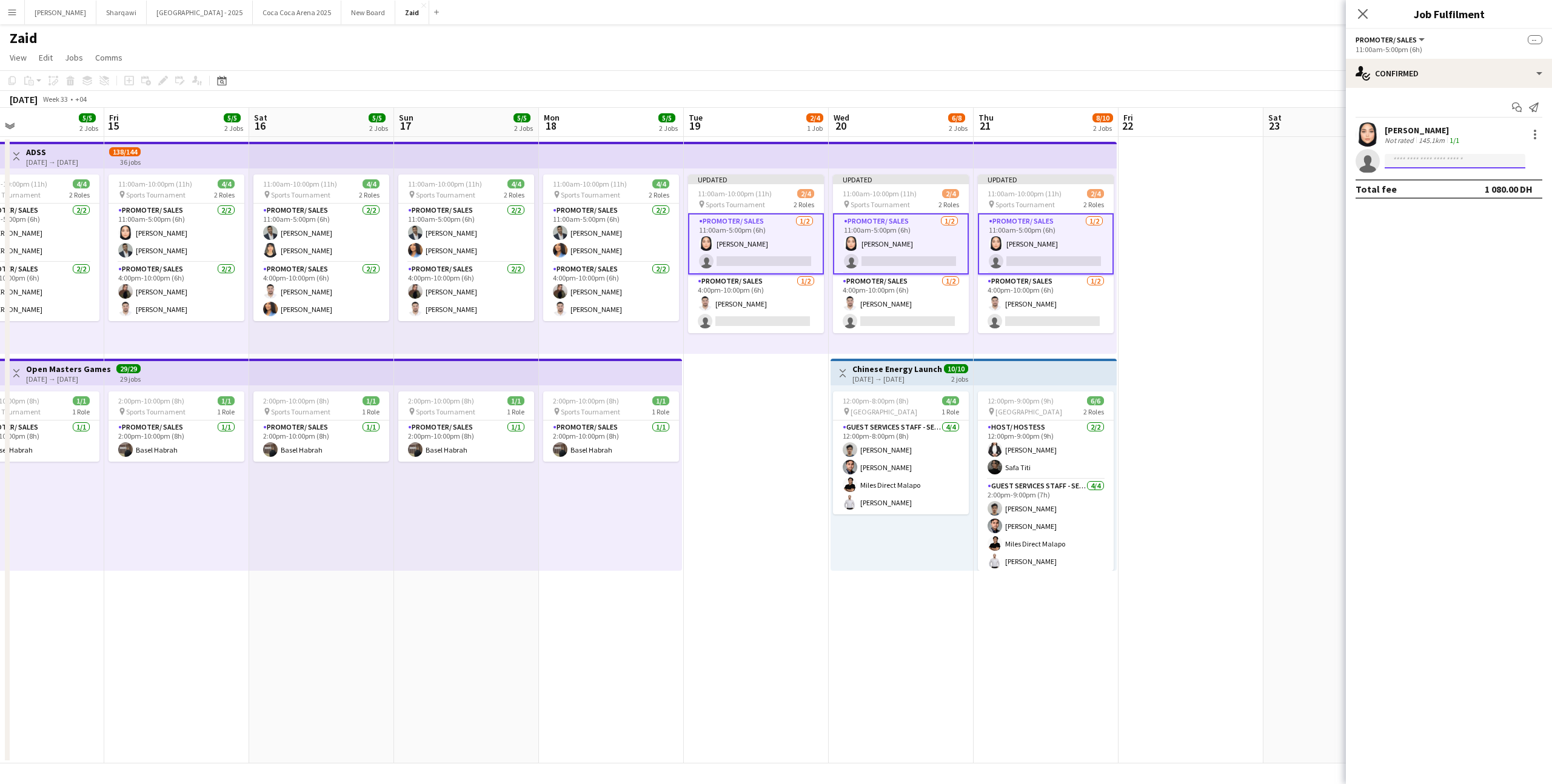
click at [1416, 165] on input at bounding box center [1455, 161] width 141 height 15
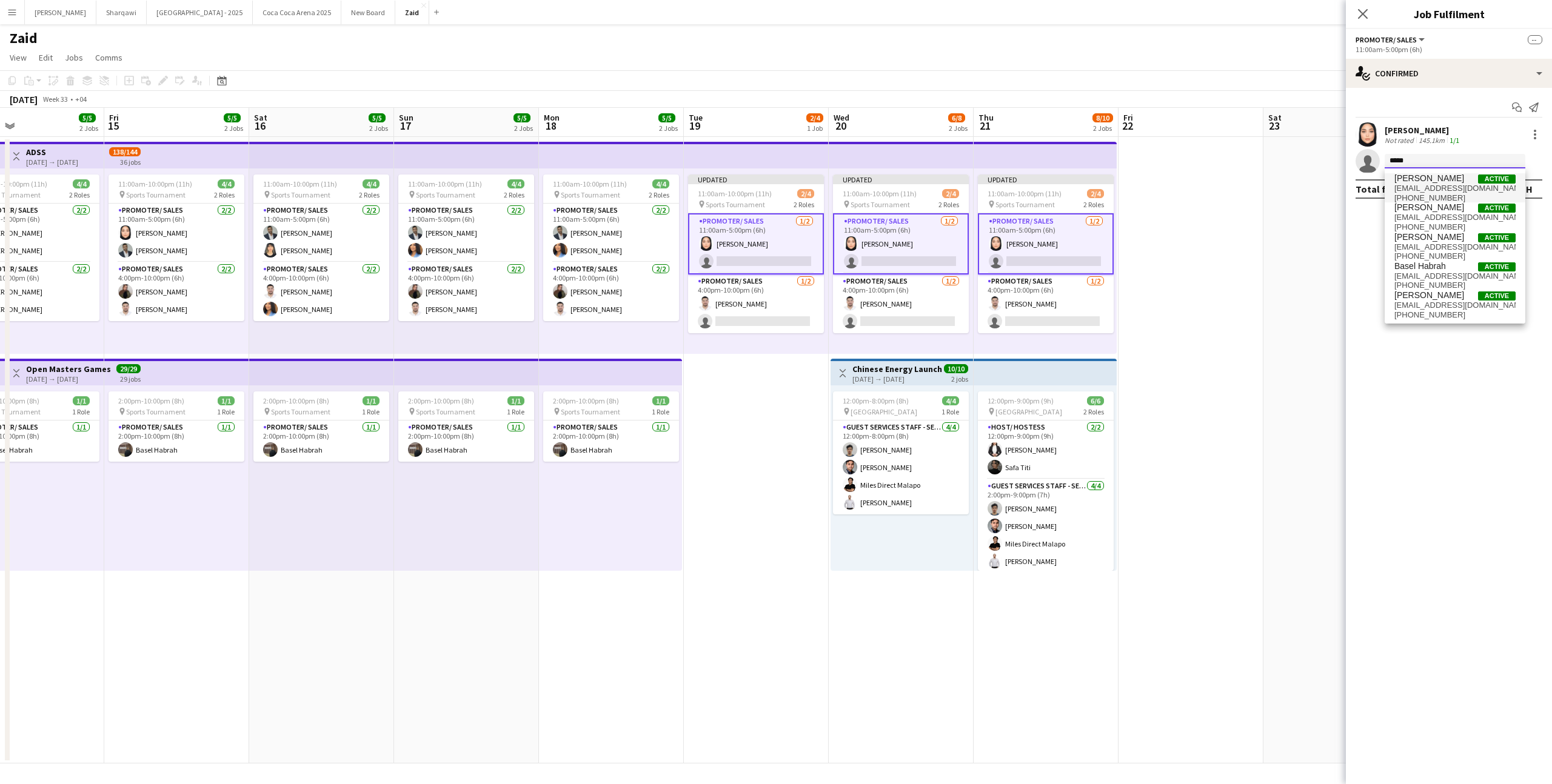
type input "*****"
click at [1449, 180] on span "[PERSON_NAME]" at bounding box center [1429, 179] width 69 height 10
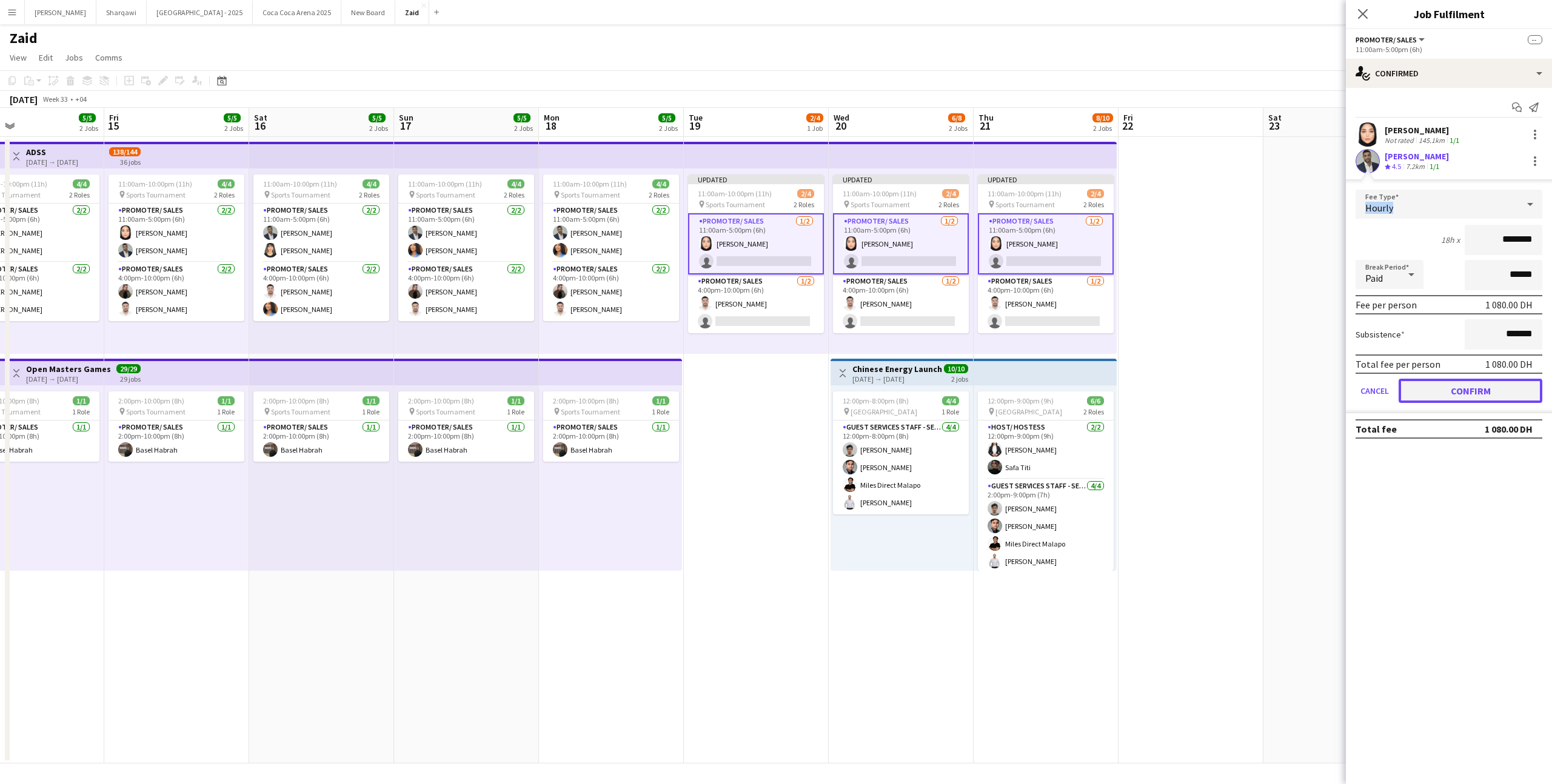
click at [1417, 385] on button "Confirm" at bounding box center [1471, 390] width 144 height 24
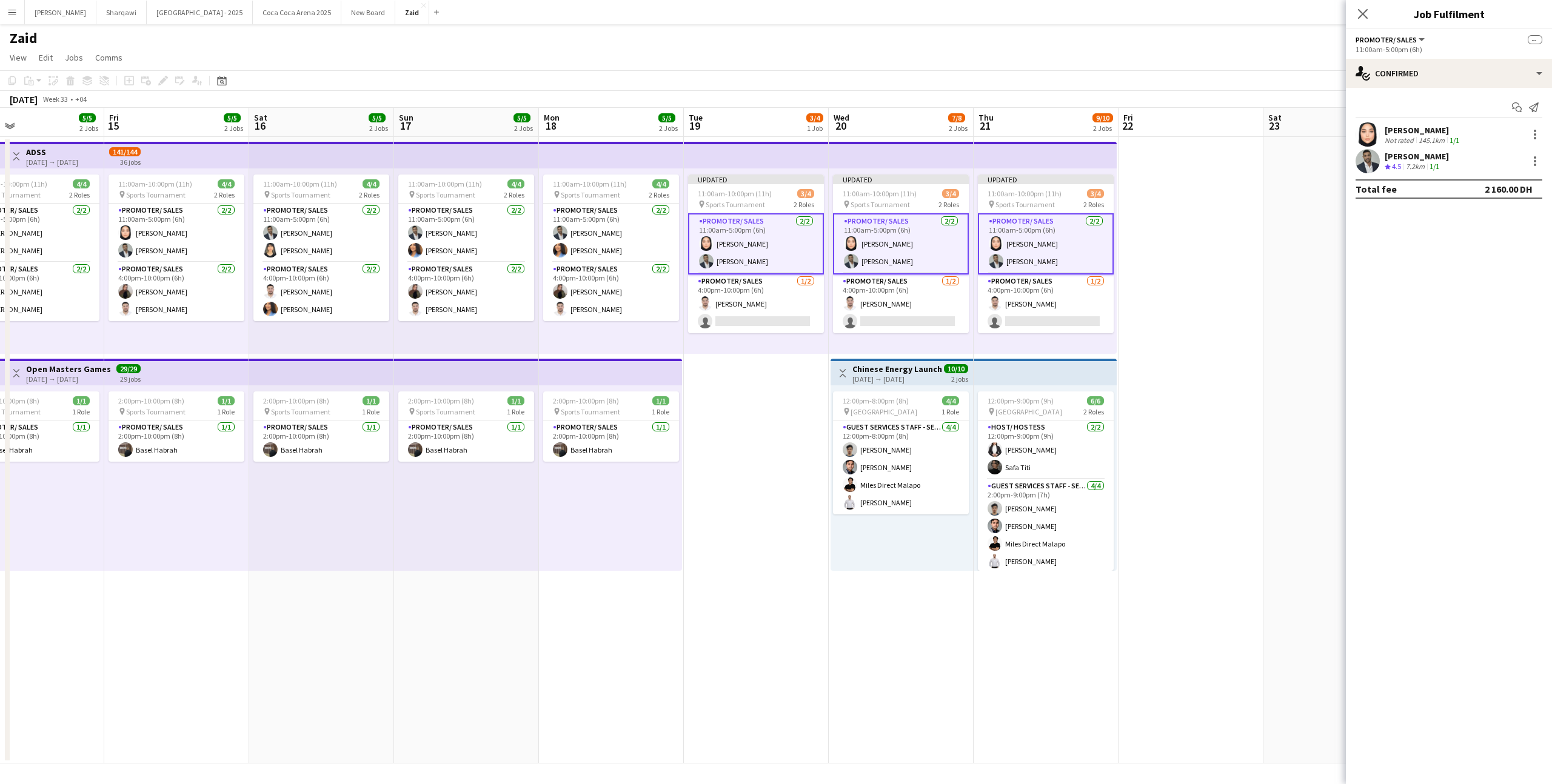
click at [1195, 320] on app-date-cell at bounding box center [1190, 451] width 145 height 627
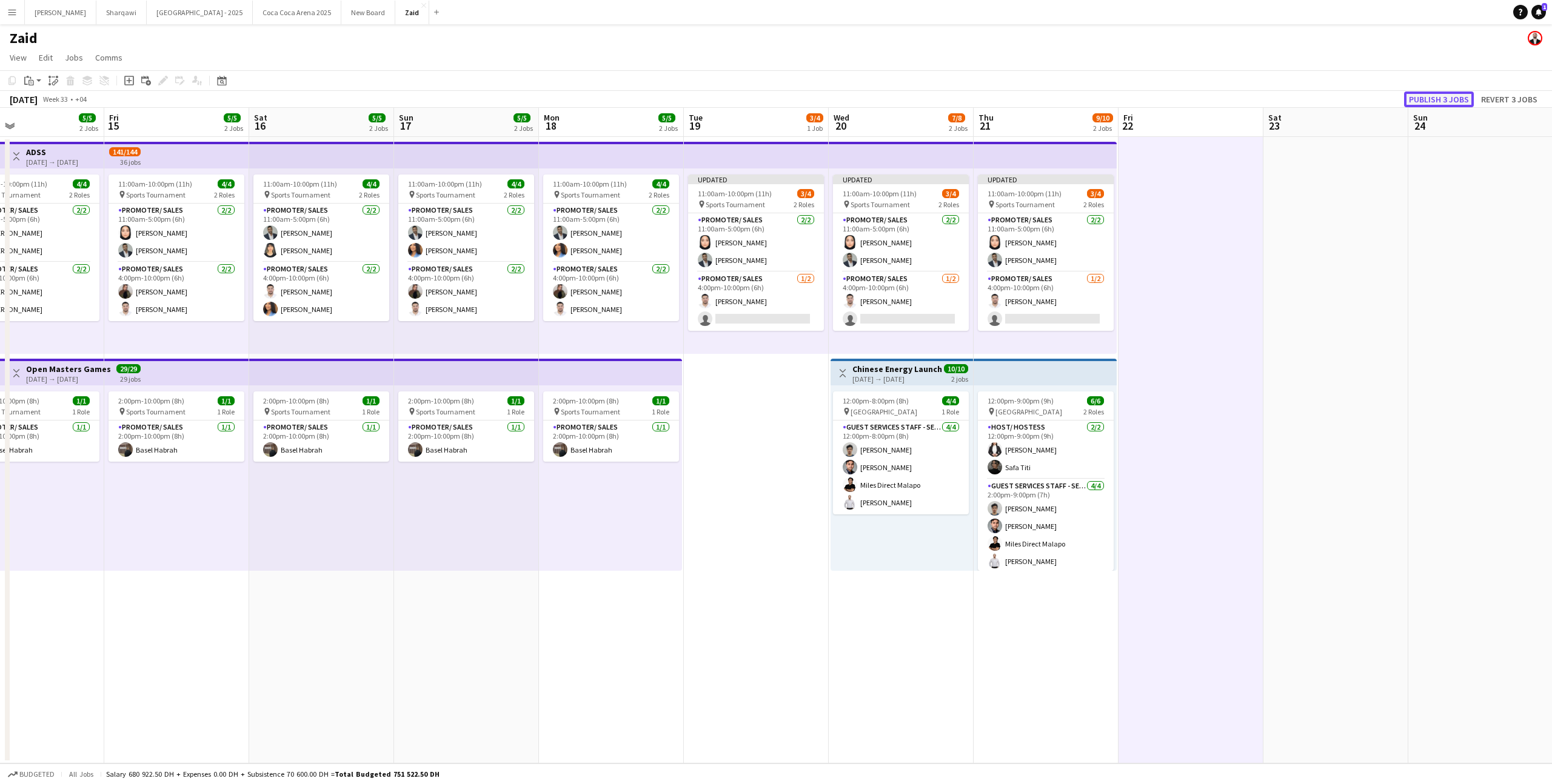
click at [1444, 98] on button "Publish 3 jobs" at bounding box center [1439, 99] width 69 height 16
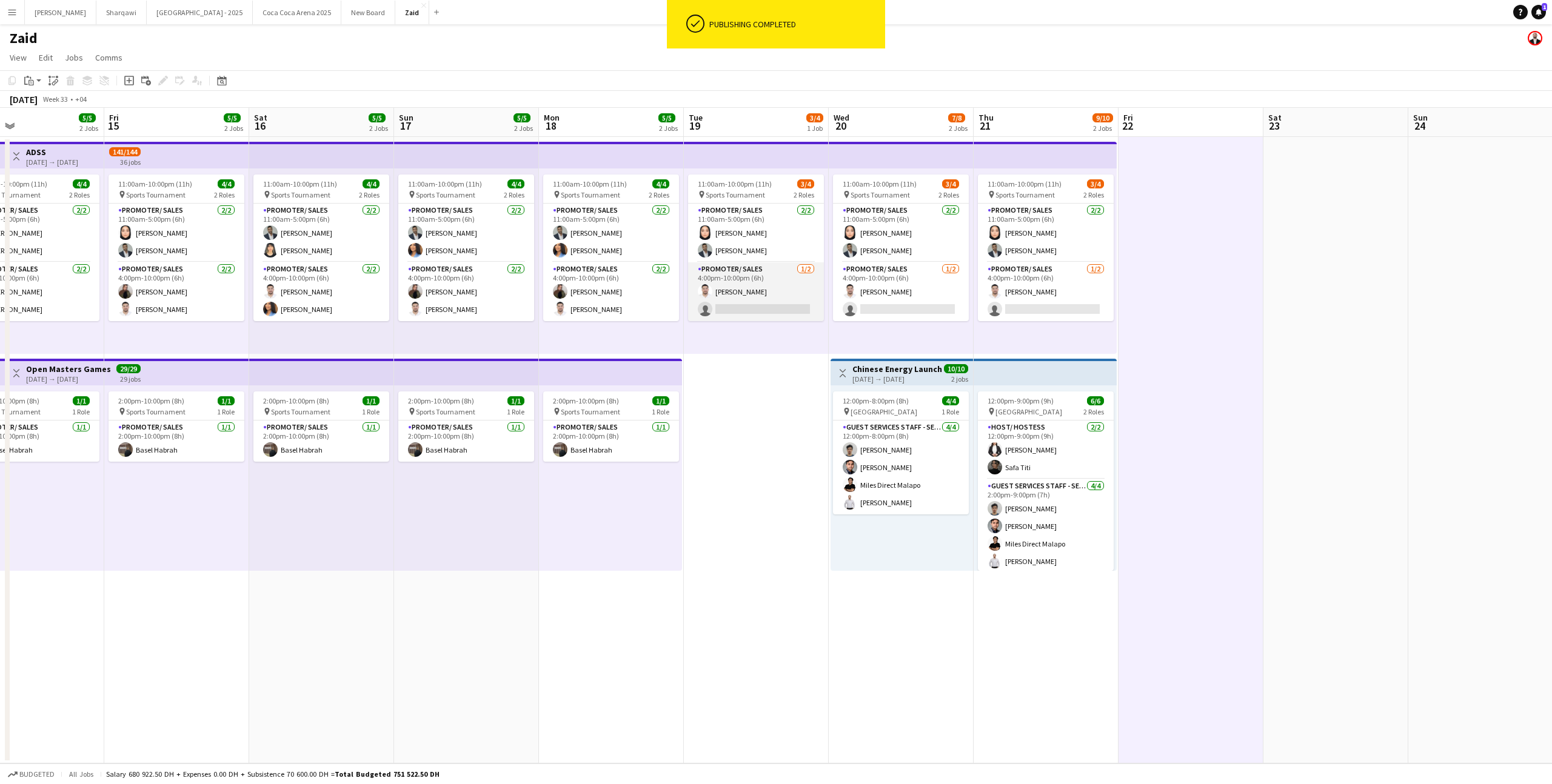
click at [793, 302] on app-card-role "Promoter/ Sales [DATE] 4:00pm-10:00pm (6h) [PERSON_NAME] single-neutral-actions" at bounding box center [756, 291] width 136 height 59
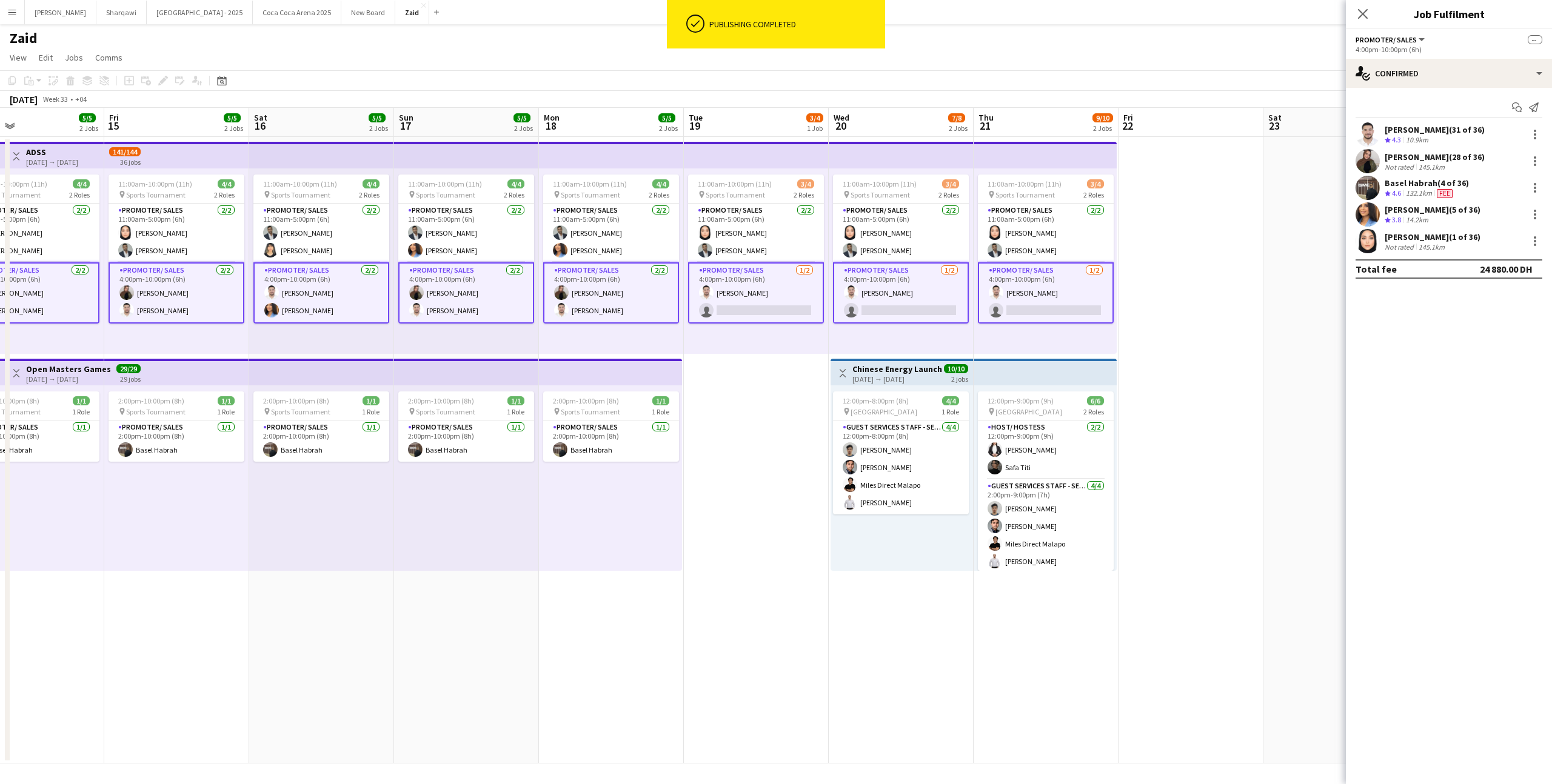
click at [818, 299] on app-card-role "Promoter/ Sales [DATE] 4:00pm-10:00pm (6h) [PERSON_NAME] single-neutral-actions" at bounding box center [756, 293] width 136 height 61
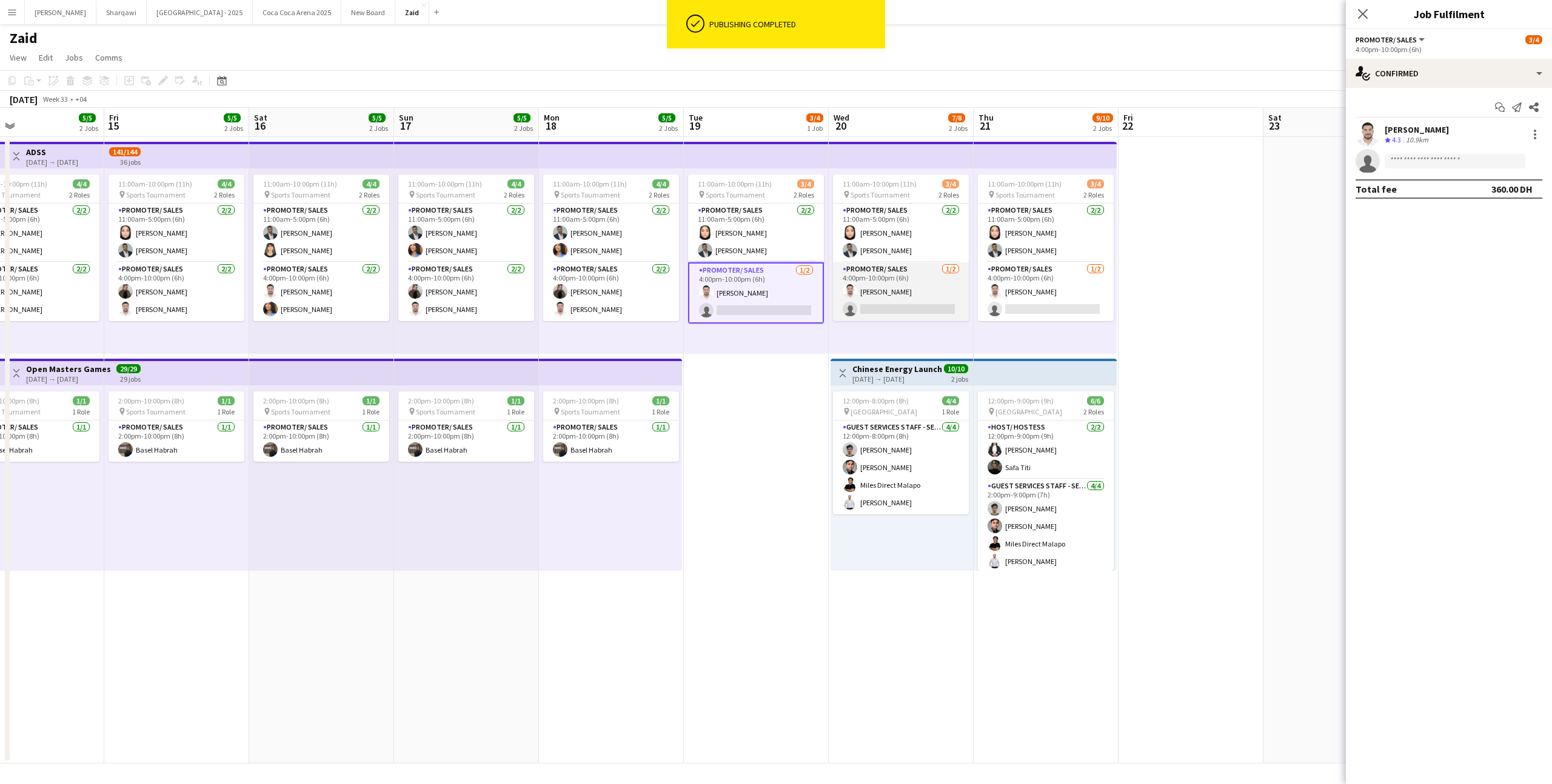
click at [868, 303] on app-card-role "Promoter/ Sales [DATE] 4:00pm-10:00pm (6h) [PERSON_NAME] single-neutral-actions" at bounding box center [901, 291] width 136 height 59
click at [1047, 293] on app-card-role "Promoter/ Sales [DATE] 4:00pm-10:00pm (6h) [PERSON_NAME] single-neutral-actions" at bounding box center [1046, 291] width 136 height 59
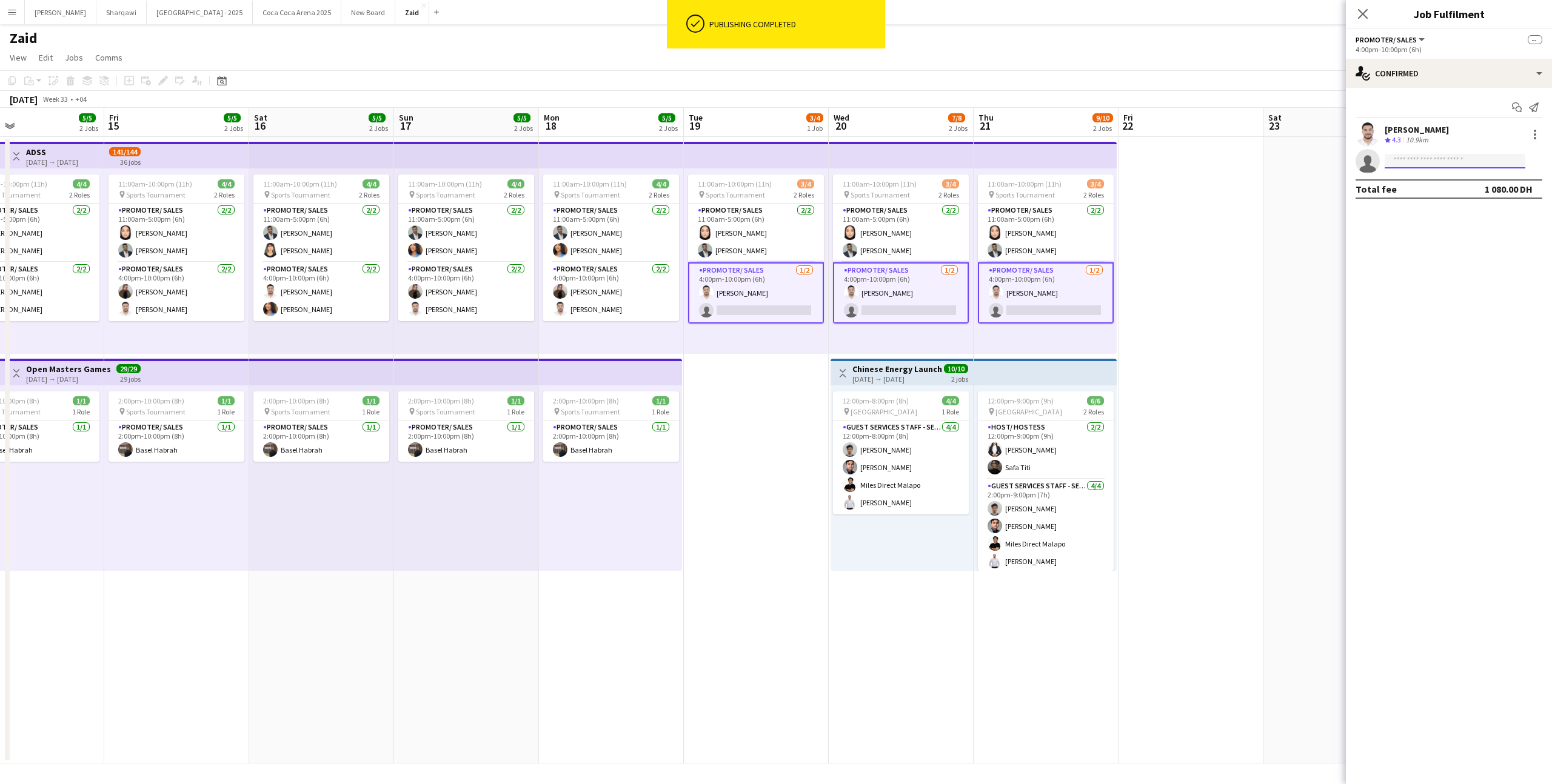
click at [1433, 162] on input at bounding box center [1455, 161] width 141 height 15
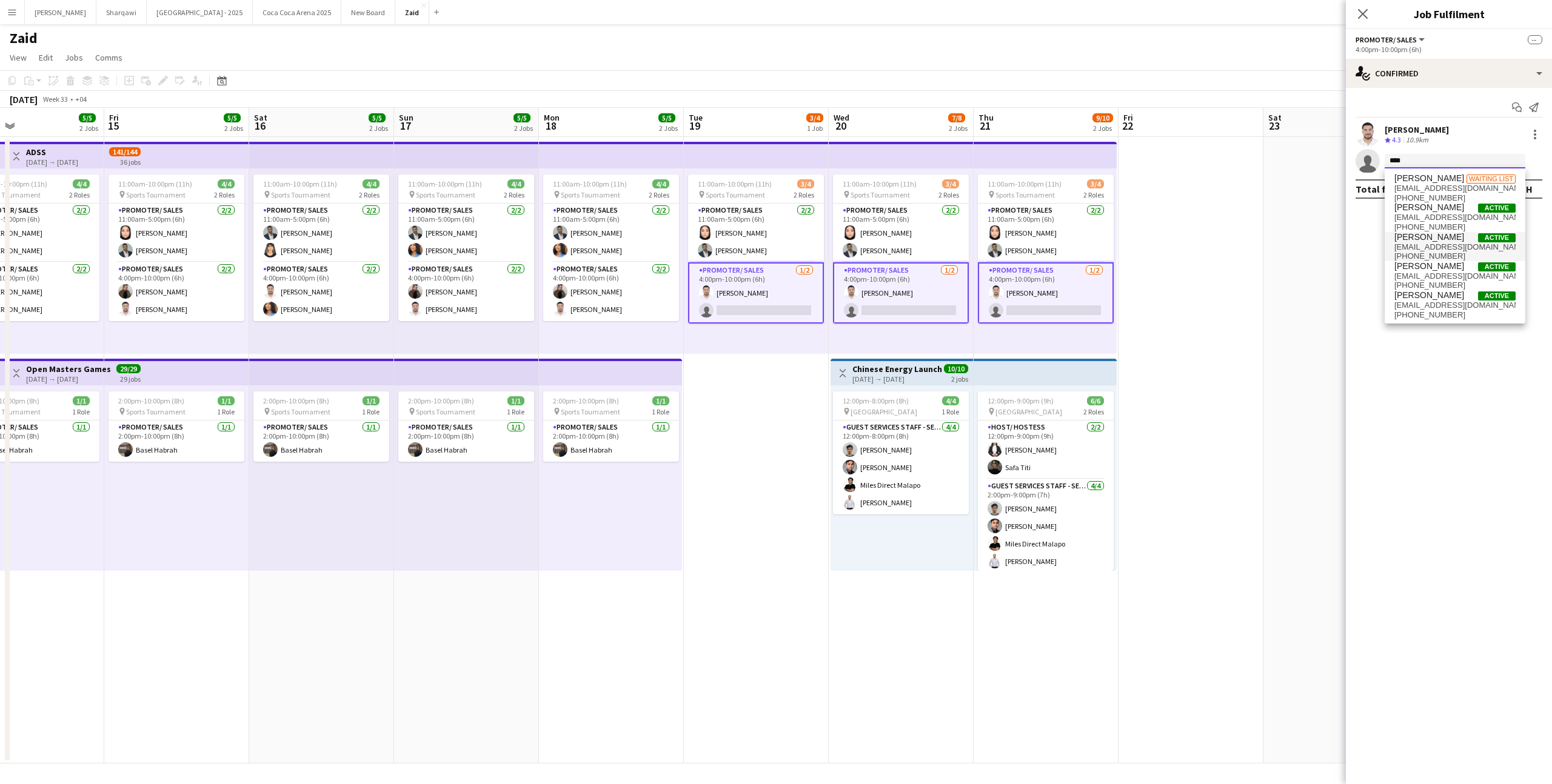
scroll to position [1, 0]
type input "****"
click at [1479, 312] on span "[PHONE_NUMBER]" at bounding box center [1454, 314] width 122 height 10
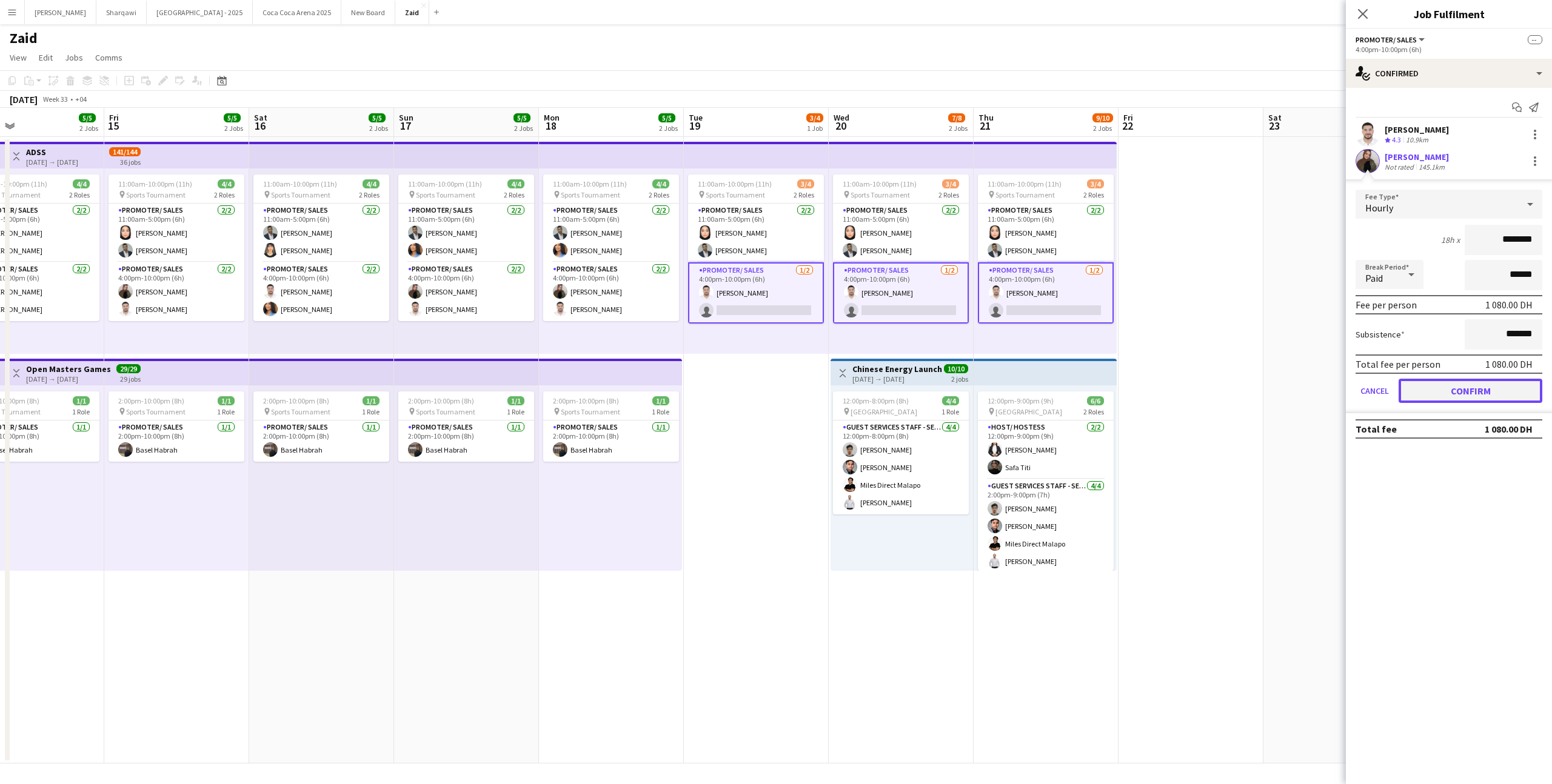
click at [1478, 401] on button "Confirm" at bounding box center [1471, 390] width 144 height 24
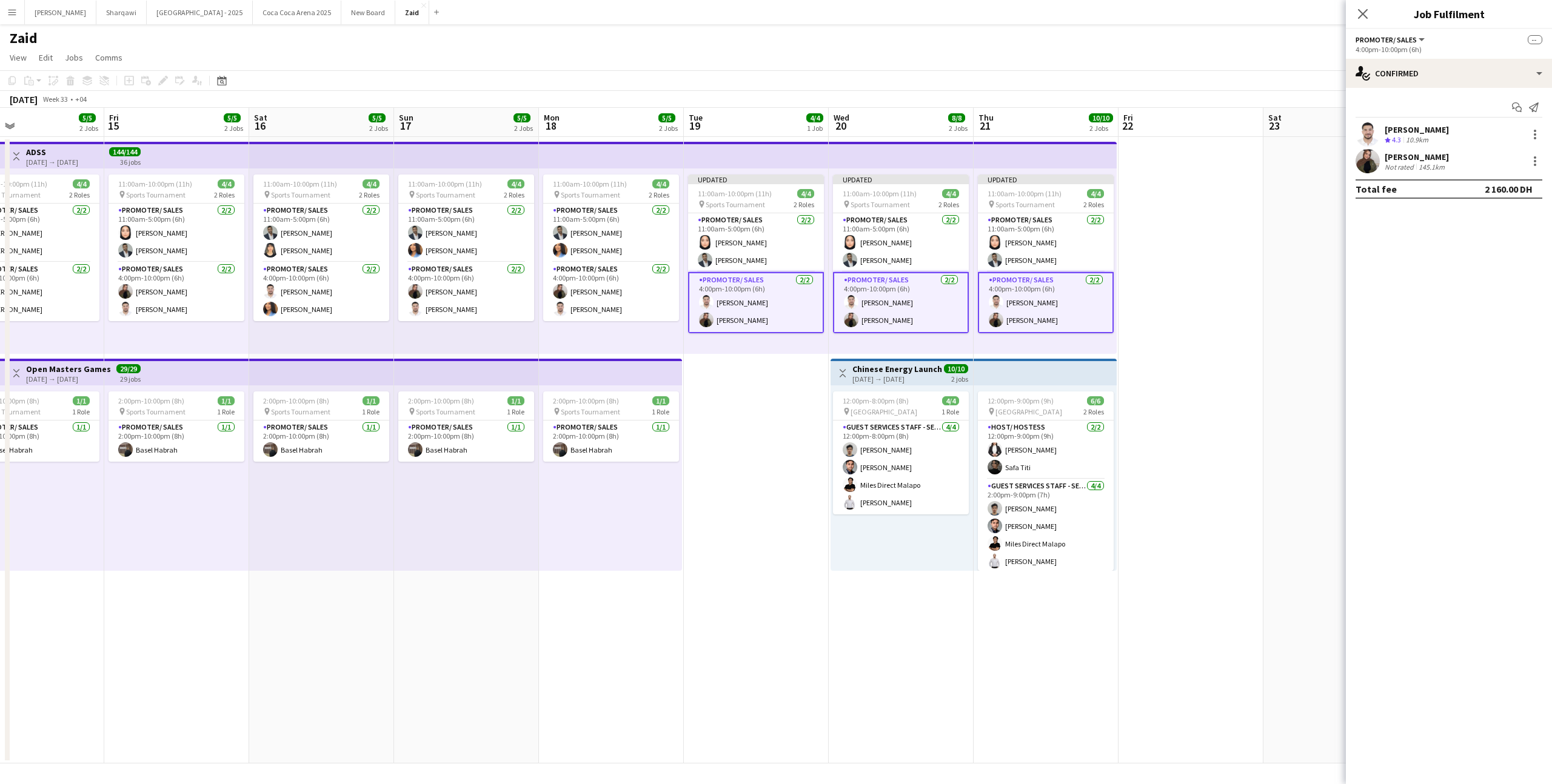
click at [1222, 291] on app-date-cell at bounding box center [1190, 451] width 145 height 627
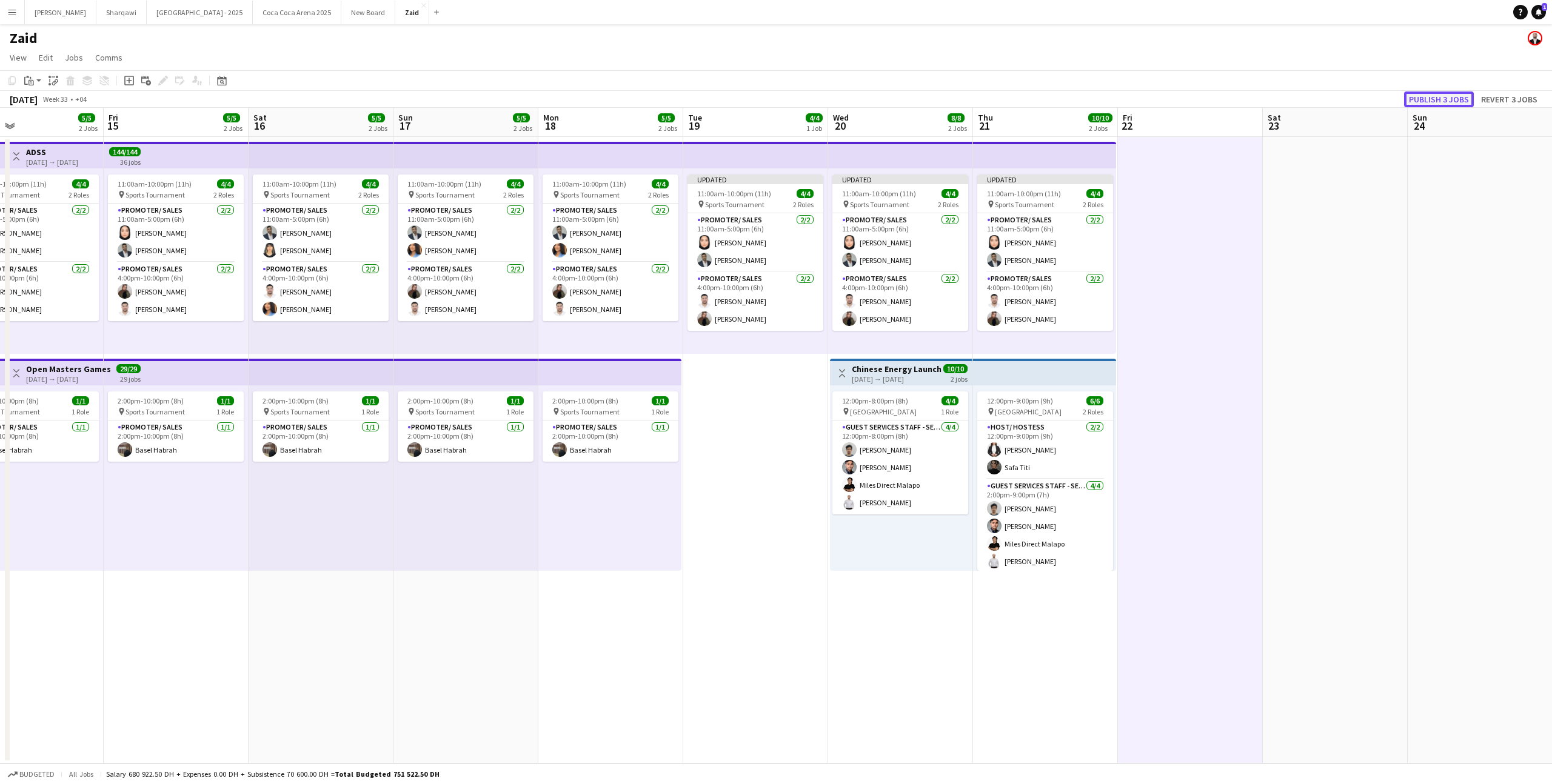
click at [1447, 101] on button "Publish 3 jobs" at bounding box center [1439, 99] width 69 height 16
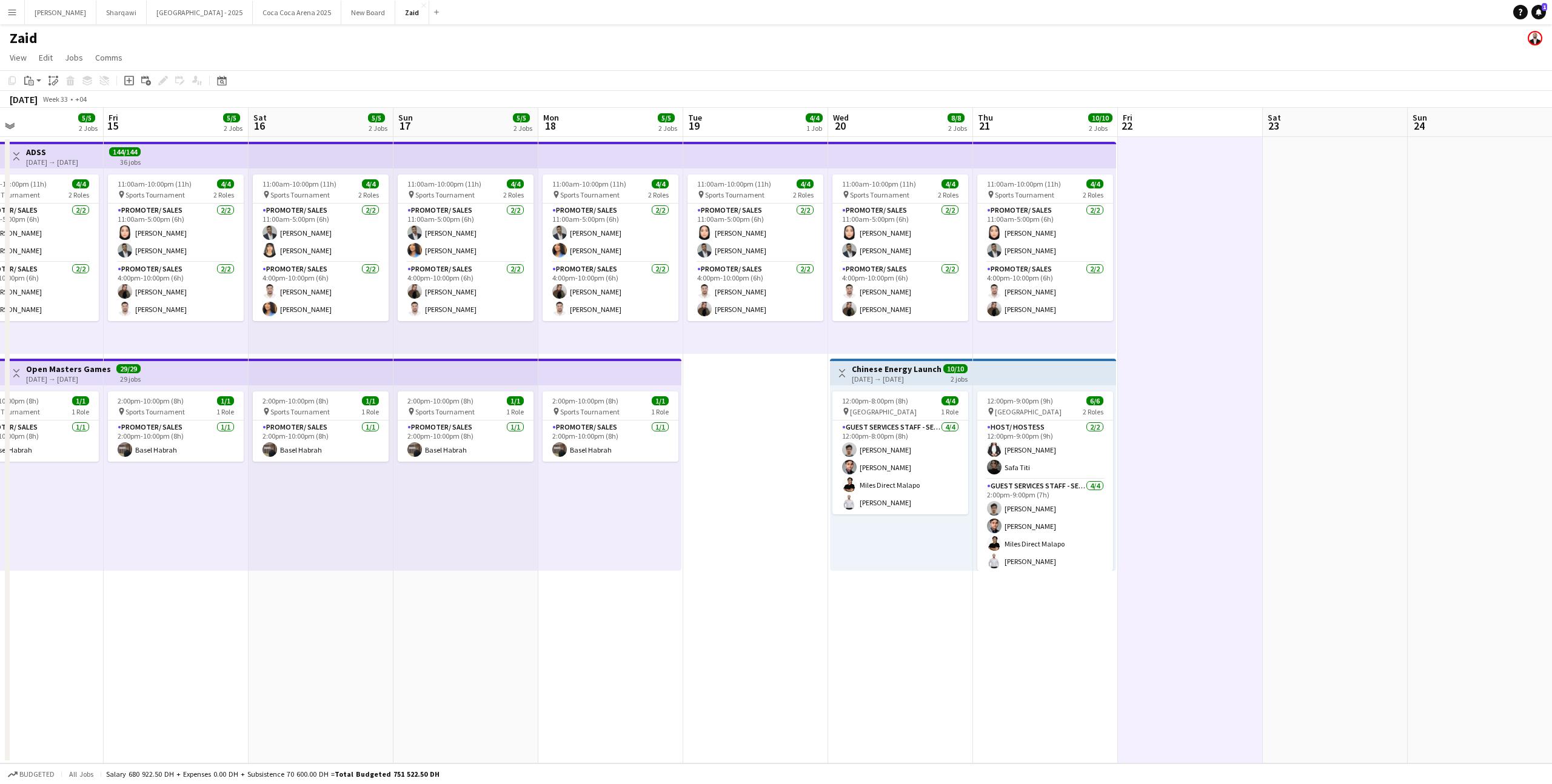
click at [600, 351] on div "11:00am-10:00pm (11h) 4/4 pin Sports Tournament 2 Roles Promoter/ Sales [DATE] …" at bounding box center [611, 261] width 145 height 185
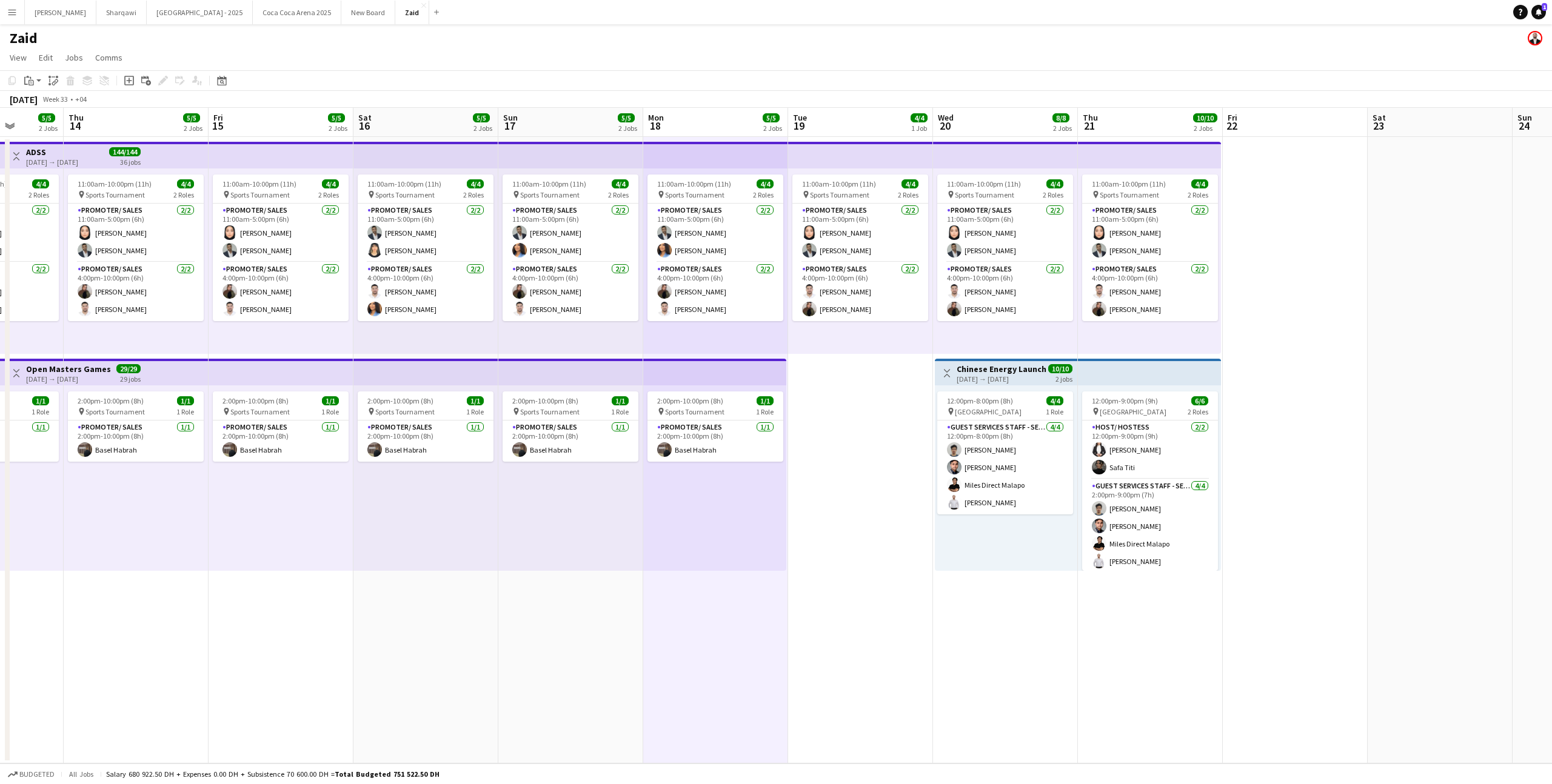
scroll to position [0, 517]
click at [909, 233] on app-card-role "Promoter/ Sales [DATE] 11:00am-5:00pm (6h) [PERSON_NAME] [PERSON_NAME] Habra" at bounding box center [859, 232] width 136 height 59
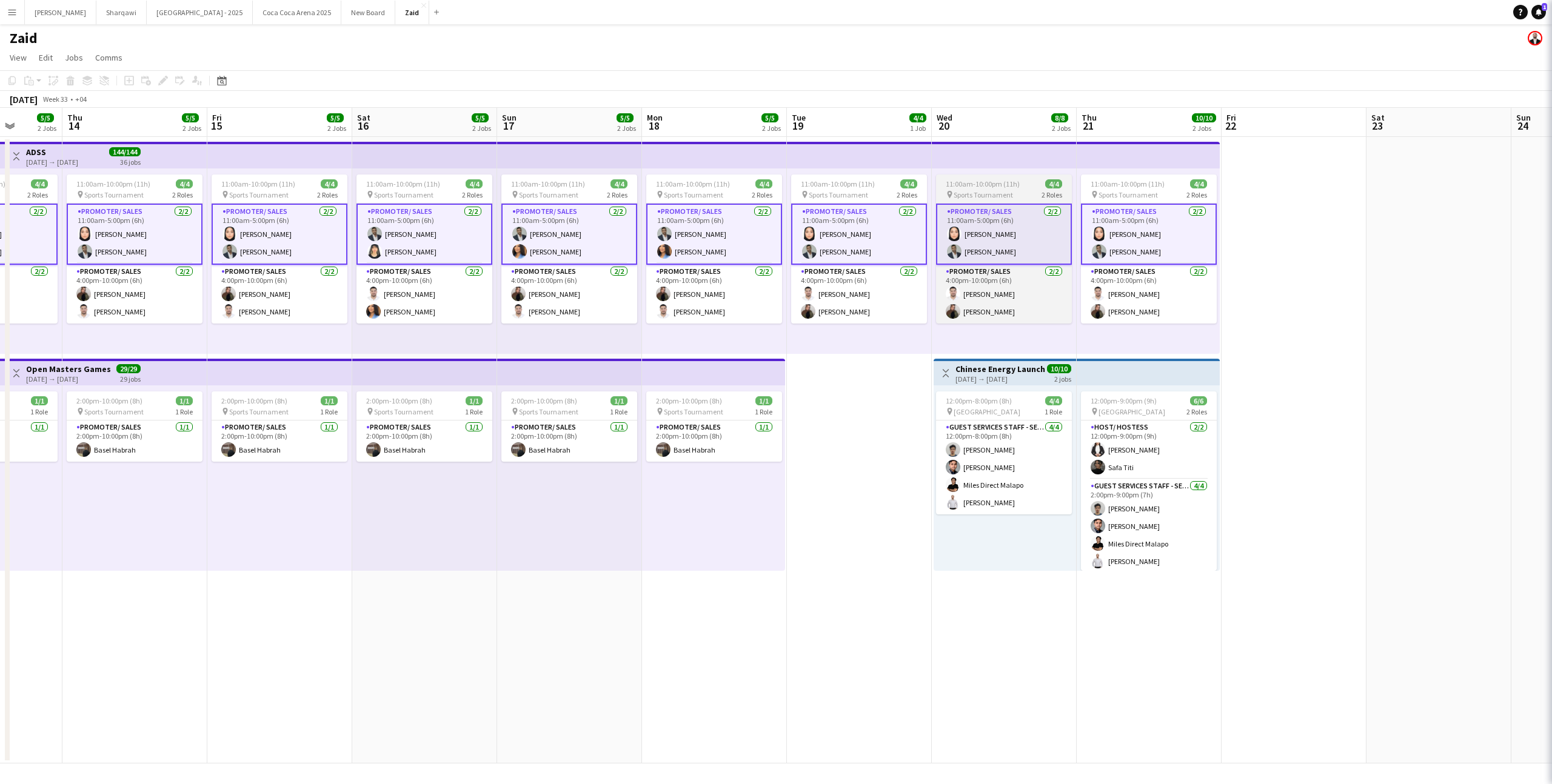
click at [998, 240] on app-card-role "Promoter/ Sales [DATE] 11:00am-5:00pm (6h) [PERSON_NAME] [PERSON_NAME] Habra" at bounding box center [1004, 234] width 136 height 61
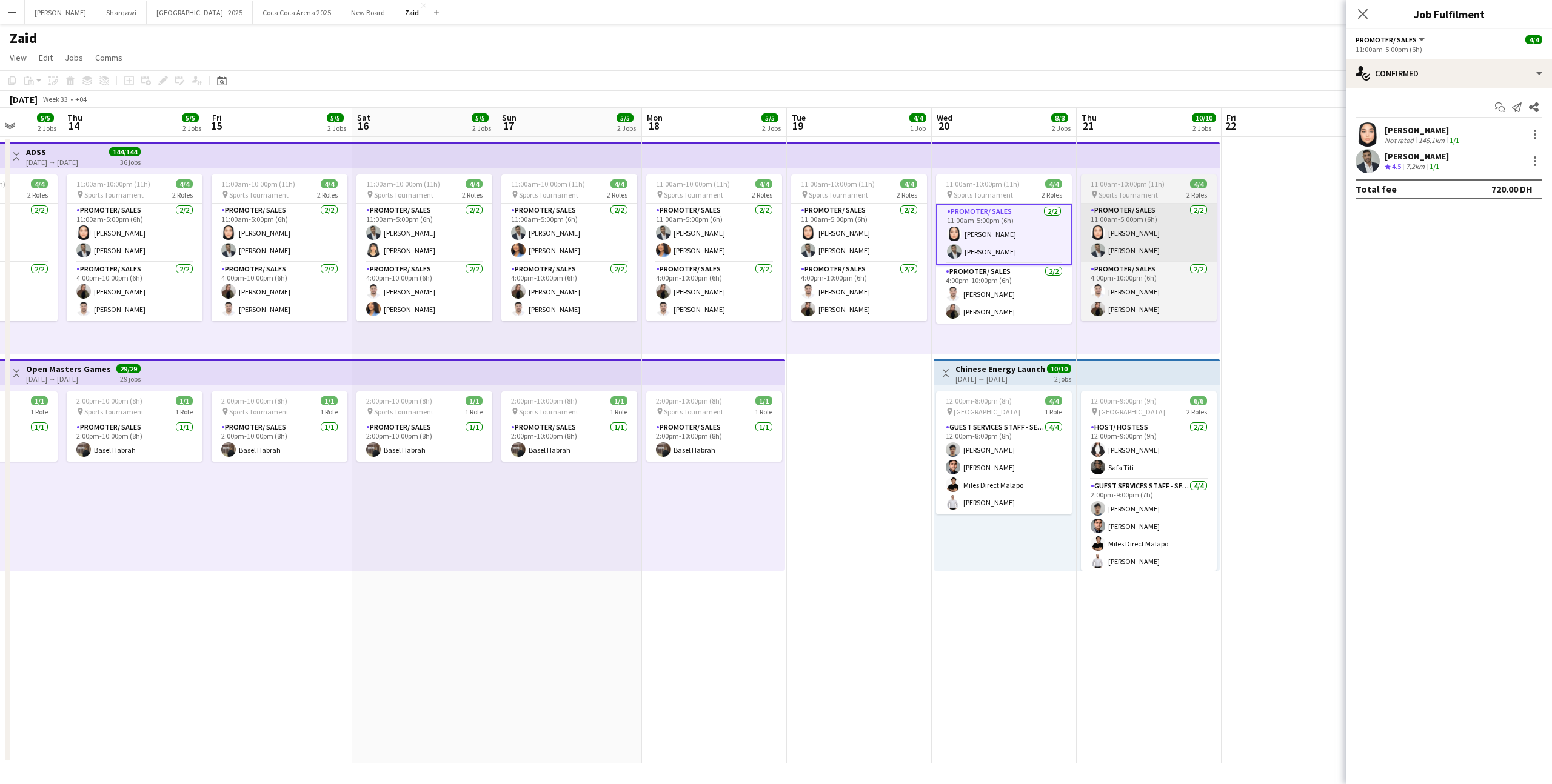
click at [1142, 241] on app-card-role "Promoter/ Sales [DATE] 11:00am-5:00pm (6h) [PERSON_NAME] [PERSON_NAME] Habra" at bounding box center [1149, 232] width 136 height 59
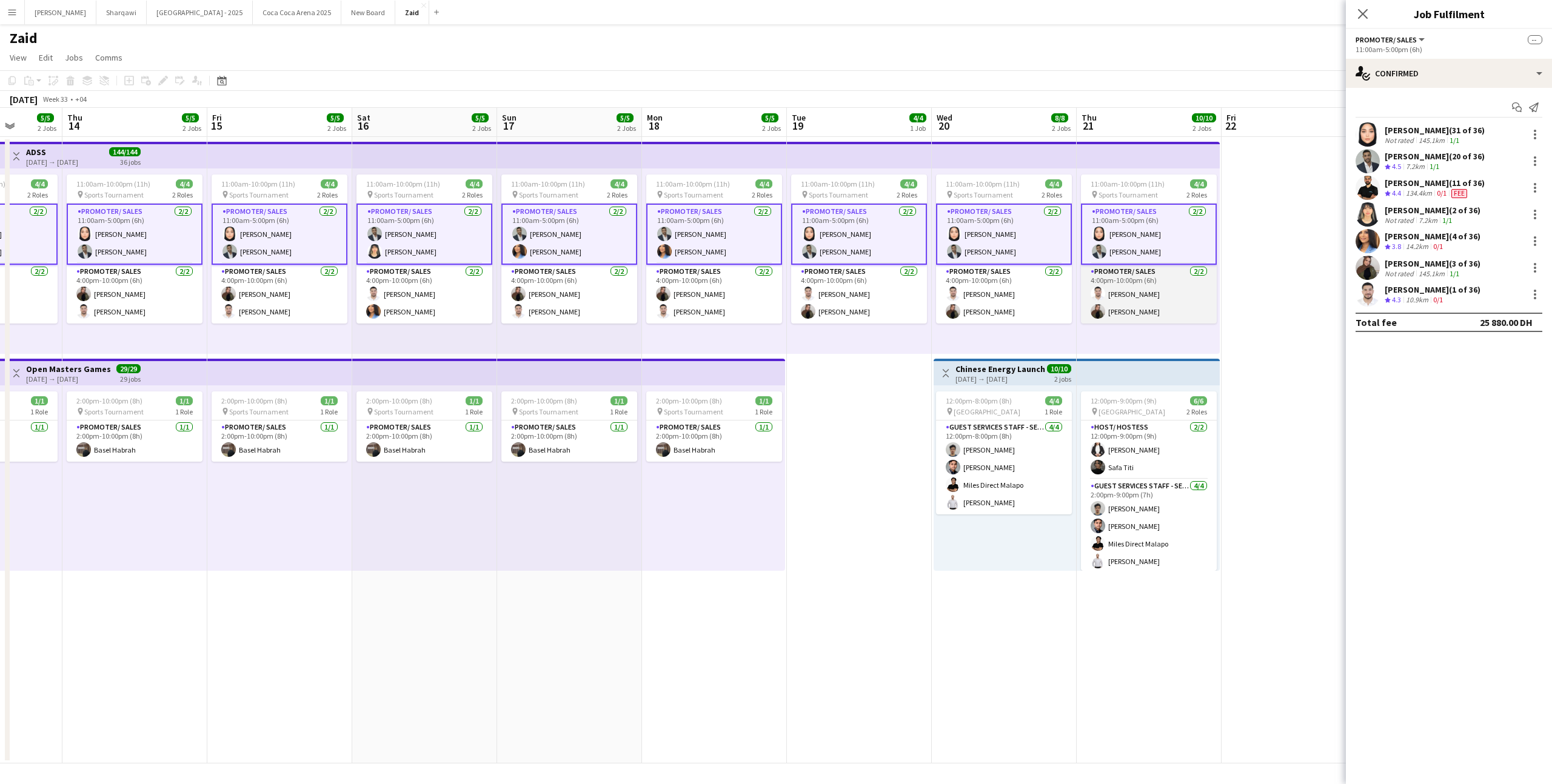
click at [1137, 287] on app-card-role "Promoter/ Sales [DATE] 4:00pm-10:00pm (6h) [PERSON_NAME]" at bounding box center [1149, 294] width 136 height 59
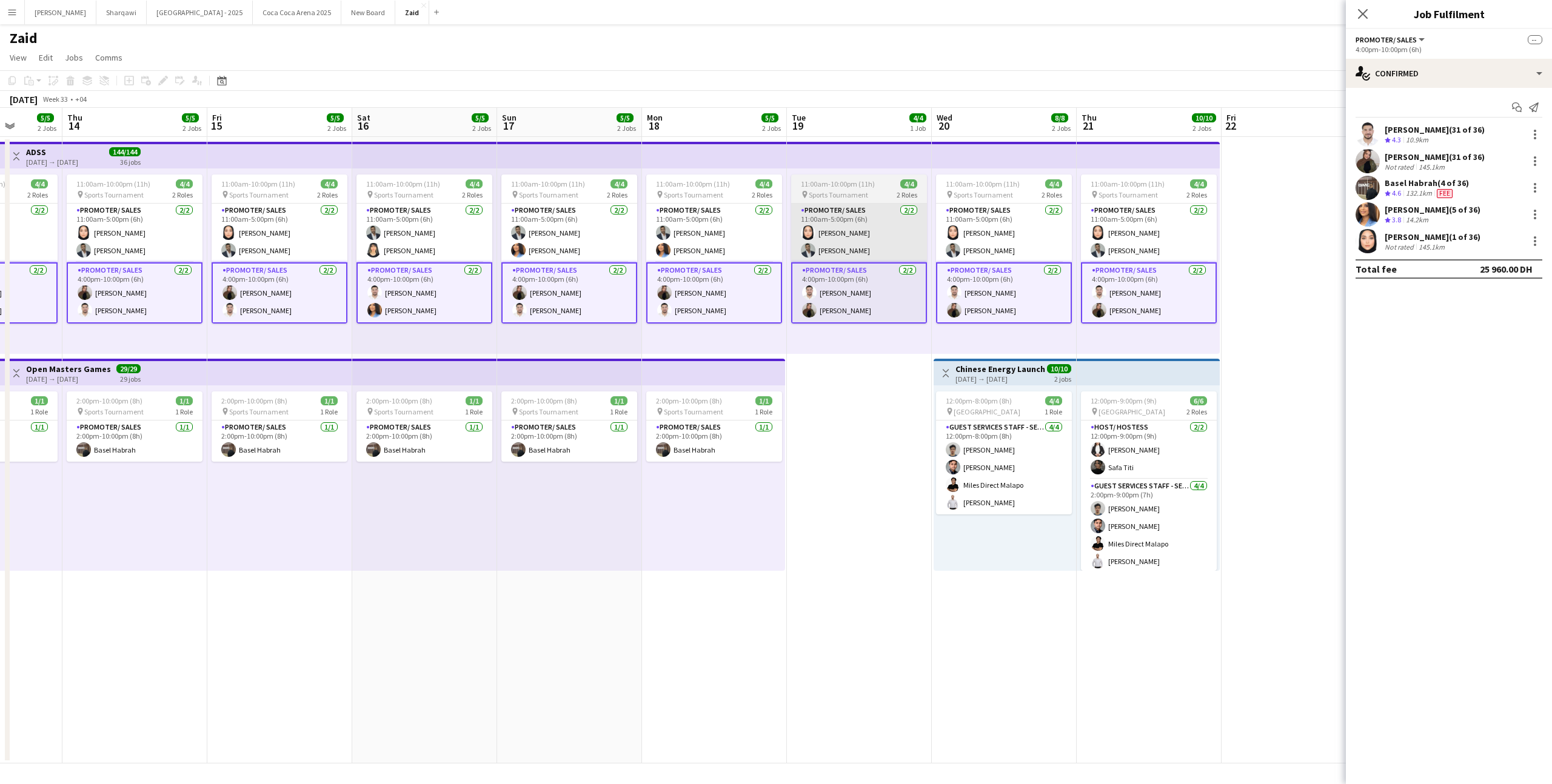
click at [904, 232] on app-card-role "Promoter/ Sales [DATE] 11:00am-5:00pm (6h) [PERSON_NAME] [PERSON_NAME] Habra" at bounding box center [859, 232] width 136 height 59
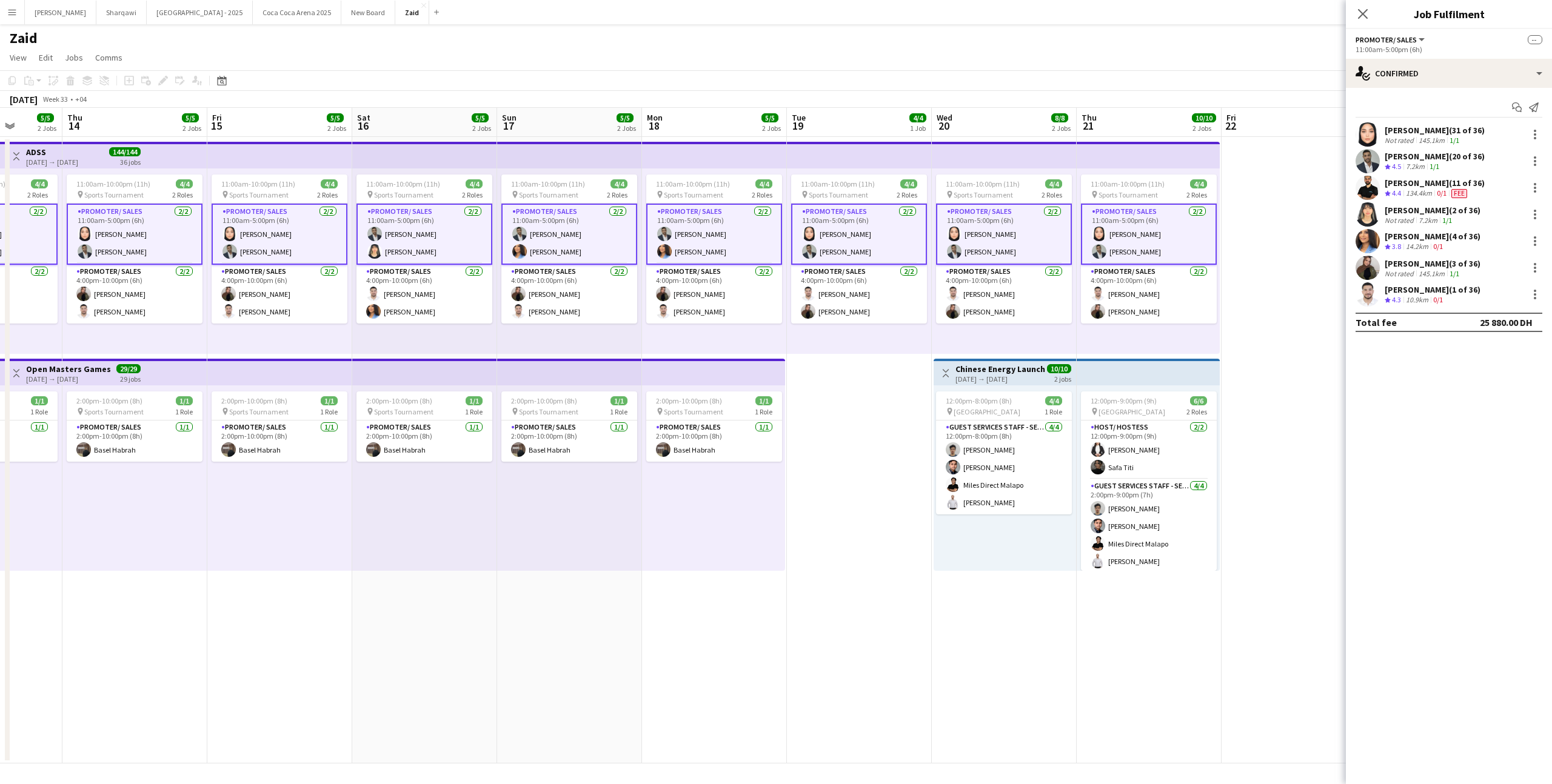
click at [904, 232] on app-card-role "Promoter/ Sales [DATE] 11:00am-5:00pm (6h) [PERSON_NAME] [PERSON_NAME] Habra" at bounding box center [859, 234] width 136 height 61
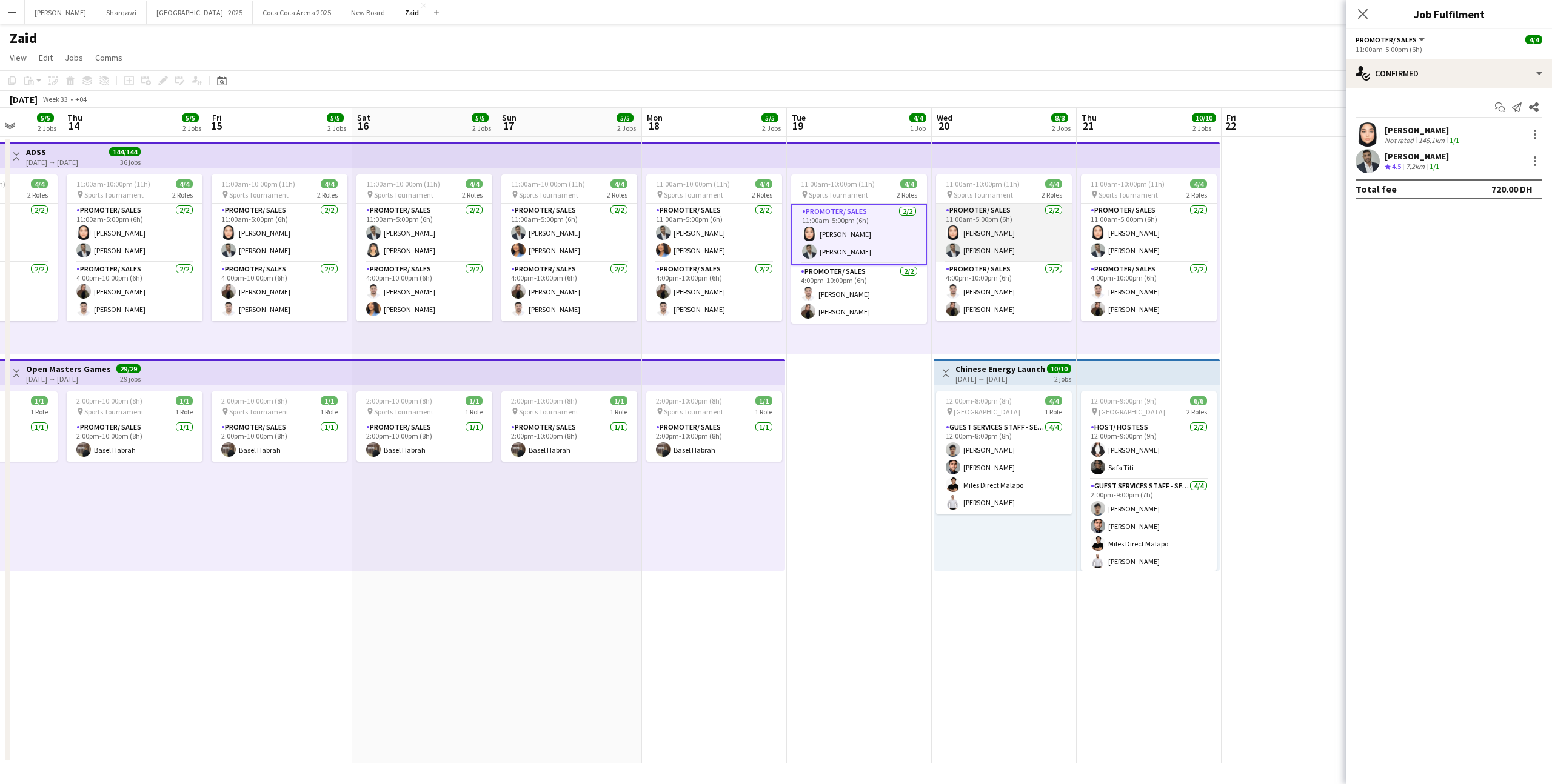
click at [989, 234] on app-card-role "Promoter/ Sales [DATE] 11:00am-5:00pm (6h) [PERSON_NAME] [PERSON_NAME] Habra" at bounding box center [1004, 232] width 136 height 59
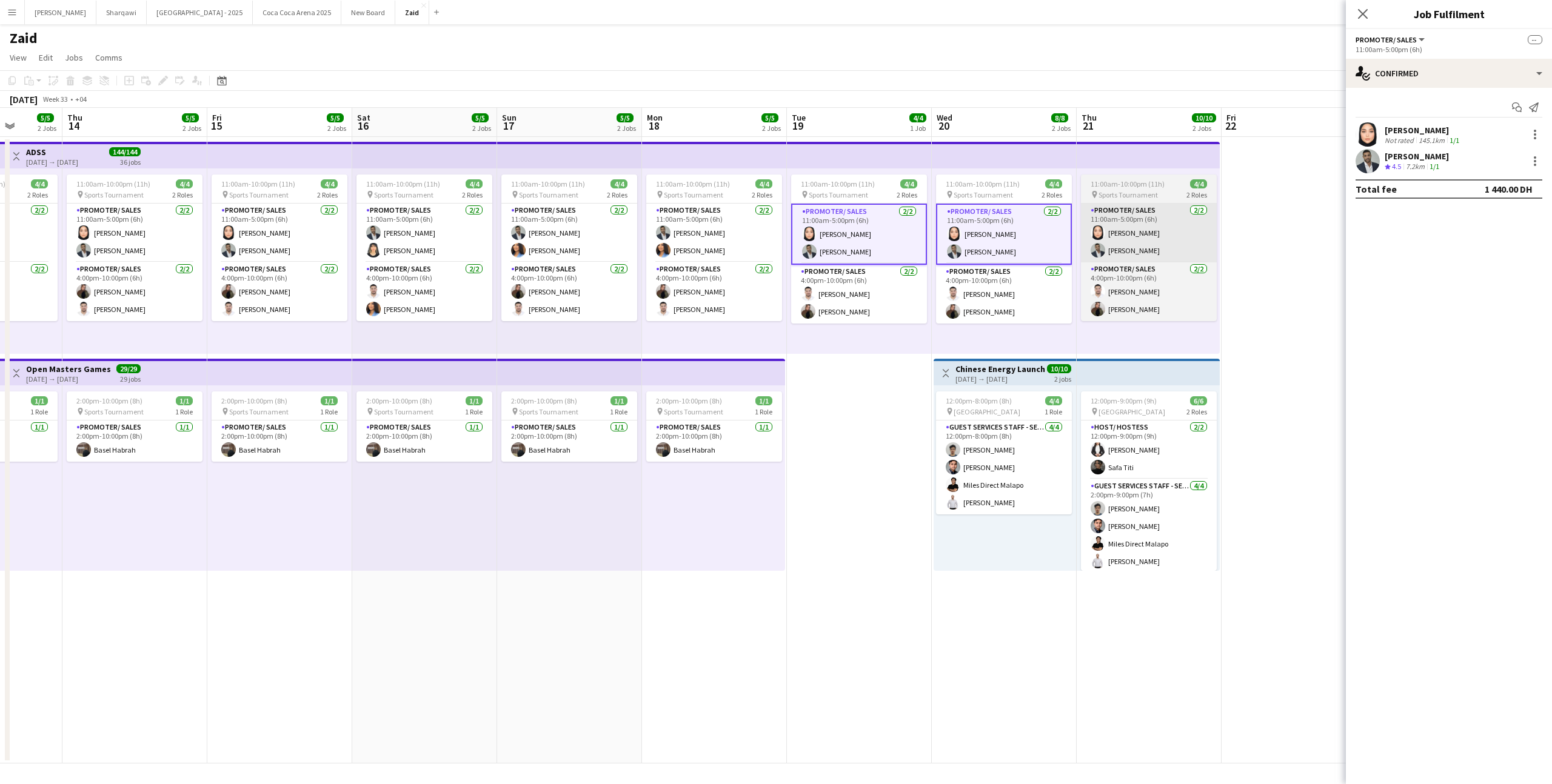
click at [1131, 238] on app-card-role "Promoter/ Sales [DATE] 11:00am-5:00pm (6h) [PERSON_NAME] [PERSON_NAME] Habra" at bounding box center [1149, 232] width 136 height 59
click at [1233, 300] on app-date-cell at bounding box center [1294, 451] width 145 height 627
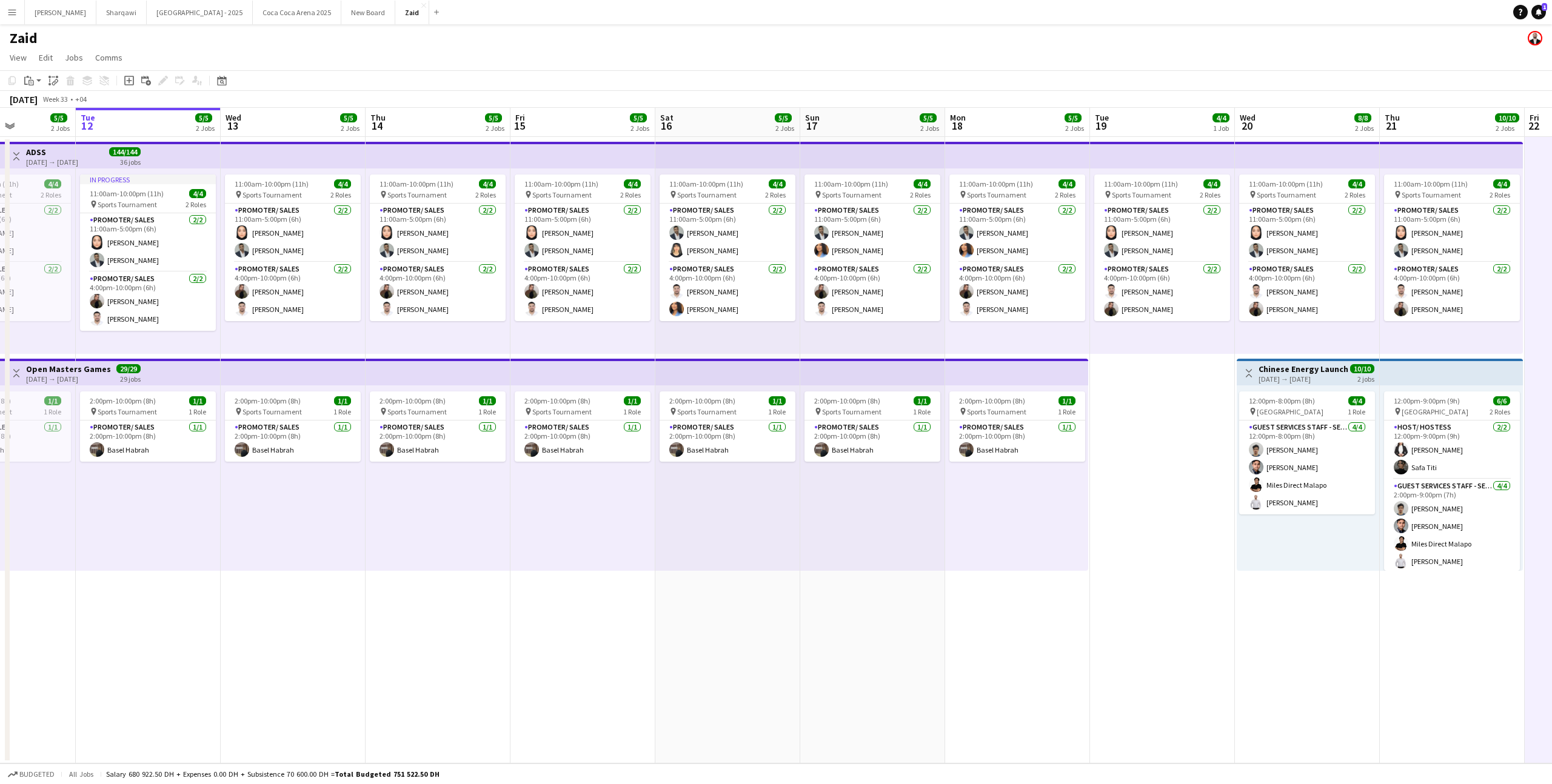
scroll to position [0, 358]
click at [953, 337] on div "11:00am-10:00pm (11h) 4/4 pin Sports Tournament 2 Roles Promoter/ Sales [DATE] …" at bounding box center [1018, 261] width 145 height 185
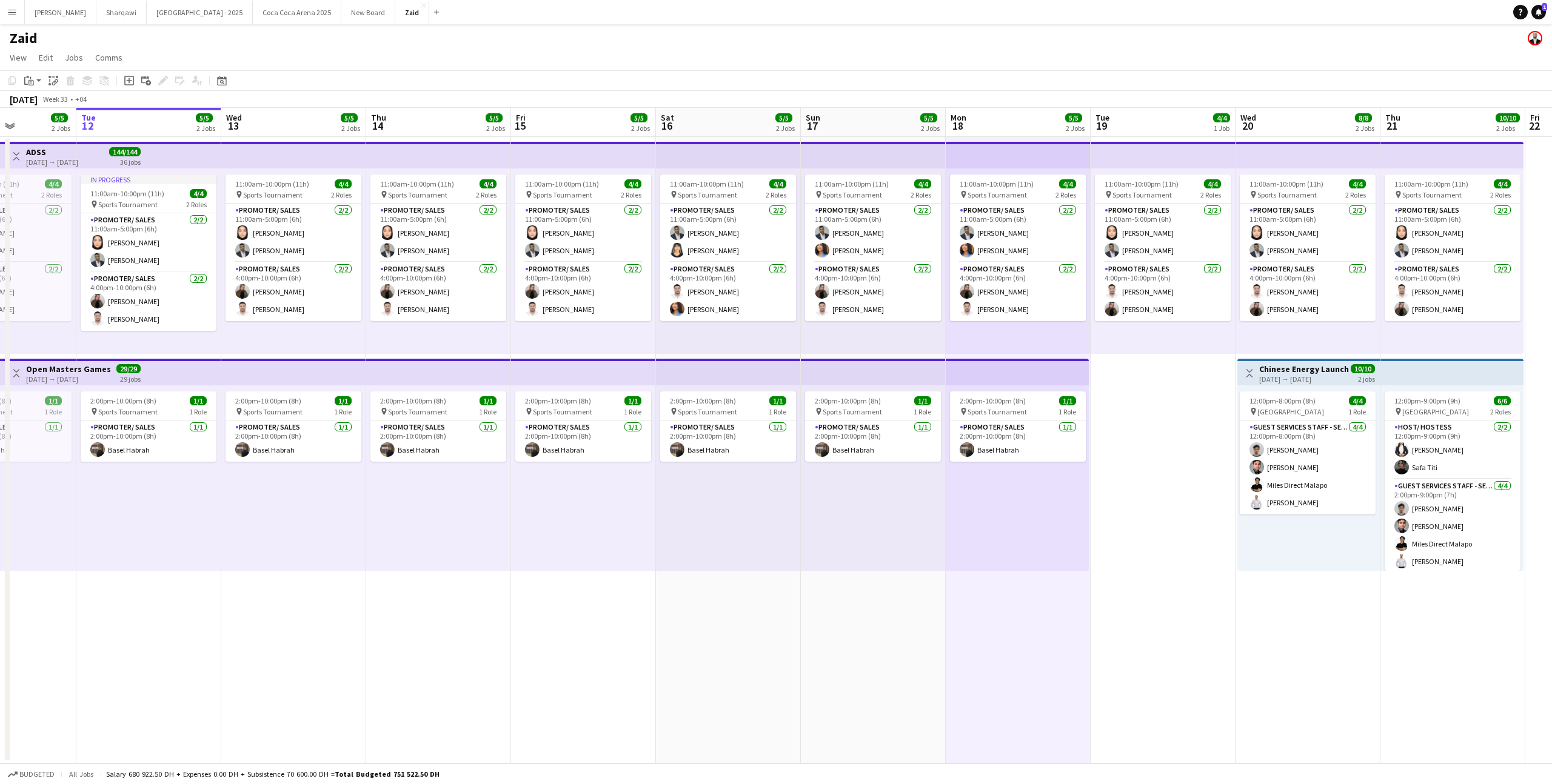
click at [1092, 432] on app-date-cell "11:00am-10:00pm (11h) 4/4 pin Sports Tournament 2 Roles Promoter/ Sales [DATE] …" at bounding box center [1162, 451] width 145 height 627
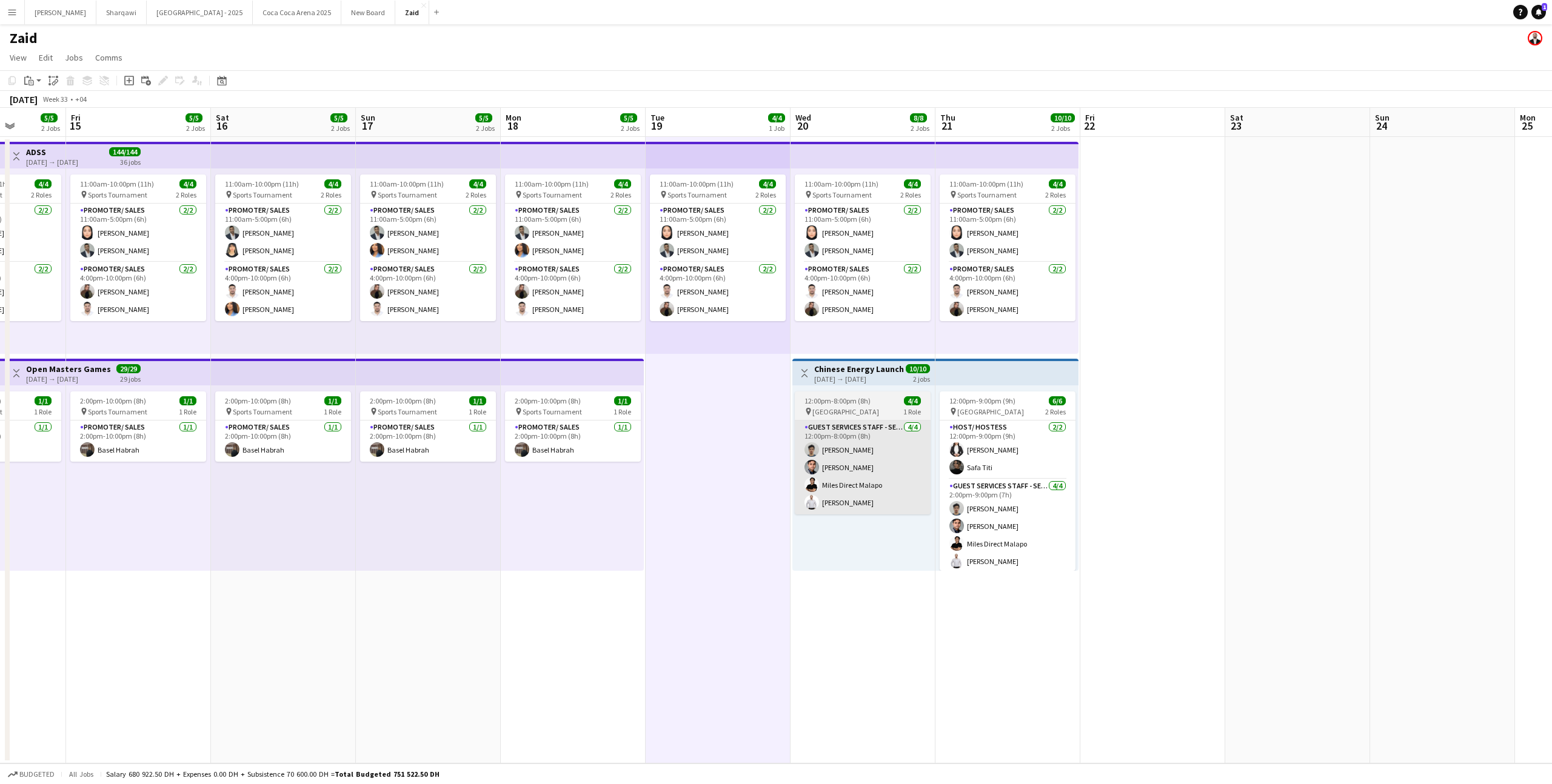
scroll to position [0, 367]
click at [784, 355] on app-date-cell "11:00am-10:00pm (11h) 4/4 pin Sports Tournament 2 Roles Promoter/ Sales [DATE] …" at bounding box center [719, 451] width 145 height 627
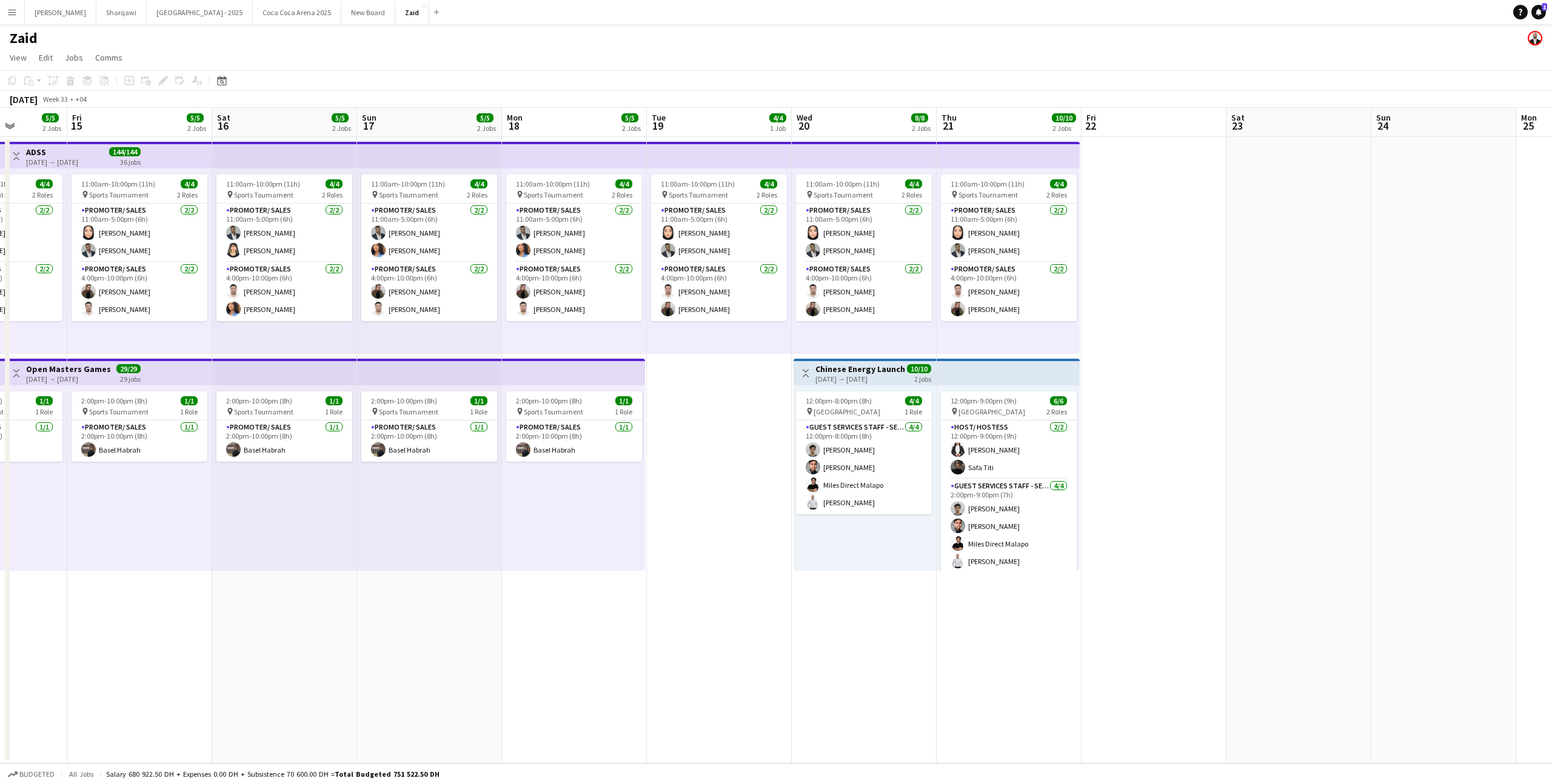
click at [814, 382] on div "Toggle View Chinese Energy Launch Event [DATE] → [DATE] 10/10 2 jobs" at bounding box center [865, 373] width 132 height 21
